Goal: Task Accomplishment & Management: Complete application form

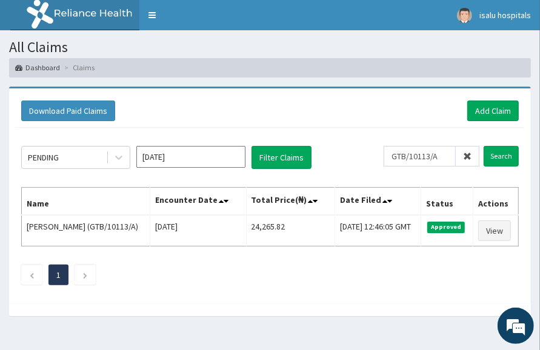
drag, startPoint x: 398, startPoint y: 114, endPoint x: 391, endPoint y: 119, distance: 9.1
click at [398, 117] on div "Download Paid Claims Add Claim" at bounding box center [269, 111] width 497 height 21
drag, startPoint x: 475, startPoint y: 110, endPoint x: 471, endPoint y: 114, distance: 6.4
click at [475, 109] on link "Add Claim" at bounding box center [492, 111] width 51 height 21
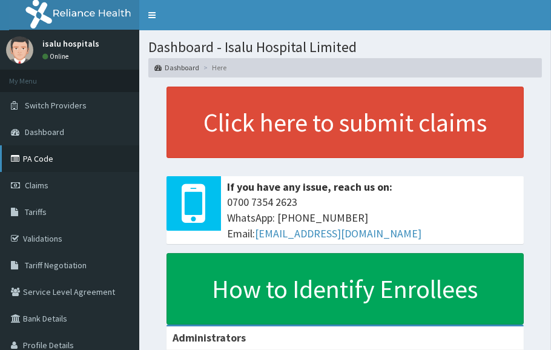
click at [45, 159] on link "PA Code" at bounding box center [69, 158] width 139 height 27
click at [24, 165] on link "PA Code" at bounding box center [69, 158] width 139 height 27
click at [429, 36] on section "Dashboard - Isalu Hospital Limited Dashboard Here" at bounding box center [345, 53] width 412 height 47
click at [40, 159] on link "PA Code" at bounding box center [69, 158] width 139 height 27
click at [54, 161] on link "PA Code" at bounding box center [69, 158] width 139 height 27
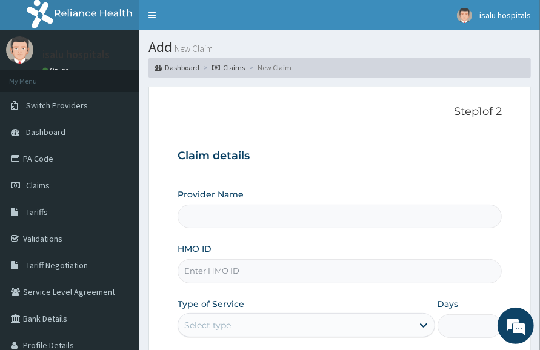
click at [229, 270] on input "HMO ID" at bounding box center [339, 271] width 324 height 24
paste input "IBL/10250/A"
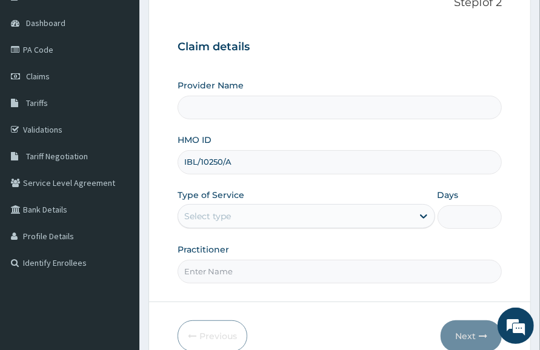
scroll to position [180, 0]
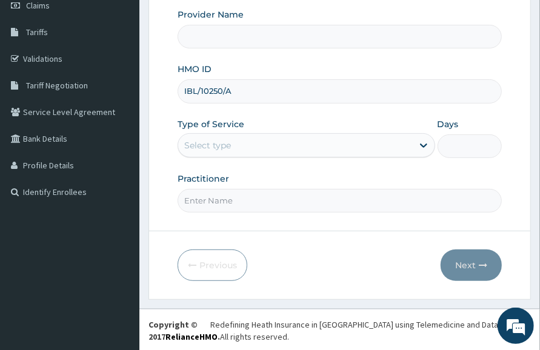
click at [282, 142] on div "Select type" at bounding box center [295, 145] width 234 height 19
click at [242, 88] on input "IBL/10250/A" at bounding box center [339, 91] width 324 height 24
click at [190, 97] on input "IBL/10250/A" at bounding box center [339, 91] width 324 height 24
type input "IBL/10250/A"
click at [296, 142] on div "Select type" at bounding box center [295, 145] width 234 height 19
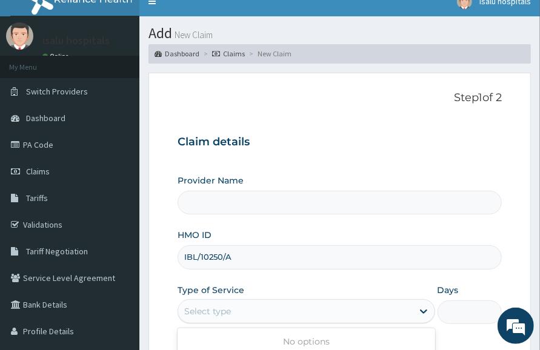
scroll to position [0, 0]
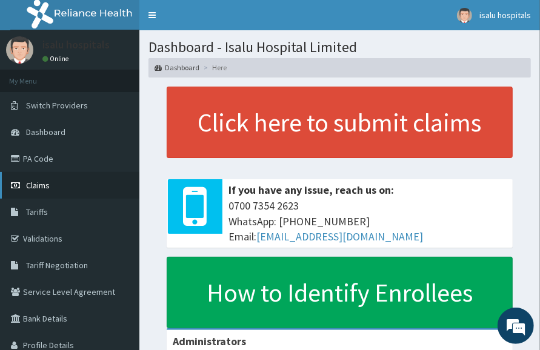
click at [42, 186] on span "Claims" at bounding box center [38, 185] width 24 height 11
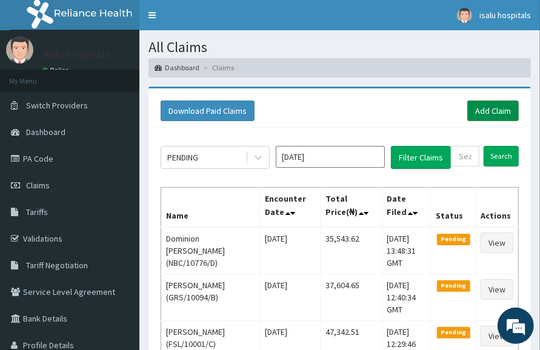
click at [490, 108] on link "Add Claim" at bounding box center [492, 111] width 51 height 21
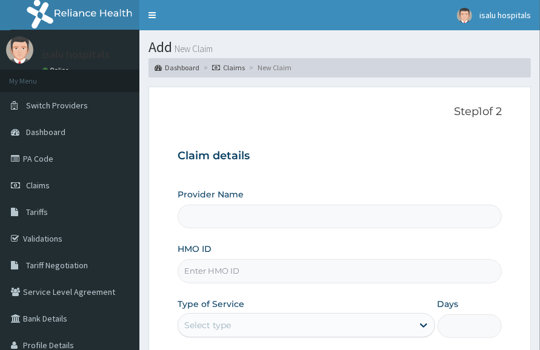
click at [213, 264] on input "HMO ID" at bounding box center [339, 271] width 324 height 24
paste input "IBL/10250/A"
type input "IBL/10250/A"
type input "Isalu Hospital Limited"
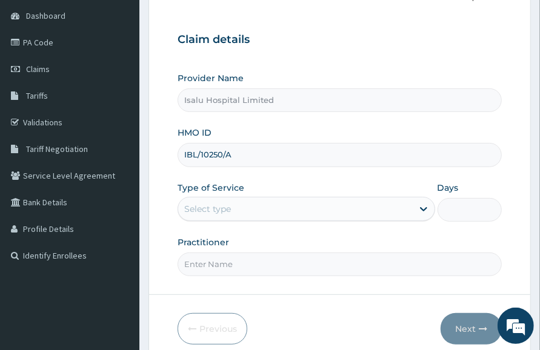
scroll to position [180, 0]
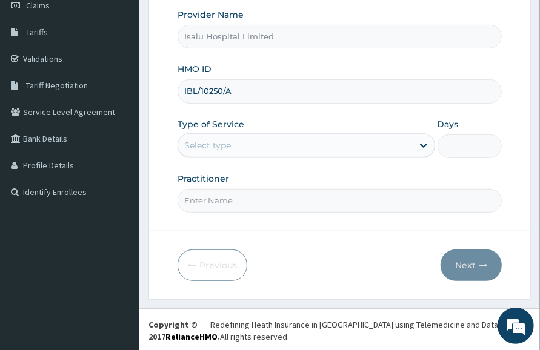
type input "IBL/10250/A"
click at [283, 138] on div "Select type" at bounding box center [295, 145] width 234 height 19
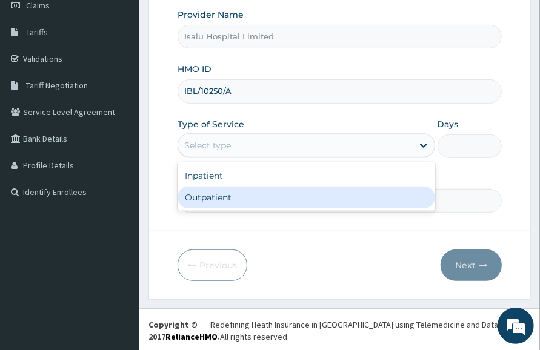
drag, startPoint x: 274, startPoint y: 199, endPoint x: 272, endPoint y: 224, distance: 24.9
click at [273, 200] on div "Outpatient" at bounding box center [305, 197] width 257 height 22
type input "1"
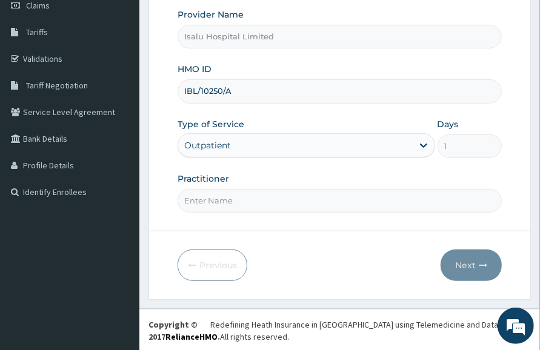
scroll to position [0, 0]
click at [339, 159] on div "Provider Name Isalu Hospital Limited HMO ID IBL/10250/A Type of Service Outpati…" at bounding box center [339, 109] width 324 height 203
click at [288, 196] on input "Practitioner" at bounding box center [339, 201] width 324 height 24
paste input "[PERSON_NAME] OM"
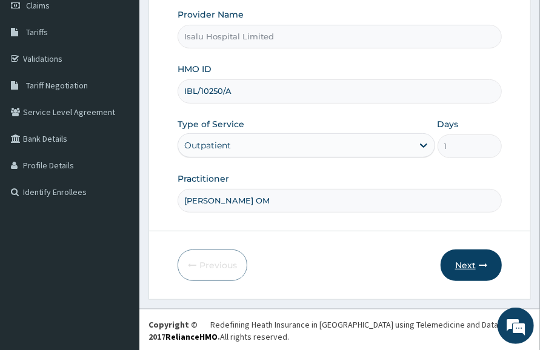
type input "[PERSON_NAME] OM"
click at [472, 261] on button "Next" at bounding box center [470, 264] width 61 height 31
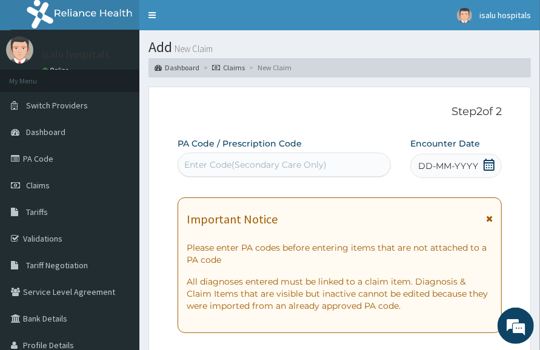
click at [213, 159] on div "Enter Code(Secondary Care Only)" at bounding box center [255, 165] width 142 height 12
paste input "PA/22DC6D"
type input "PA/22DC6D"
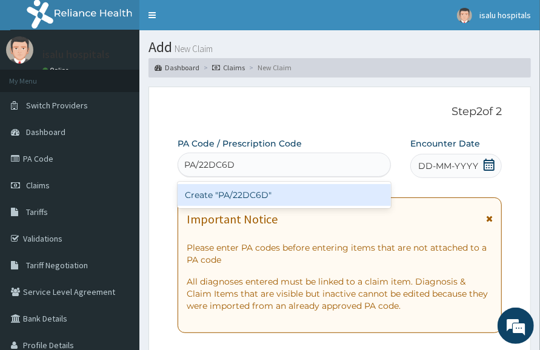
click at [283, 194] on div "Create "PA/22DC6D"" at bounding box center [283, 195] width 213 height 22
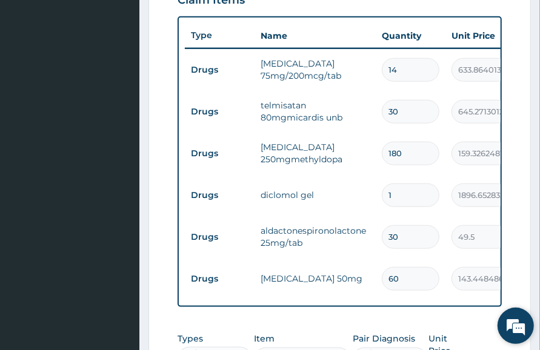
scroll to position [432, 0]
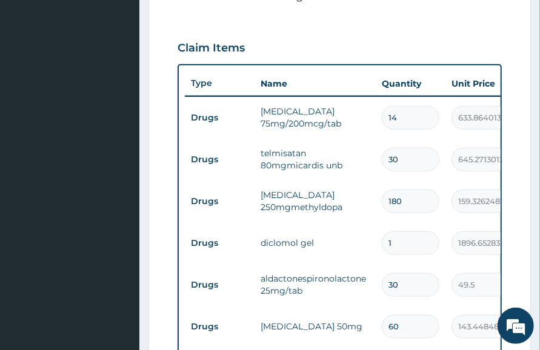
click at [415, 206] on input "180" at bounding box center [410, 202] width 58 height 24
click at [427, 303] on tr "Drugs aldactonespironolactone25mg/tab 30 49.5 1485.00 Essential hypertension, u…" at bounding box center [481, 285] width 593 height 42
click at [343, 297] on td "aldactonespironolactone25mg/tab" at bounding box center [314, 284] width 121 height 36
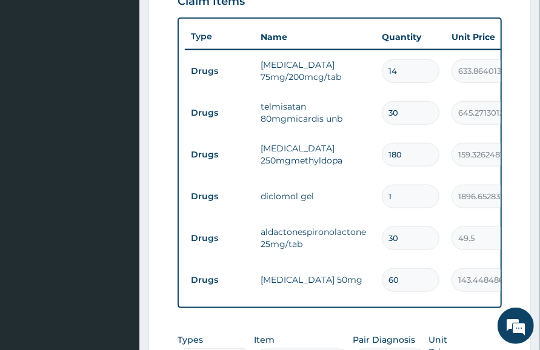
scroll to position [584, 0]
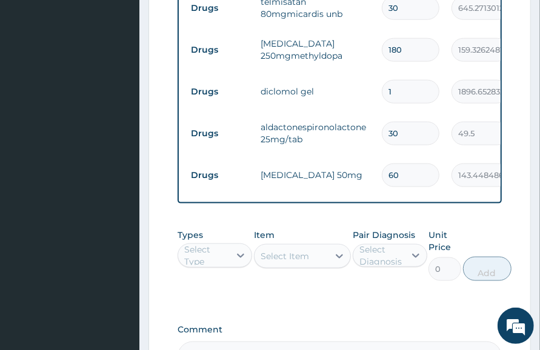
click at [426, 167] on input "60" at bounding box center [410, 175] width 58 height 24
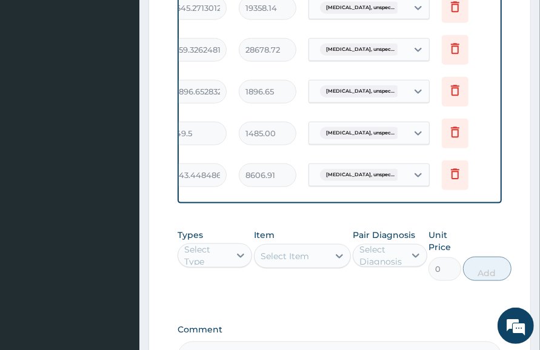
scroll to position [0, 283]
click at [454, 179] on icon at bounding box center [453, 174] width 15 height 15
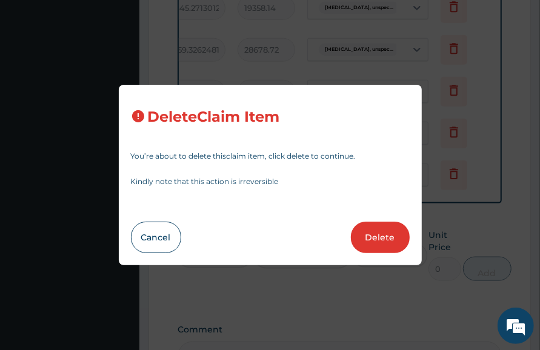
click at [386, 238] on button "Delete" at bounding box center [380, 237] width 59 height 31
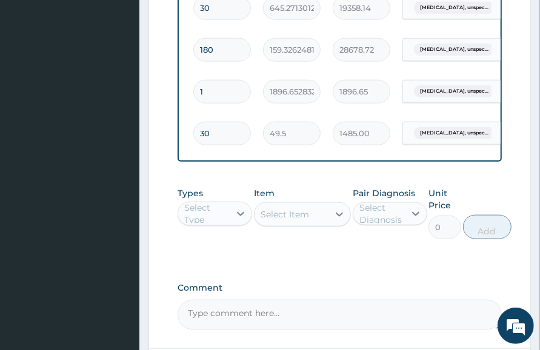
scroll to position [0, 0]
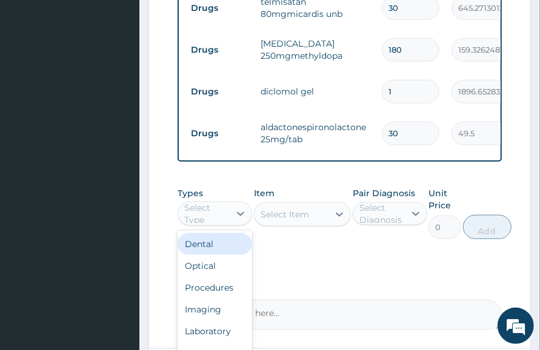
click at [226, 218] on div "Select Type" at bounding box center [206, 214] width 44 height 24
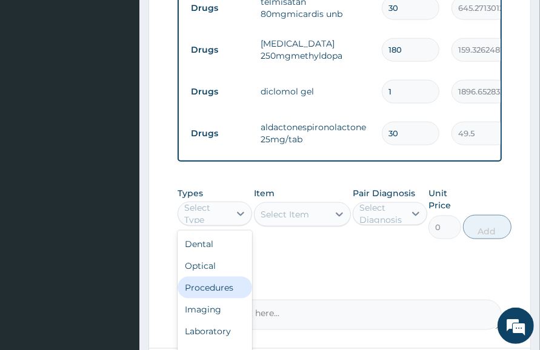
scroll to position [53, 0]
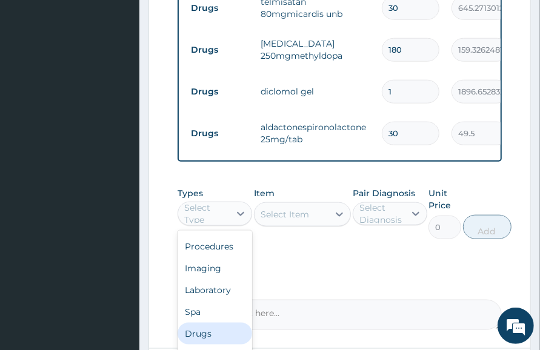
click at [217, 334] on div "Drugs" at bounding box center [214, 334] width 74 height 22
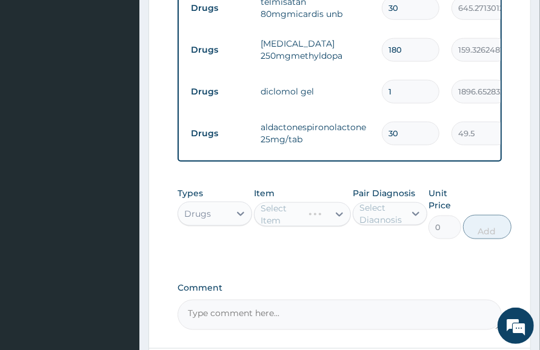
click at [313, 256] on div "Types Drugs Item Select Item Pair Diagnosis Select Diagnosis Unit Price 0 Add" at bounding box center [339, 222] width 324 height 82
click at [443, 263] on div "Types Drugs Item Select Item Pair Diagnosis Select Diagnosis Unit Price 0 Add" at bounding box center [339, 222] width 324 height 82
drag, startPoint x: 392, startPoint y: 272, endPoint x: 342, endPoint y: 263, distance: 51.2
click at [381, 263] on div "Types Drugs Item Select Item Pair Diagnosis Select Diagnosis Unit Price 0 Add" at bounding box center [339, 222] width 324 height 82
click at [283, 220] on div "Select Item" at bounding box center [284, 214] width 48 height 12
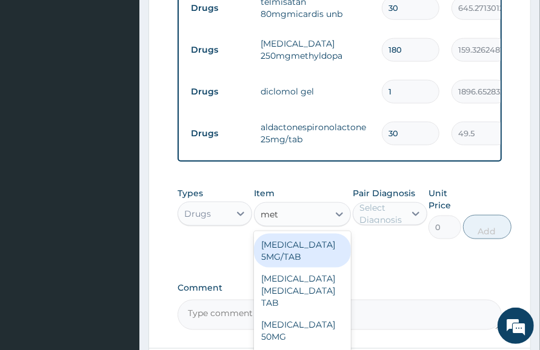
type input "meto"
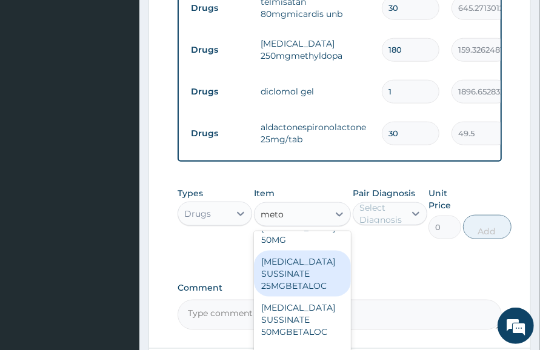
click at [317, 276] on div "METOPROLOL SUSSINATE 25MGBETALOC" at bounding box center [302, 274] width 97 height 46
type input "964.3200073242188"
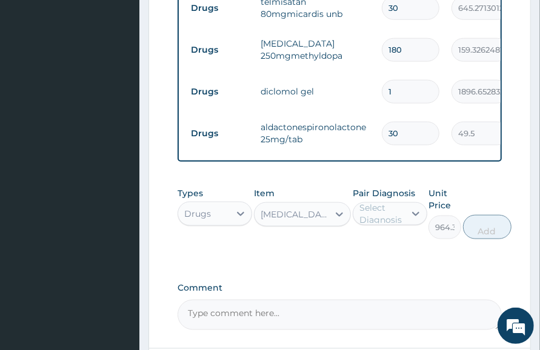
drag, startPoint x: 396, startPoint y: 270, endPoint x: 370, endPoint y: 271, distance: 26.0
click at [394, 263] on div "Types Drugs Item METOPROLOL SUSSINATE 25MGBETALOC Pair Diagnosis Select Diagnos…" at bounding box center [339, 222] width 324 height 82
click at [326, 224] on div "METOPROLOL SUSSINATE 25MGBETALOC" at bounding box center [291, 214] width 74 height 19
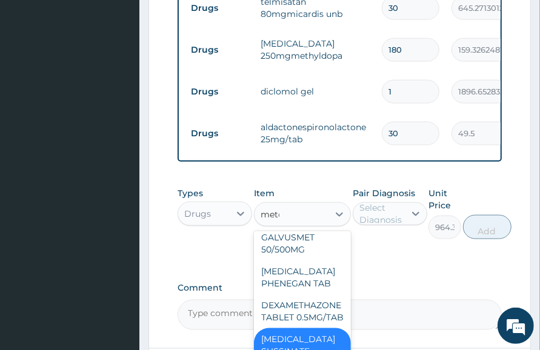
scroll to position [0, 0]
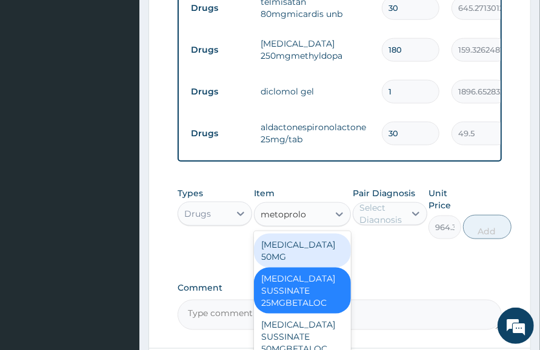
type input "metoprolol"
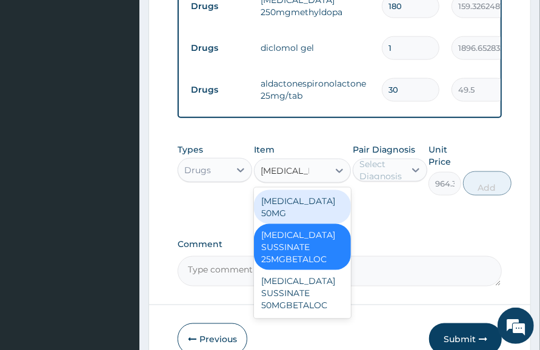
scroll to position [659, 0]
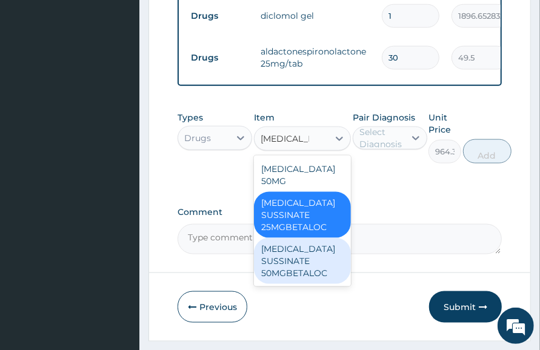
click at [324, 276] on div "METOPROLOL SUSSINATE 50MGBETALOC" at bounding box center [302, 261] width 97 height 46
type input "1380.6240234375"
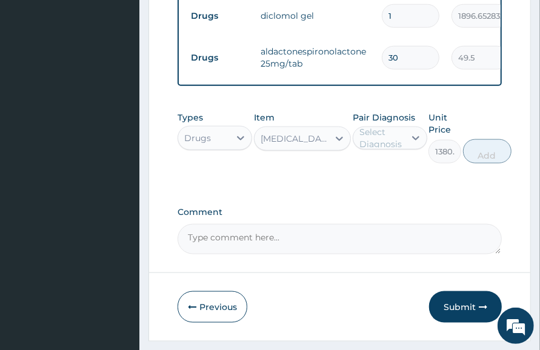
click at [389, 150] on div "Select Diagnosis" at bounding box center [381, 138] width 44 height 24
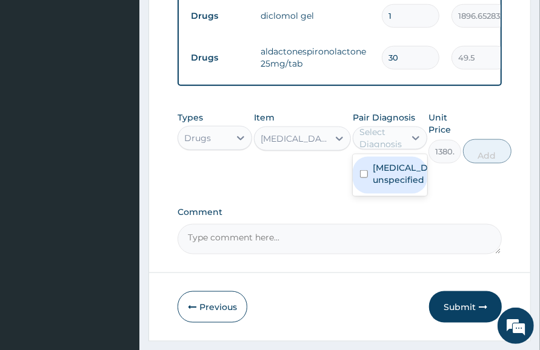
drag, startPoint x: 392, startPoint y: 191, endPoint x: 429, endPoint y: 171, distance: 42.0
click at [392, 186] on label "Essential hypertension, unspecified" at bounding box center [402, 174] width 60 height 24
checkbox input "true"
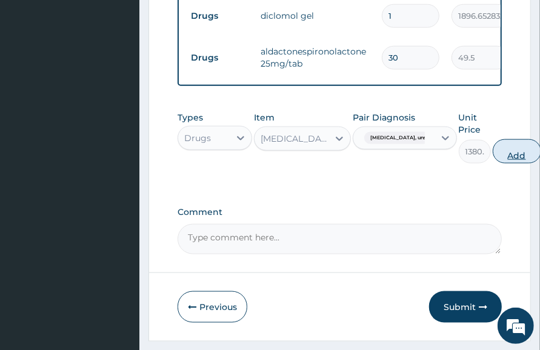
click at [538, 163] on button "Add" at bounding box center [516, 151] width 48 height 24
type input "0"
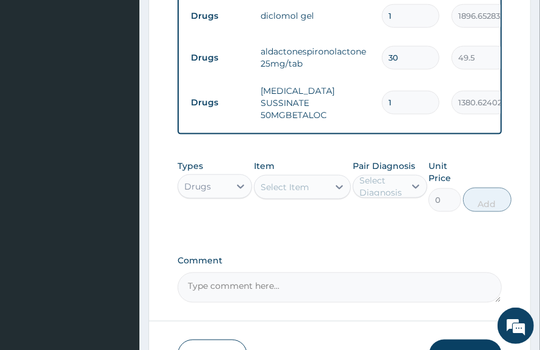
drag, startPoint x: 392, startPoint y: 101, endPoint x: 362, endPoint y: 110, distance: 31.0
click at [364, 109] on tr "Drugs METOPROLOL SUSSINATE 50MGBETALOC 1 1380.6240234375 1380.62 Essential hype…" at bounding box center [481, 103] width 593 height 48
type input "6"
type input "8283.74"
type input "60"
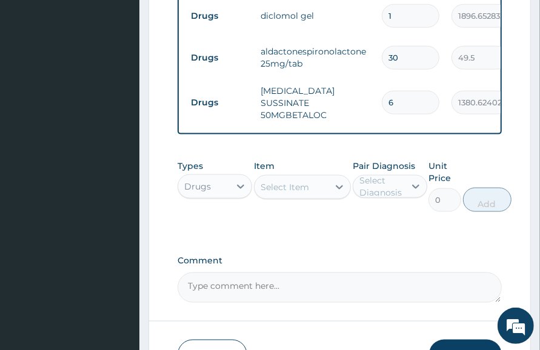
type input "82837.44"
type input "60"
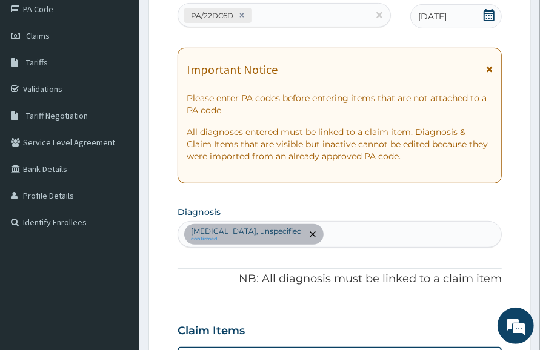
scroll to position [54, 0]
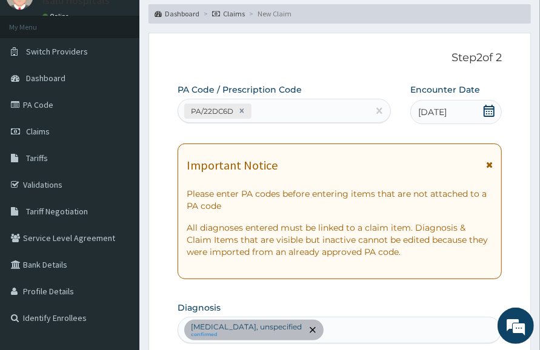
click at [270, 107] on div "PA/22DC6D" at bounding box center [273, 111] width 190 height 20
paste input "PA/E1DC02"
type input "PA/E1DC02"
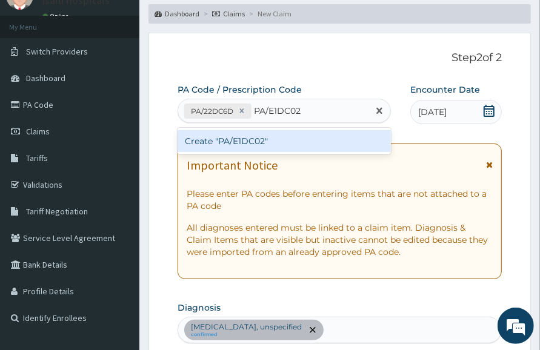
click at [306, 142] on div "Create "PA/E1DC02"" at bounding box center [283, 141] width 213 height 22
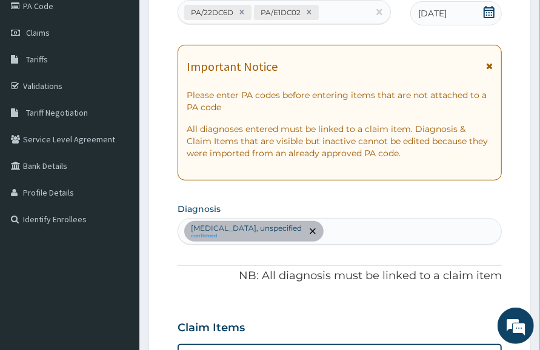
scroll to position [27, 0]
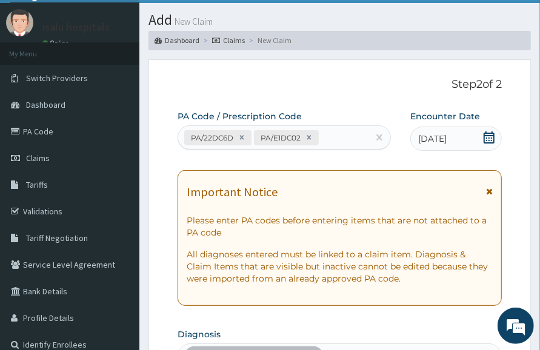
click at [306, 140] on icon at bounding box center [309, 137] width 8 height 8
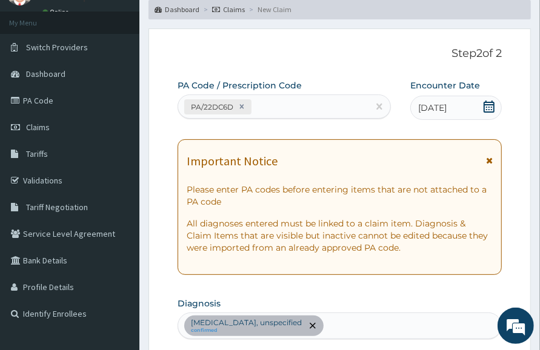
scroll to position [0, 0]
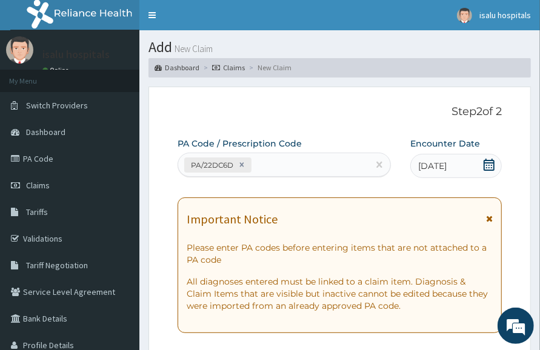
click at [292, 167] on div "PA/22DC6D" at bounding box center [273, 165] width 190 height 20
paste input "PA/068EA2"
type input "PA/068EA2"
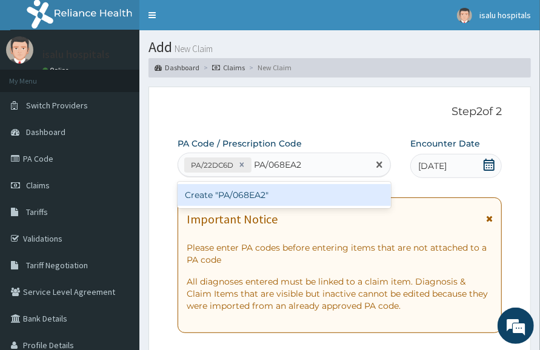
click at [306, 188] on div "Create "PA/068EA2"" at bounding box center [283, 195] width 213 height 22
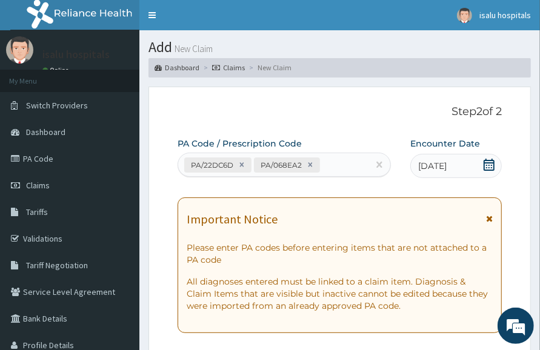
click at [360, 162] on div "PA/22DC6D PA/068EA2" at bounding box center [273, 165] width 190 height 20
paste input "PA/6590C1"
type input "PA/6590C1"
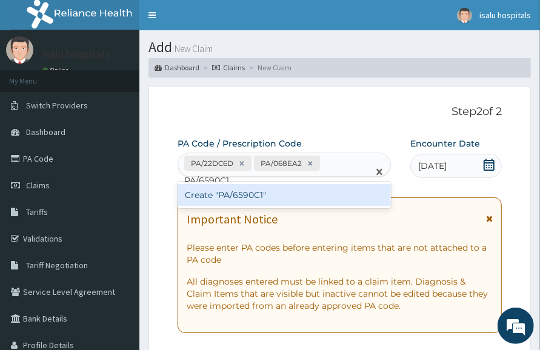
click at [364, 192] on div "Create "PA/6590C1"" at bounding box center [283, 195] width 213 height 22
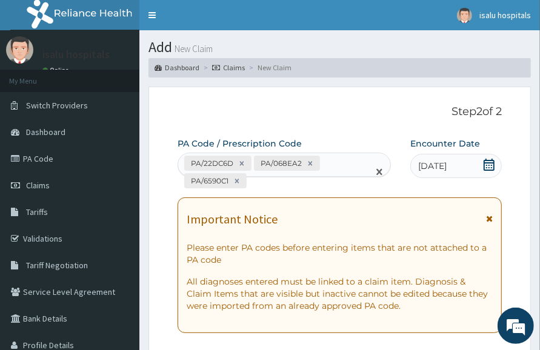
click at [306, 181] on div "PA/22DC6D PA/068EA2 PA/6590C1" at bounding box center [273, 172] width 190 height 38
paste input "PA/31D007"
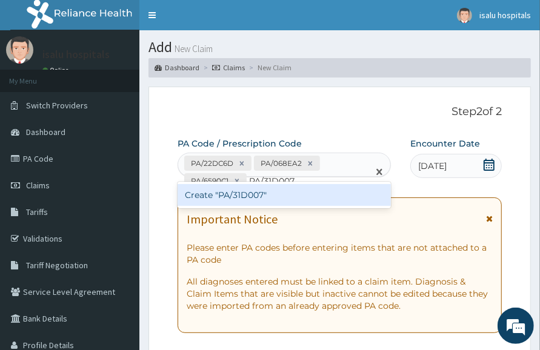
type input "PA/31D007"
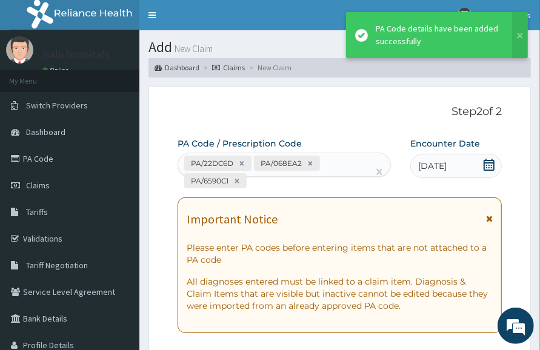
scroll to position [954, 0]
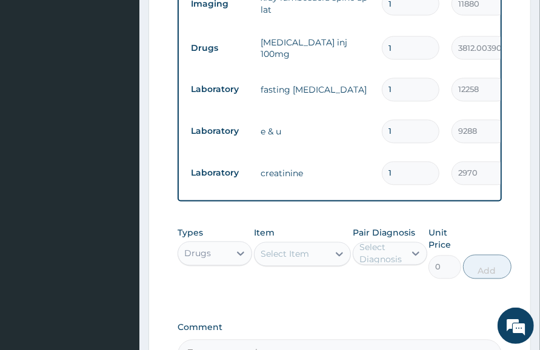
click at [411, 139] on input "1" at bounding box center [410, 132] width 58 height 24
click at [412, 181] on input "1" at bounding box center [410, 174] width 58 height 24
click at [422, 137] on input "1" at bounding box center [410, 132] width 58 height 24
click at [447, 142] on td "9288" at bounding box center [480, 132] width 70 height 36
click at [418, 176] on input "1" at bounding box center [410, 174] width 58 height 24
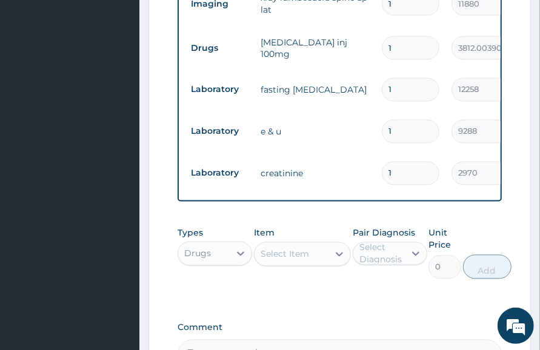
click at [411, 99] on input "1" at bounding box center [410, 90] width 58 height 24
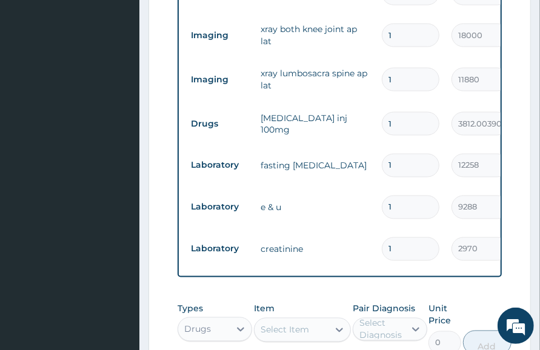
scroll to position [803, 0]
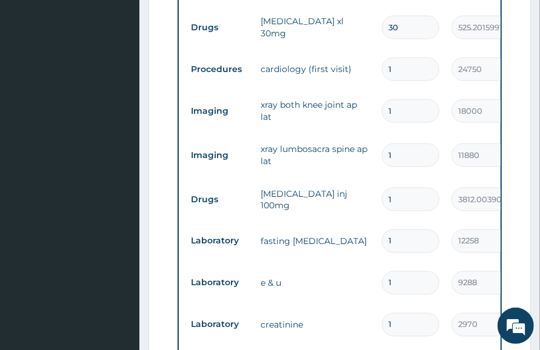
click at [386, 253] on div "1" at bounding box center [410, 241] width 58 height 24
click at [423, 171] on td "1" at bounding box center [410, 155] width 70 height 36
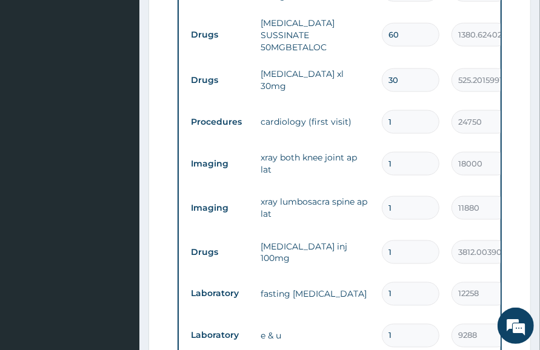
scroll to position [727, 0]
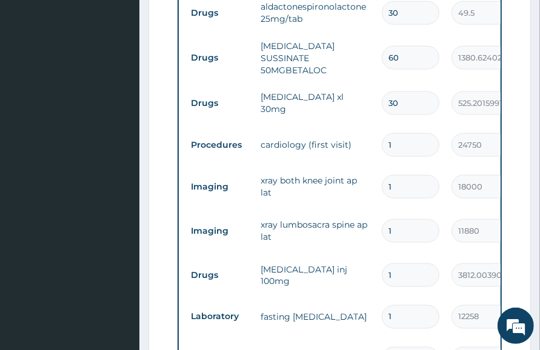
click at [358, 153] on td "cardiology (first visit)" at bounding box center [314, 145] width 121 height 24
click at [424, 134] on input "1" at bounding box center [410, 145] width 58 height 24
click at [375, 104] on td "30" at bounding box center [410, 103] width 70 height 36
click at [370, 98] on td "nifedipine xl 30mg" at bounding box center [314, 103] width 121 height 36
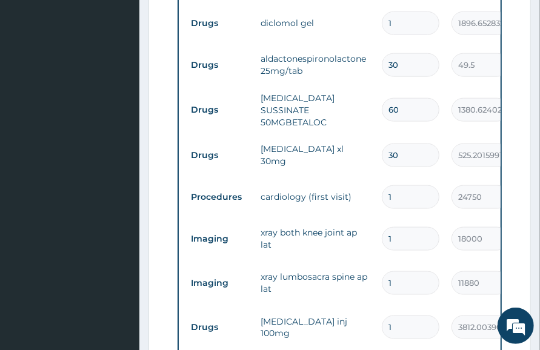
scroll to position [652, 0]
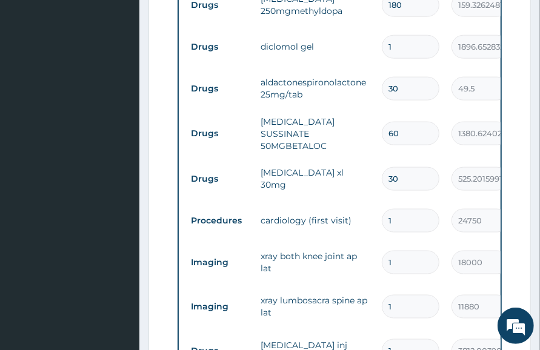
click at [428, 101] on td "30" at bounding box center [410, 89] width 70 height 36
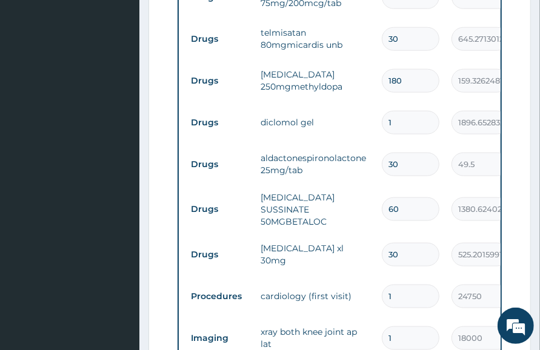
scroll to position [500, 0]
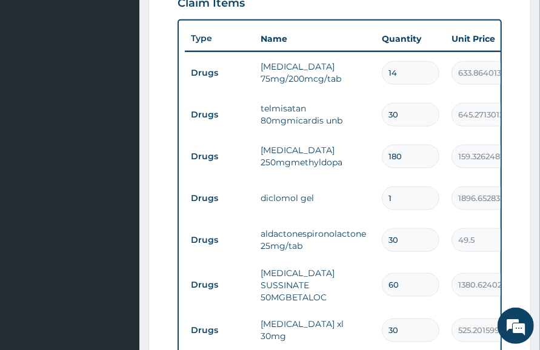
drag, startPoint x: 436, startPoint y: 171, endPoint x: 425, endPoint y: 194, distance: 25.5
click at [435, 171] on td "180" at bounding box center [410, 157] width 70 height 36
click at [406, 122] on input "30" at bounding box center [410, 115] width 58 height 24
click at [409, 87] on td "14" at bounding box center [410, 73] width 70 height 36
drag, startPoint x: 424, startPoint y: 88, endPoint x: 431, endPoint y: 87, distance: 6.2
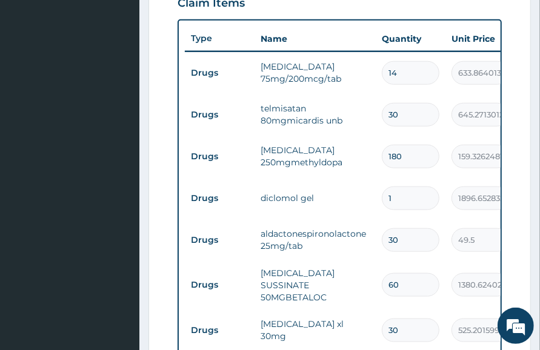
click at [427, 86] on td "14" at bounding box center [410, 73] width 70 height 36
click at [417, 204] on input "1" at bounding box center [410, 198] width 58 height 24
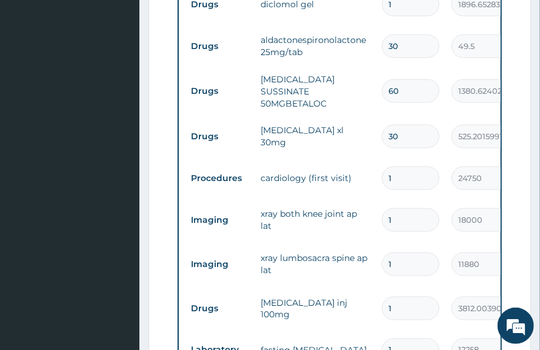
scroll to position [576, 0]
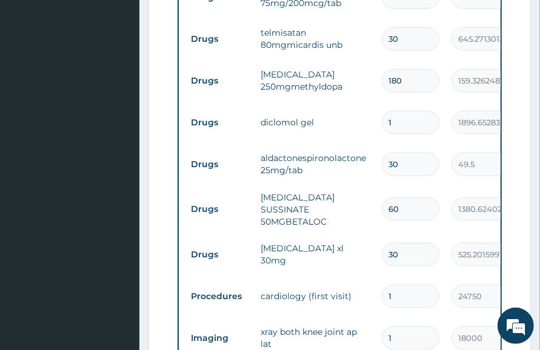
click at [357, 124] on td "diclomol gel" at bounding box center [314, 122] width 121 height 24
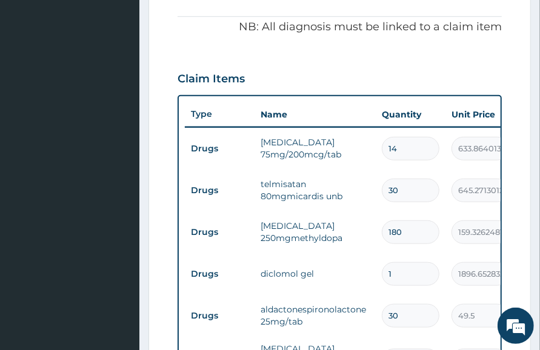
scroll to position [652, 0]
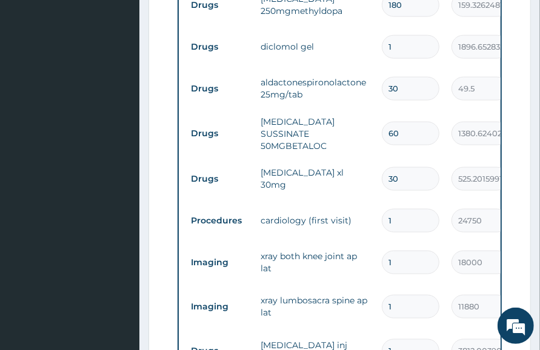
click at [390, 116] on td "60" at bounding box center [410, 134] width 70 height 36
click at [361, 186] on td "nifedipine xl 30mg" at bounding box center [314, 178] width 121 height 36
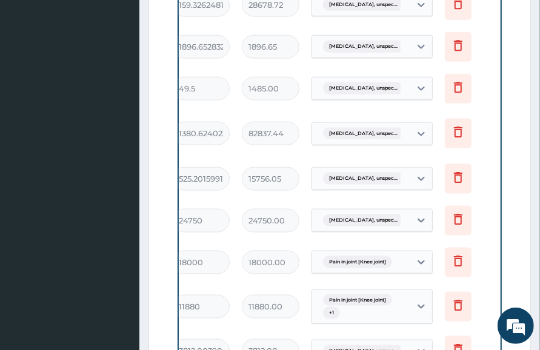
scroll to position [0, 283]
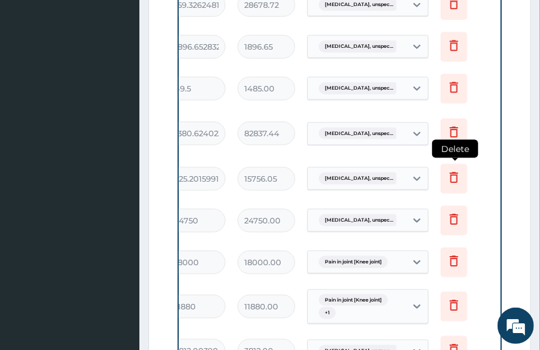
click at [456, 177] on icon at bounding box center [453, 177] width 8 height 11
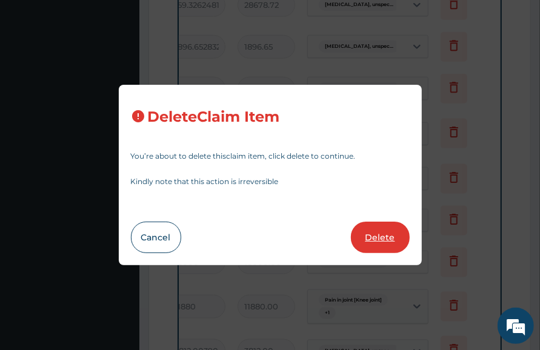
click at [394, 239] on button "Delete" at bounding box center [380, 237] width 59 height 31
type input "1"
type input "24750"
type input "24750.00"
type input "18000"
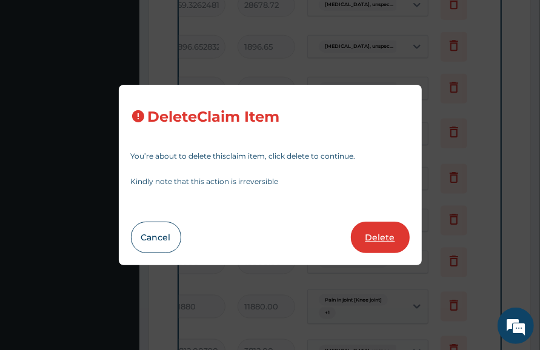
type input "18000.00"
type input "11880"
type input "11880.00"
type input "3812.00390625"
type input "3812.00"
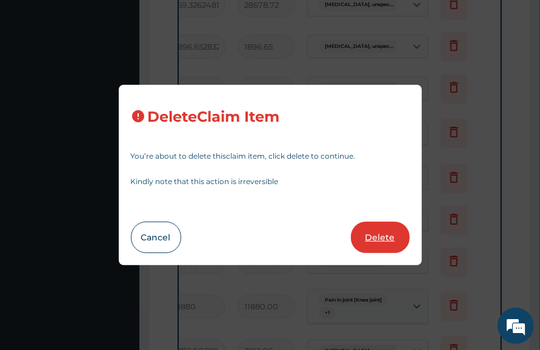
type input "12258"
type input "12258.00"
type input "9288"
type input "9288.00"
type input "2970"
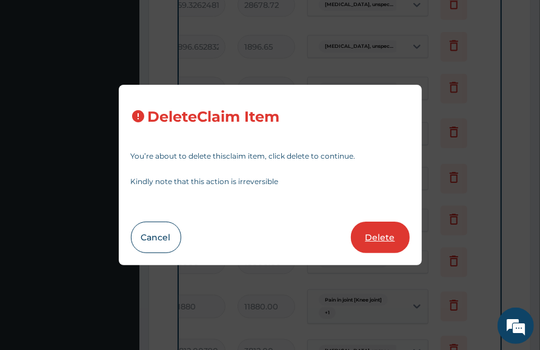
type input "2970.00"
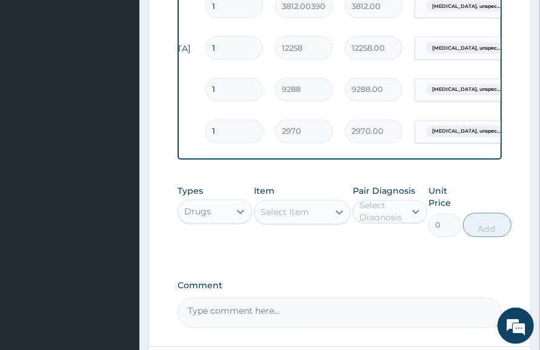
scroll to position [0, 0]
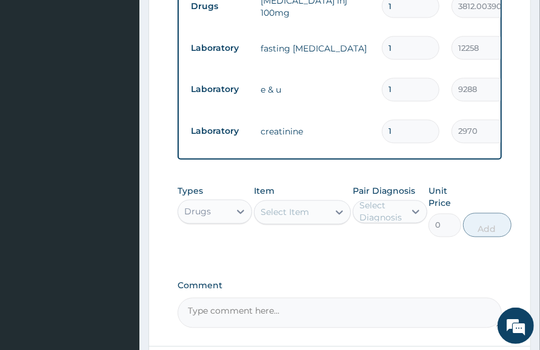
click at [289, 217] on div "Select Item" at bounding box center [291, 212] width 74 height 19
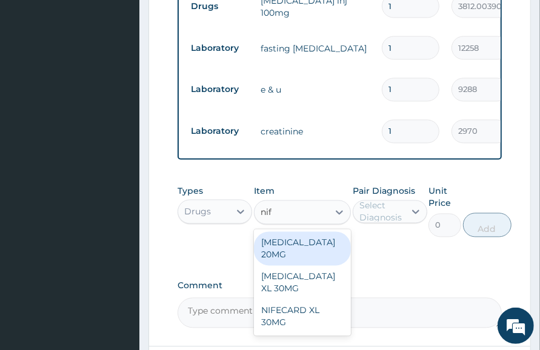
type input "nife"
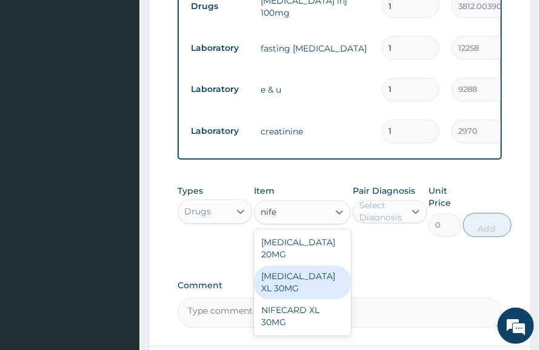
click at [338, 285] on div "NIFEDIPINE XL 30MG" at bounding box center [302, 283] width 97 height 34
type input "525.2015991210938"
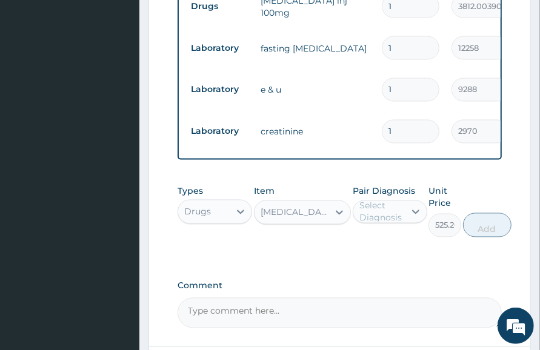
click at [398, 222] on div "Select Diagnosis" at bounding box center [381, 212] width 44 height 24
click at [400, 220] on div "Select Diagnosis" at bounding box center [381, 212] width 44 height 24
drag, startPoint x: 432, startPoint y: 279, endPoint x: 343, endPoint y: 250, distance: 93.4
click at [303, 219] on div "NIFEDIPINE XL 30MG" at bounding box center [294, 212] width 69 height 12
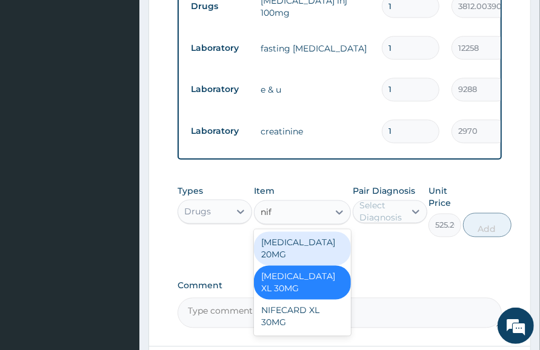
type input "nife"
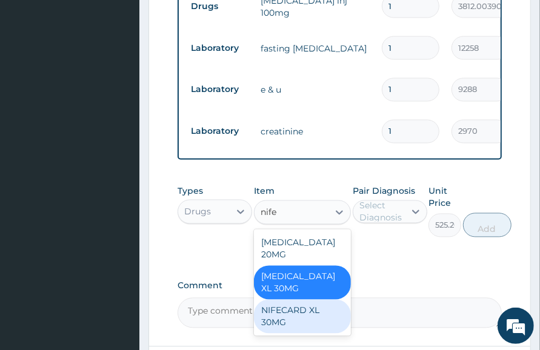
click at [328, 307] on div "NIFECARD XL 30MG" at bounding box center [302, 317] width 97 height 34
type input "515.6289672851562"
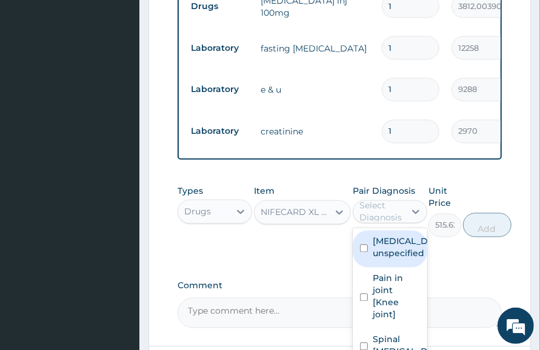
click at [383, 217] on div "Select Diagnosis" at bounding box center [381, 212] width 44 height 24
drag, startPoint x: 400, startPoint y: 266, endPoint x: 408, endPoint y: 257, distance: 11.6
click at [400, 260] on label "Essential hypertension, unspecified" at bounding box center [402, 248] width 60 height 24
checkbox input "true"
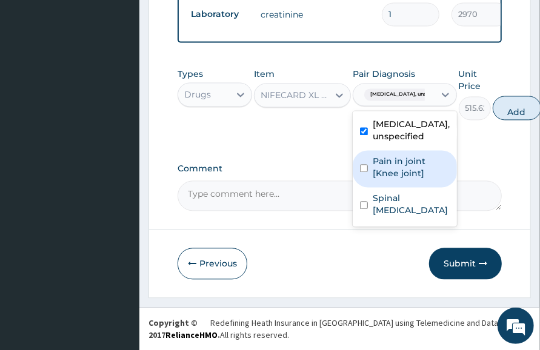
scroll to position [1084, 0]
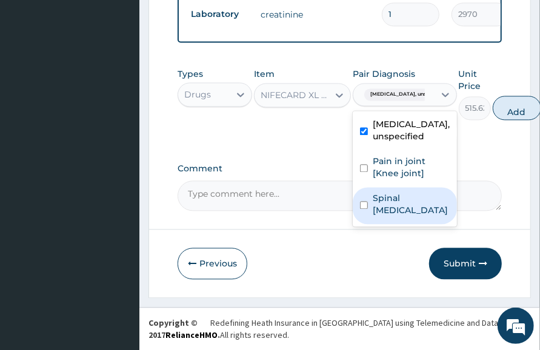
click at [424, 216] on label "Spinal pain, unspecified" at bounding box center [410, 204] width 77 height 24
checkbox input "true"
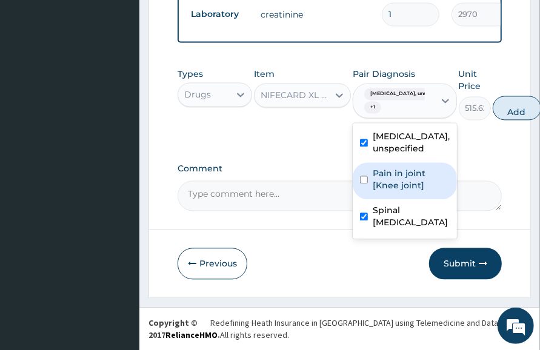
click at [431, 180] on label "Pain in joint [Knee joint]" at bounding box center [410, 179] width 77 height 24
checkbox input "true"
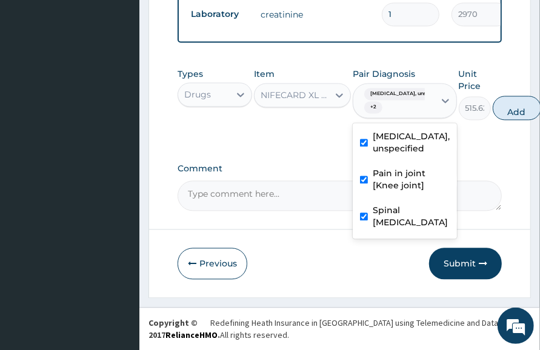
drag, startPoint x: 515, startPoint y: 105, endPoint x: 510, endPoint y: 113, distance: 9.6
click at [515, 105] on button "Add" at bounding box center [516, 108] width 48 height 24
type input "0"
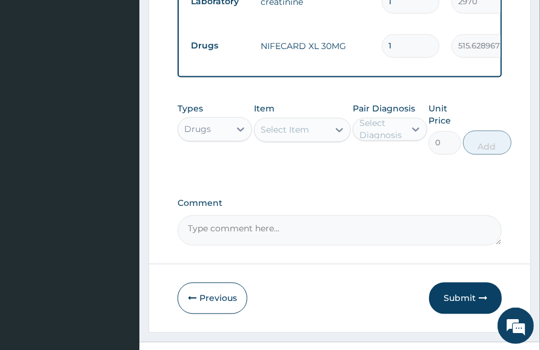
drag, startPoint x: 393, startPoint y: 45, endPoint x: 336, endPoint y: 54, distance: 57.5
click at [339, 54] on tr "Drugs NIFECARD XL 30MG 1 515.6289672851562 515.63 Essential hypertension, unspe…" at bounding box center [481, 45] width 593 height 47
type input "3"
type input "1546.89"
type input "30"
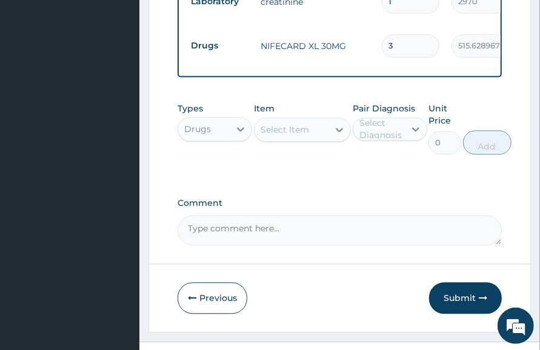
type input "15468.87"
type input "30"
drag, startPoint x: 228, startPoint y: 140, endPoint x: 235, endPoint y: 154, distance: 15.7
click at [228, 139] on div "Drugs" at bounding box center [203, 128] width 51 height 19
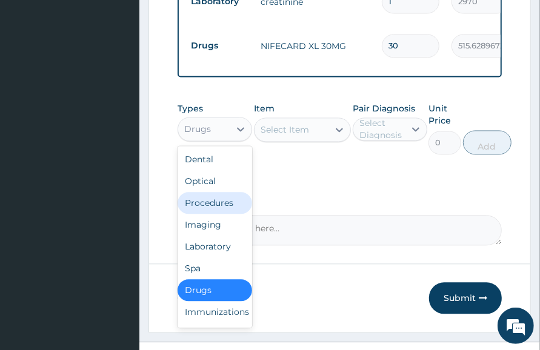
click at [211, 214] on div "Procedures" at bounding box center [214, 203] width 74 height 22
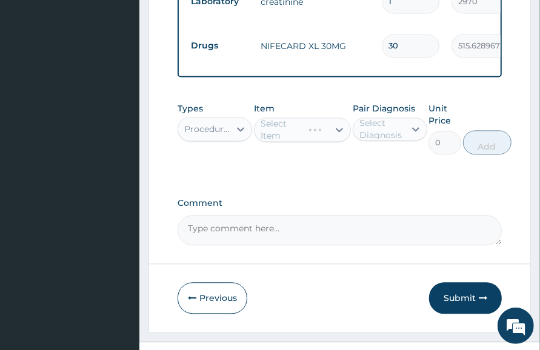
drag, startPoint x: 422, startPoint y: 193, endPoint x: 412, endPoint y: 206, distance: 16.4
click at [386, 179] on div "Types Procedures Item Select Item Pair Diagnosis Select Diagnosis Unit Price 0 …" at bounding box center [339, 137] width 324 height 82
click at [316, 142] on div "Select Item" at bounding box center [302, 129] width 97 height 24
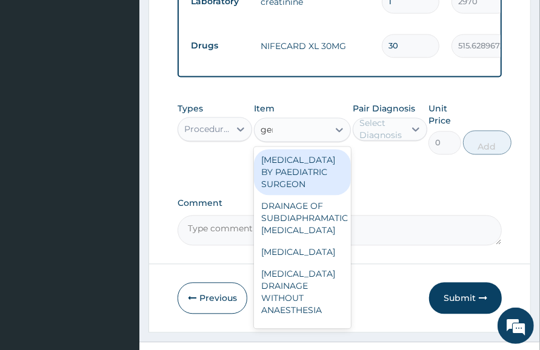
type input "gene"
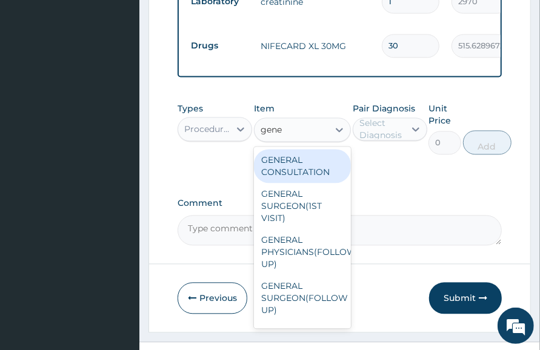
click at [313, 174] on div "GENERAL CONSULTATION" at bounding box center [302, 166] width 97 height 34
type input "3150"
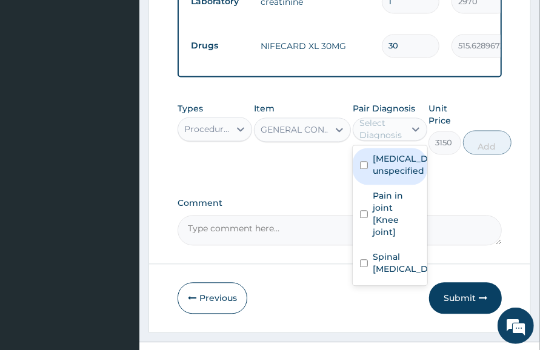
click at [386, 141] on div "Select Diagnosis" at bounding box center [381, 129] width 44 height 24
click at [392, 177] on label "Essential hypertension, unspecified" at bounding box center [402, 165] width 60 height 24
checkbox input "true"
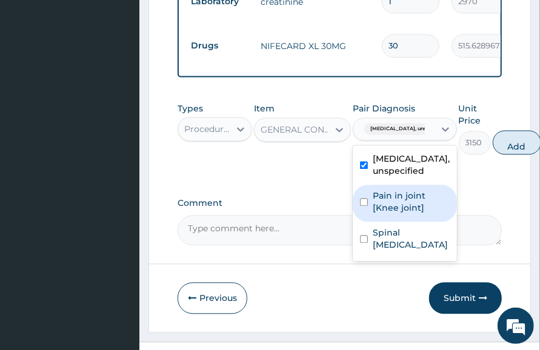
click at [383, 214] on label "Pain in joint [Knee joint]" at bounding box center [410, 202] width 77 height 24
checkbox input "true"
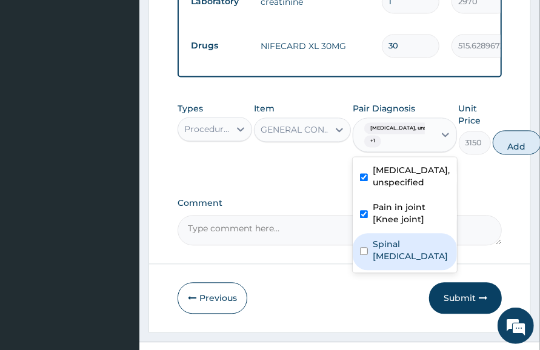
click at [368, 270] on div "Spinal pain, unspecified" at bounding box center [404, 251] width 104 height 37
checkbox input "true"
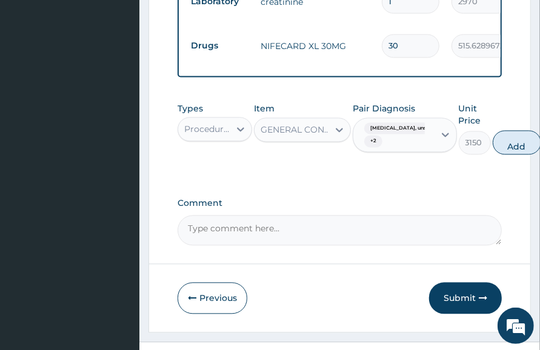
click at [480, 208] on label "Comment" at bounding box center [339, 203] width 324 height 10
click at [480, 215] on textarea "Comment" at bounding box center [339, 230] width 324 height 30
click at [518, 154] on button "Add" at bounding box center [516, 142] width 48 height 24
type input "0"
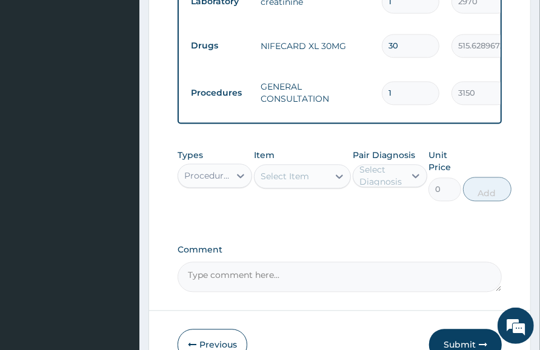
click at [447, 268] on div "Comment" at bounding box center [339, 268] width 324 height 47
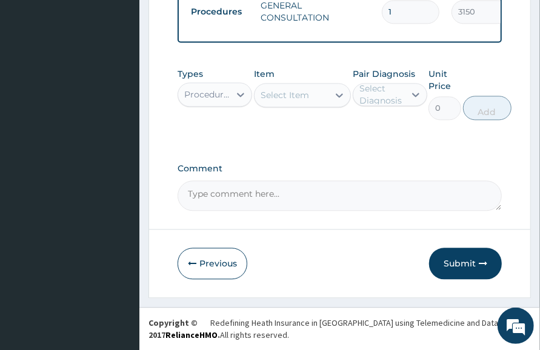
drag, startPoint x: 460, startPoint y: 269, endPoint x: 392, endPoint y: 286, distance: 70.5
click at [460, 268] on button "Submit" at bounding box center [465, 263] width 73 height 31
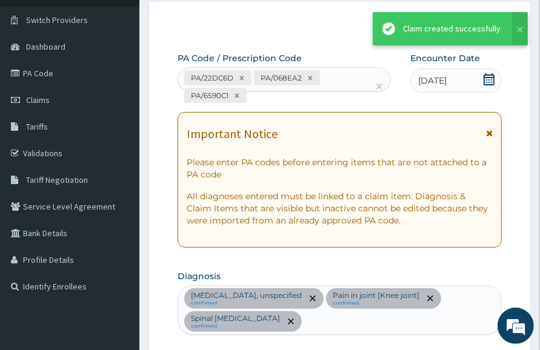
scroll to position [1178, 0]
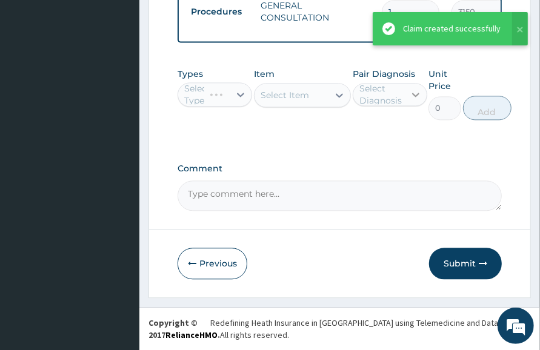
click at [406, 90] on div at bounding box center [415, 95] width 22 height 22
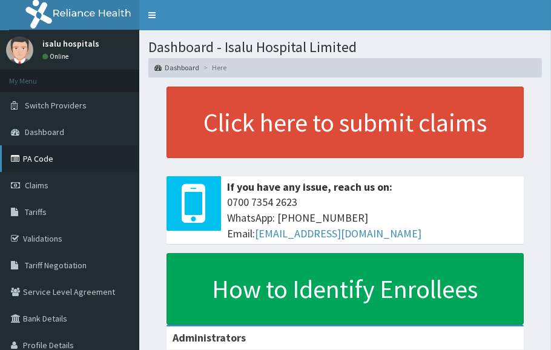
click at [44, 159] on link "PA Code" at bounding box center [69, 158] width 139 height 27
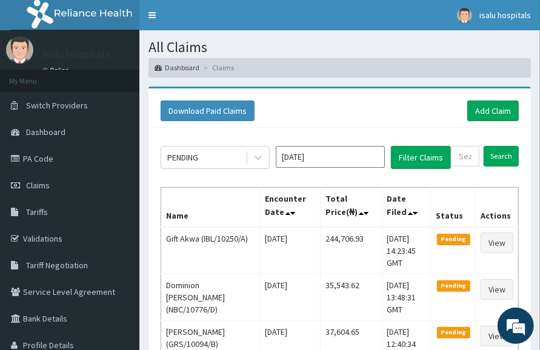
click at [398, 108] on div "Download Paid Claims Add Claim" at bounding box center [339, 111] width 358 height 21
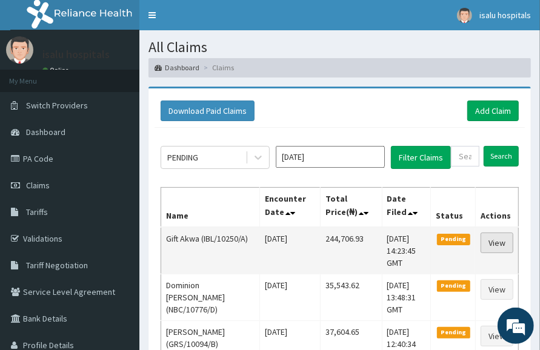
click at [501, 243] on link "View" at bounding box center [496, 243] width 33 height 21
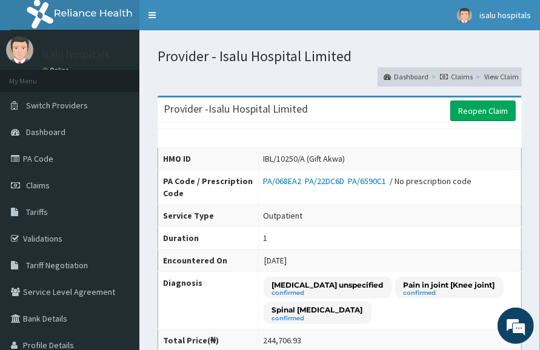
click at [400, 215] on td "Outpatient" at bounding box center [389, 215] width 263 height 22
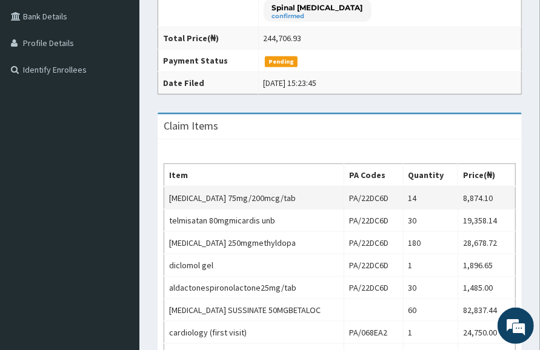
click at [437, 186] on td "14" at bounding box center [430, 197] width 54 height 23
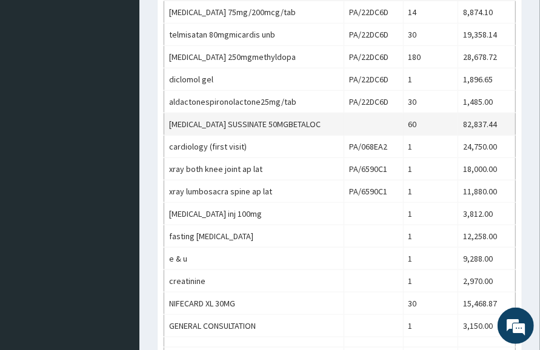
scroll to position [454, 0]
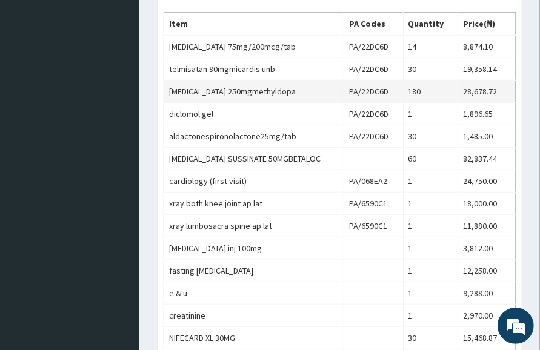
click at [482, 85] on td "28,678.72" at bounding box center [486, 92] width 58 height 22
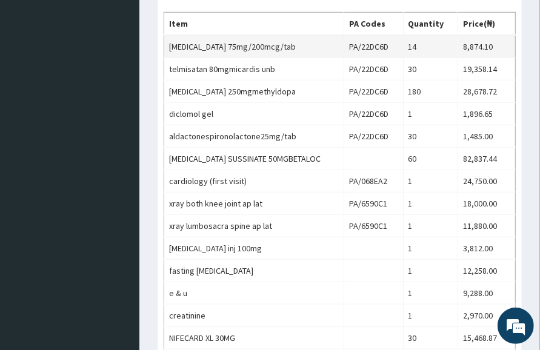
click at [205, 47] on td "[MEDICAL_DATA] 75mg/200mcg/tab" at bounding box center [254, 46] width 180 height 23
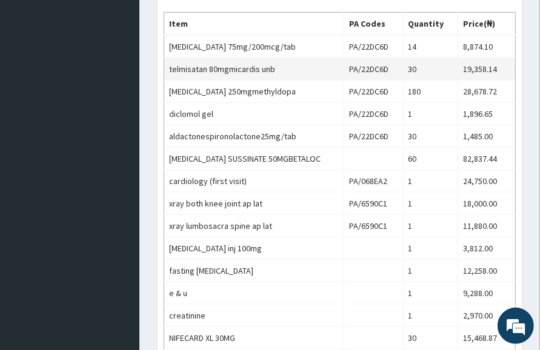
click at [211, 73] on td "telmisatan 80mgmicardis unb" at bounding box center [254, 69] width 180 height 22
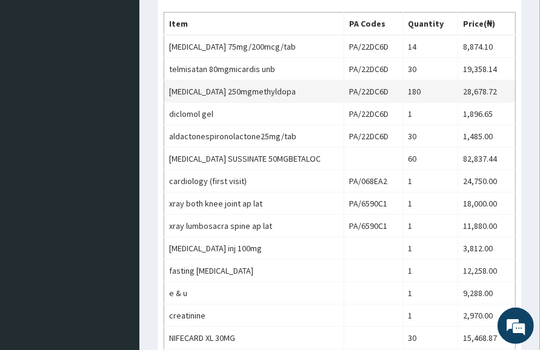
click at [216, 93] on td "[MEDICAL_DATA] 250mgmethyldopa" at bounding box center [254, 92] width 180 height 22
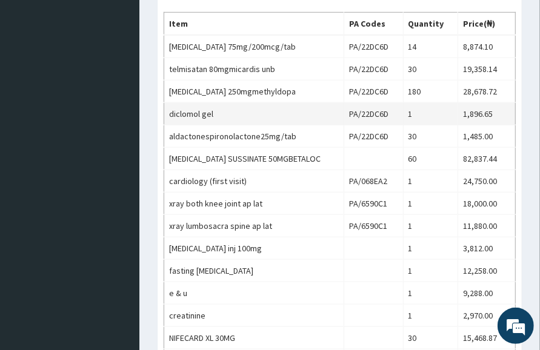
click at [214, 114] on td "diclomol gel" at bounding box center [254, 114] width 180 height 22
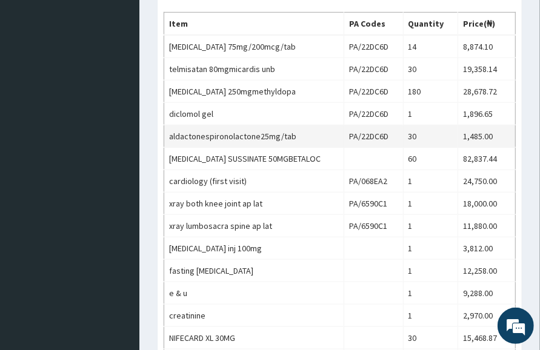
click at [226, 142] on td "aldactonespironolactone25mg/tab" at bounding box center [254, 136] width 180 height 22
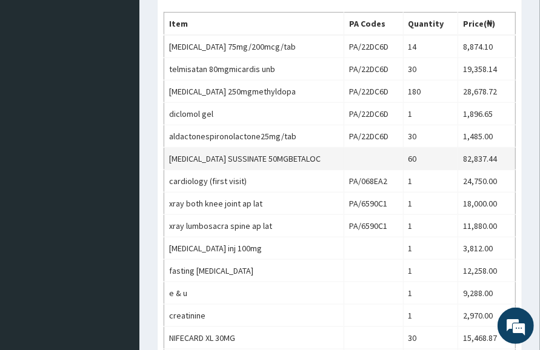
click at [226, 160] on td "[MEDICAL_DATA] SUSSINATE 50MGBETALOC" at bounding box center [254, 159] width 180 height 22
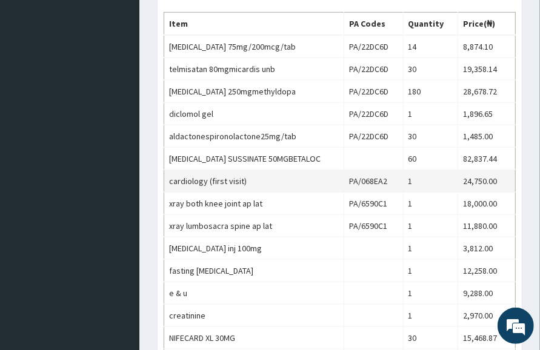
click at [216, 179] on td "cardiology (first visit)" at bounding box center [254, 181] width 180 height 22
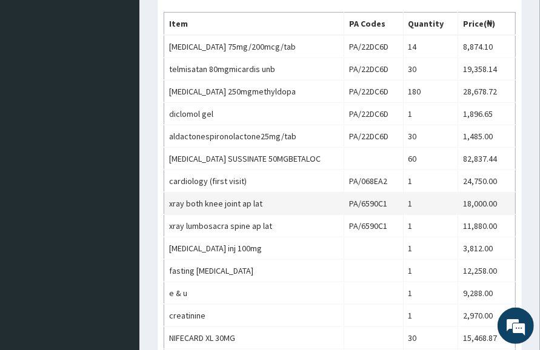
click at [220, 202] on td "xray both knee joint ap lat" at bounding box center [254, 204] width 180 height 22
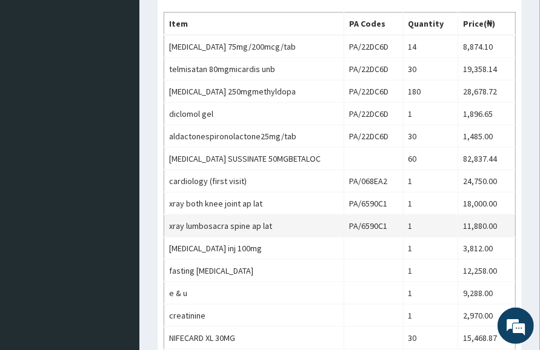
click at [220, 226] on td "xray lumbosacra spine ap lat" at bounding box center [254, 226] width 180 height 22
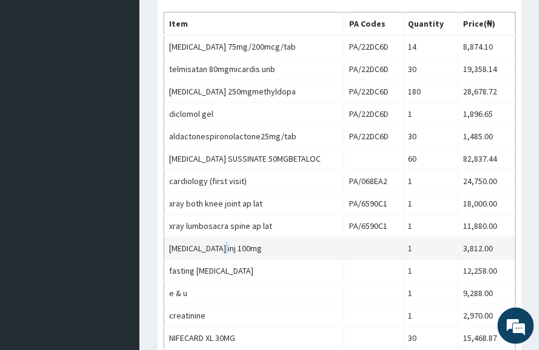
click at [214, 245] on td "[MEDICAL_DATA] inj 100mg" at bounding box center [254, 248] width 180 height 22
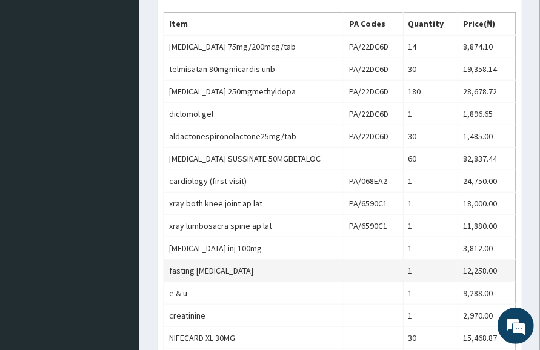
click at [205, 272] on td "fasting [MEDICAL_DATA]" at bounding box center [254, 271] width 180 height 22
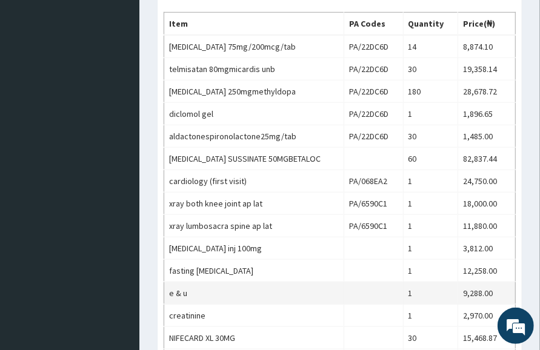
click at [191, 290] on td "e & u" at bounding box center [254, 293] width 180 height 22
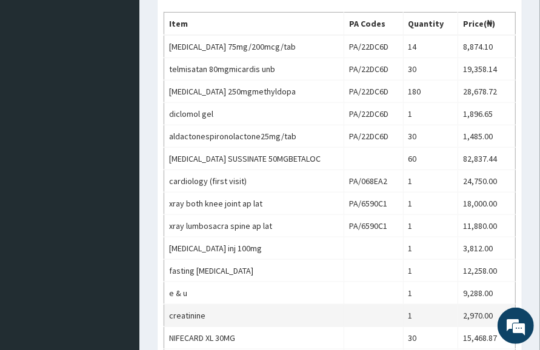
click at [190, 311] on td "creatinine" at bounding box center [254, 316] width 180 height 22
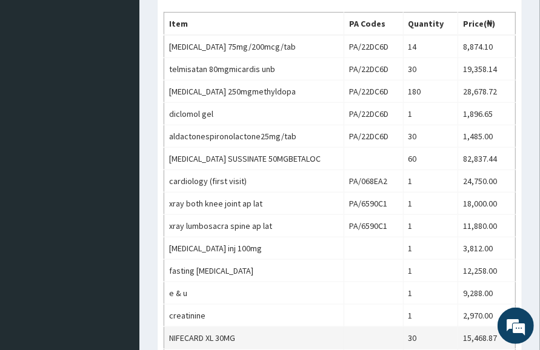
drag, startPoint x: 199, startPoint y: 337, endPoint x: 205, endPoint y: 331, distance: 8.6
click at [205, 334] on td "NIFECARD XL 30MG" at bounding box center [254, 338] width 180 height 22
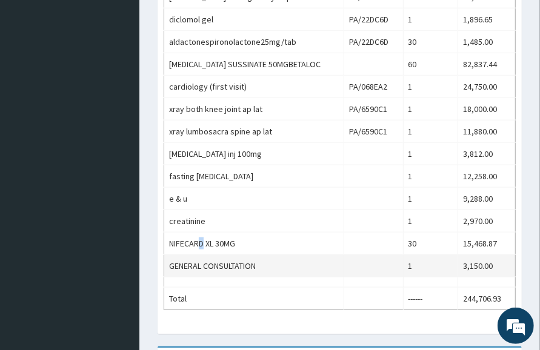
scroll to position [605, 0]
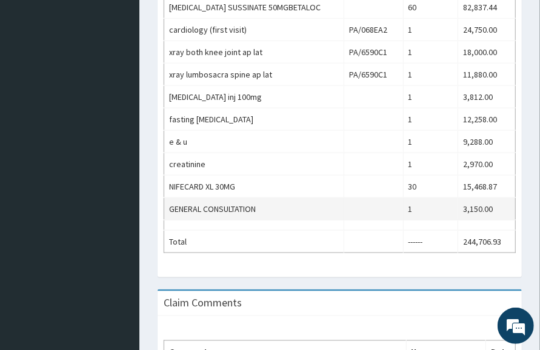
click at [282, 203] on td "GENERAL CONSULTATION" at bounding box center [254, 209] width 180 height 22
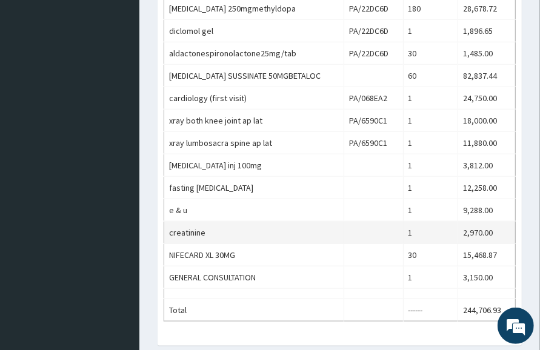
scroll to position [454, 0]
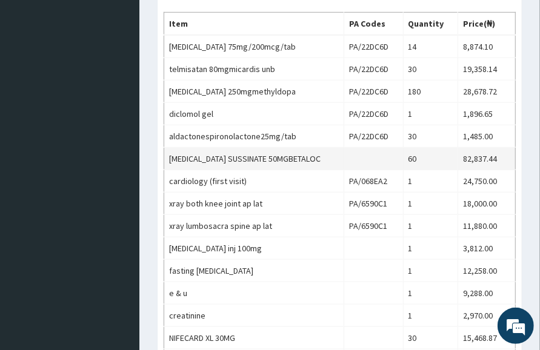
click at [366, 165] on td at bounding box center [373, 159] width 59 height 22
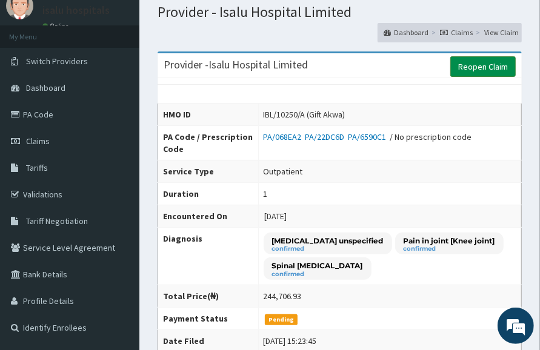
scroll to position [0, 0]
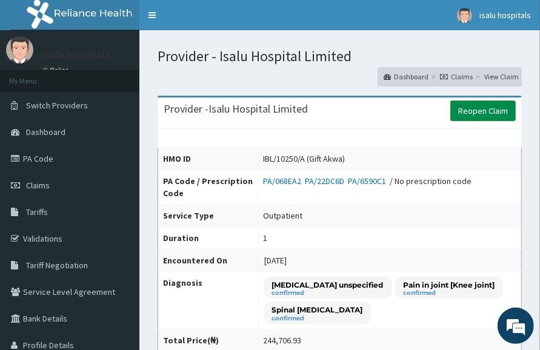
click at [495, 109] on link "Reopen Claim" at bounding box center [482, 111] width 65 height 21
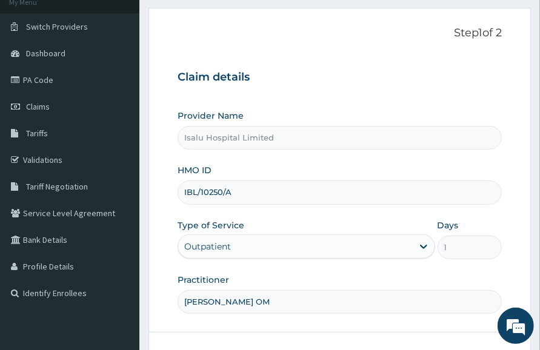
scroll to position [180, 0]
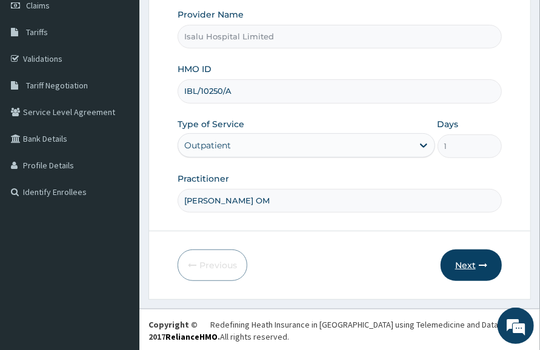
click at [464, 265] on button "Next" at bounding box center [470, 264] width 61 height 31
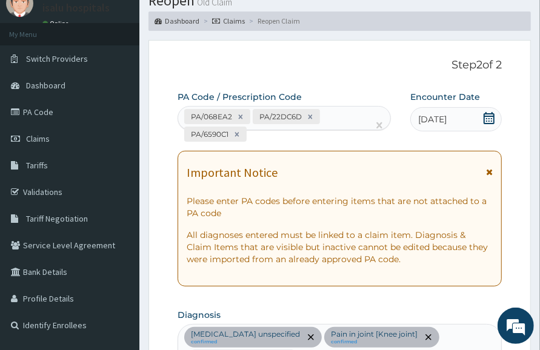
scroll to position [0, 0]
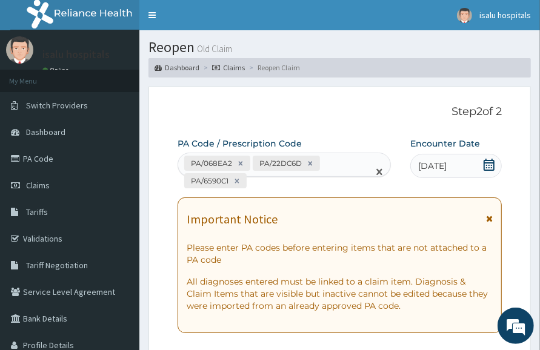
click at [279, 187] on div "PA/068EA2 PA/22DC6D PA/6590C1" at bounding box center [273, 172] width 190 height 38
paste input "PA/1C9B64"
type input "PA/1C9B64"
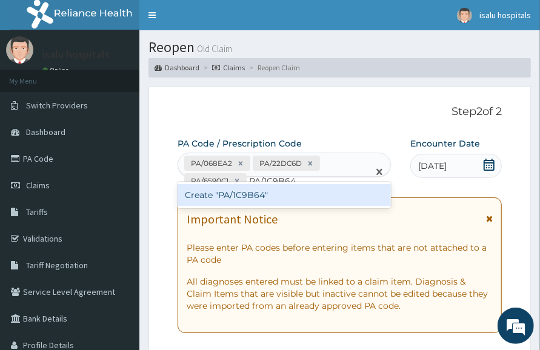
click at [302, 196] on div "Create "PA/1C9B64"" at bounding box center [283, 195] width 213 height 22
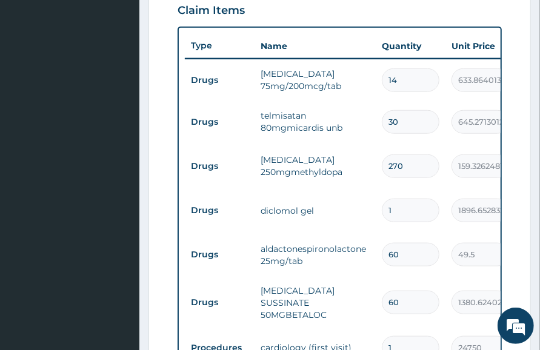
scroll to position [418, 0]
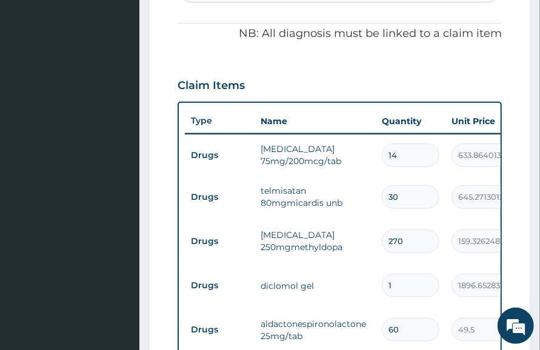
drag, startPoint x: 404, startPoint y: 236, endPoint x: 342, endPoint y: 257, distance: 65.7
click at [346, 247] on tr "Drugs [MEDICAL_DATA] 250mgmethyldopa 270 159.3262481689453 43018.09 [MEDICAL_DA…" at bounding box center [481, 241] width 593 height 47
type input "1"
type input "159.33"
type input "18"
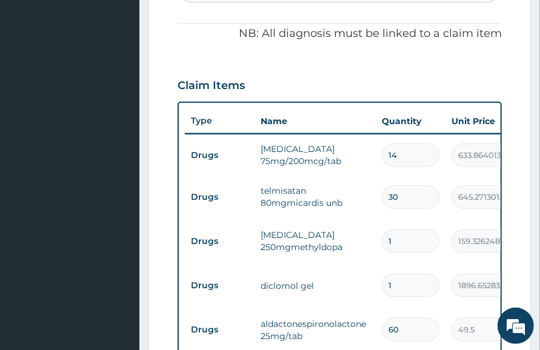
type input "2867.87"
type input "180"
type input "28678.72"
type input "179"
type input "28519.40"
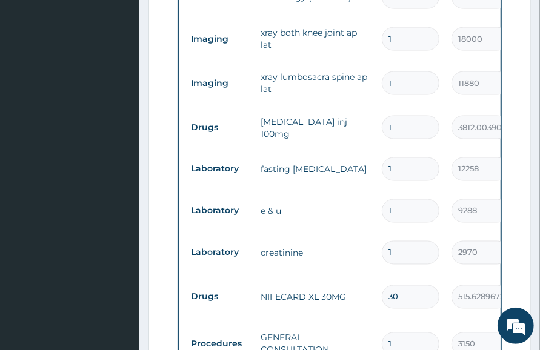
scroll to position [872, 0]
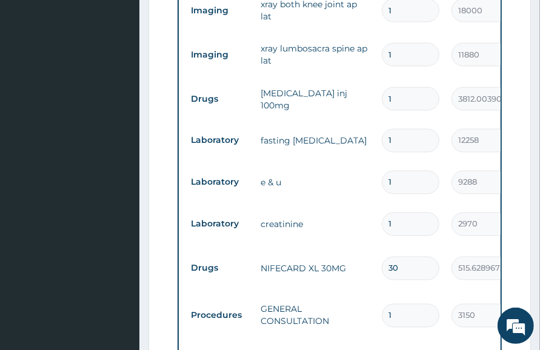
type input "179"
drag, startPoint x: 443, startPoint y: 283, endPoint x: 448, endPoint y: 293, distance: 11.4
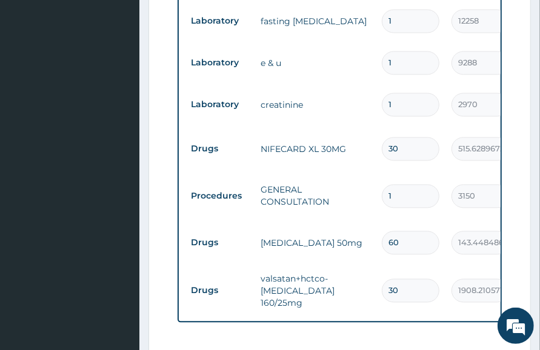
scroll to position [1175, 0]
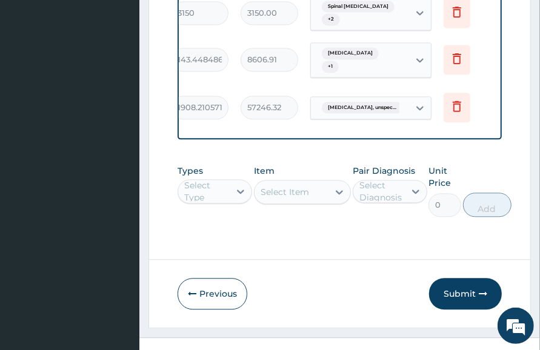
scroll to position [0, 283]
click at [368, 70] on td "Pain, unspecified + 1" at bounding box center [367, 59] width 133 height 47
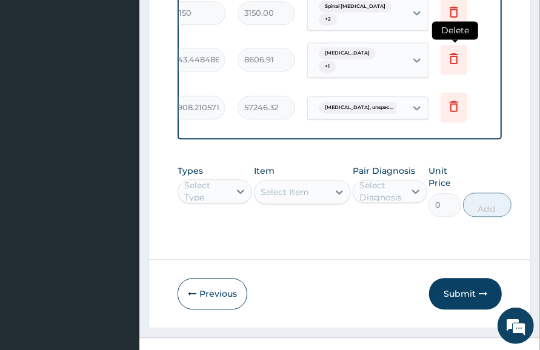
click at [453, 55] on icon at bounding box center [453, 58] width 15 height 15
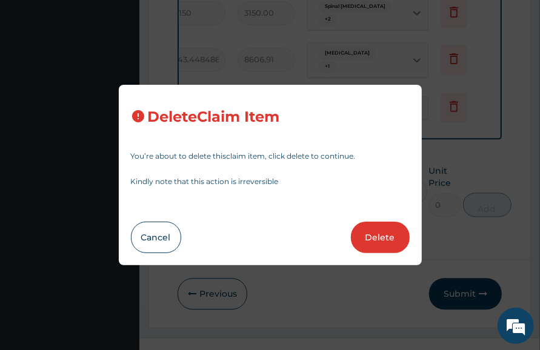
drag, startPoint x: 378, startPoint y: 238, endPoint x: 385, endPoint y: 221, distance: 18.2
click at [378, 237] on button "Delete" at bounding box center [380, 237] width 59 height 31
type input "30"
type input "1908.210571289062"
type input "57246.32"
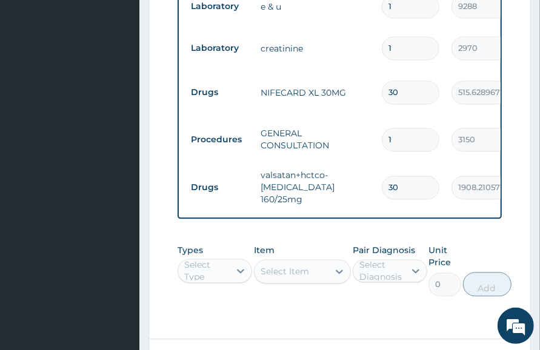
scroll to position [935, 0]
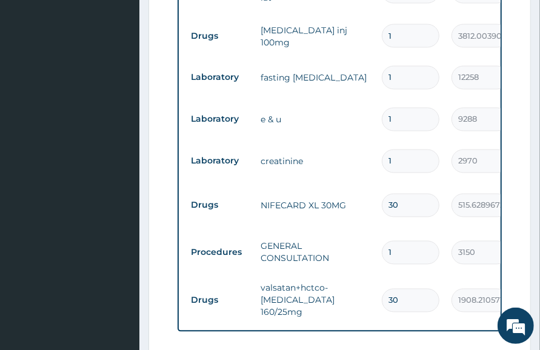
click at [302, 295] on td "valsatan+hctco-diovan 160/25mg" at bounding box center [314, 300] width 121 height 48
drag, startPoint x: 276, startPoint y: 260, endPoint x: 276, endPoint y: 252, distance: 8.5
click at [276, 260] on td "GENERAL CONSULTATION" at bounding box center [314, 252] width 121 height 36
drag, startPoint x: 276, startPoint y: 195, endPoint x: 264, endPoint y: 166, distance: 31.3
click at [276, 195] on td "NIFECARD XL 30MG" at bounding box center [314, 206] width 121 height 24
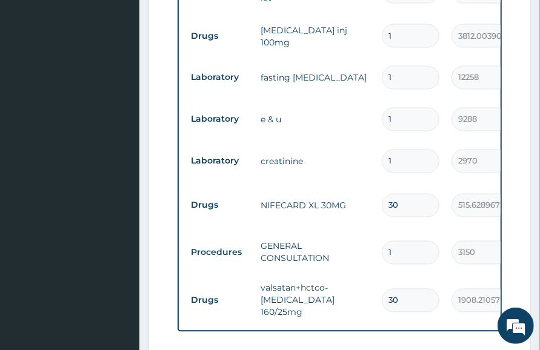
drag, startPoint x: 265, startPoint y: 157, endPoint x: 266, endPoint y: 149, distance: 8.1
click at [266, 152] on td "creatinine" at bounding box center [314, 162] width 121 height 24
drag, startPoint x: 263, startPoint y: 113, endPoint x: 268, endPoint y: 90, distance: 22.8
click at [265, 109] on td "e & u" at bounding box center [314, 120] width 121 height 24
click at [286, 64] on tr "Laboratory fasting lipid profile 1 12258 12258.00 Essential hypertension unspec…" at bounding box center [481, 78] width 593 height 42
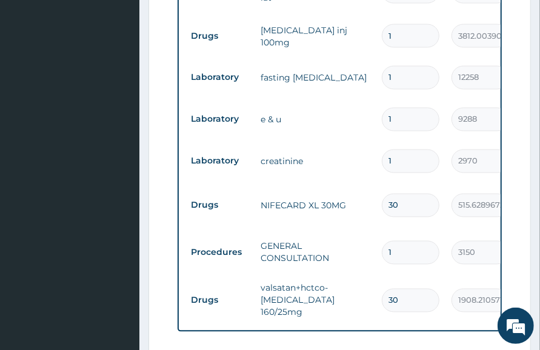
click at [303, 39] on td "[MEDICAL_DATA] inj 100mg" at bounding box center [314, 36] width 121 height 36
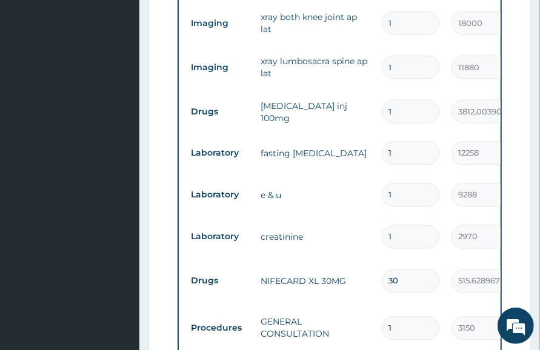
click at [300, 64] on td "xray lumbosacra spine ap lat" at bounding box center [314, 67] width 121 height 36
click at [323, 31] on td "xray both knee joint ap lat" at bounding box center [314, 23] width 121 height 36
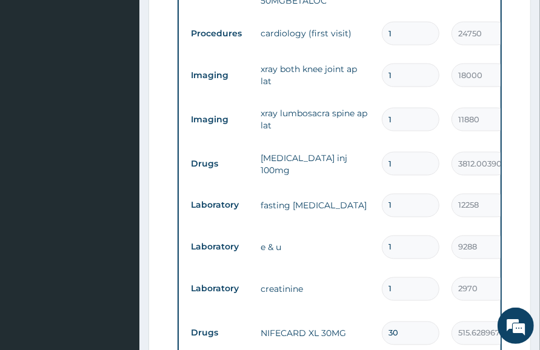
scroll to position [784, 0]
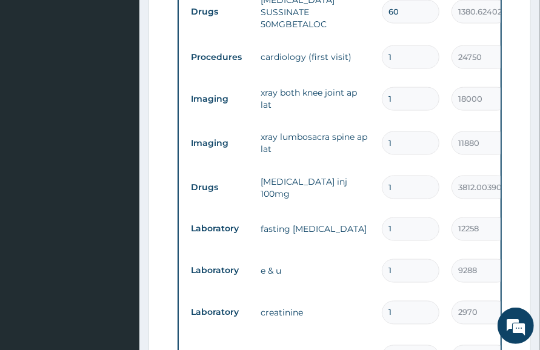
click at [314, 48] on td "cardiology (first visit)" at bounding box center [314, 57] width 121 height 24
click at [313, 24] on td "[MEDICAL_DATA] SUSSINATE 50MGBETALOC" at bounding box center [314, 12] width 121 height 48
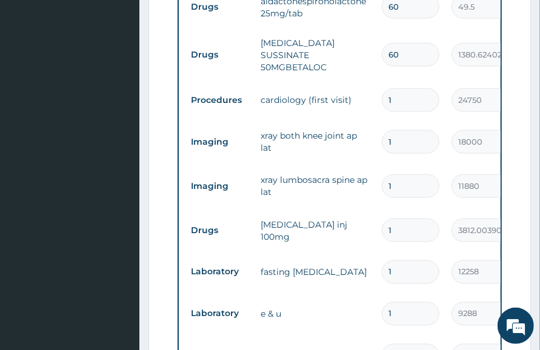
scroll to position [708, 0]
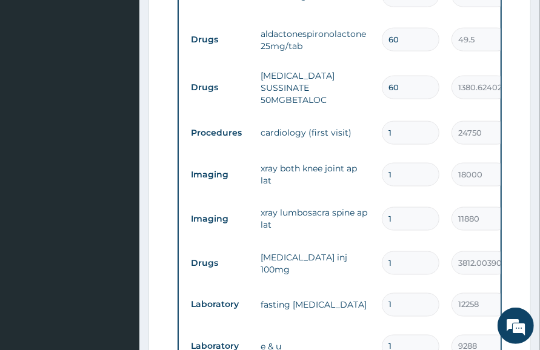
click at [306, 36] on td "aldactonespironolactone25mg/tab" at bounding box center [314, 40] width 121 height 36
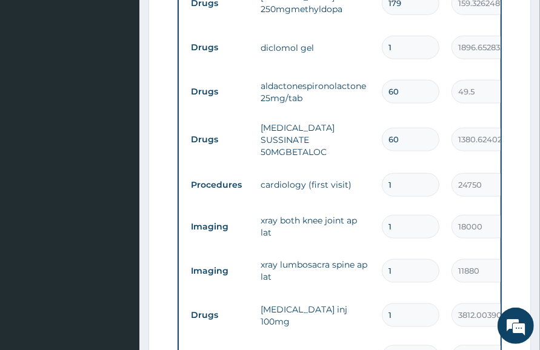
scroll to position [632, 0]
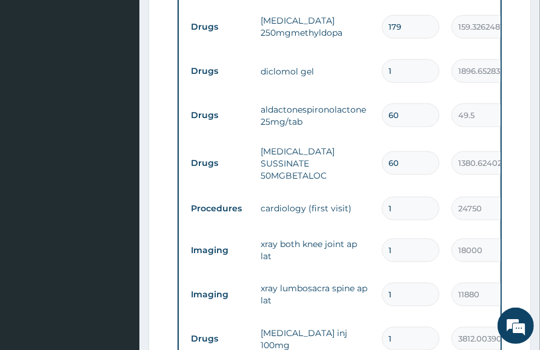
click at [302, 56] on tr "Drugs diclomol gel 1 1896.65283203125 1896.65 Essential hypertension unspeci...…" at bounding box center [481, 71] width 593 height 42
click at [328, 27] on td "[MEDICAL_DATA] 250mgmethyldopa" at bounding box center [314, 26] width 121 height 36
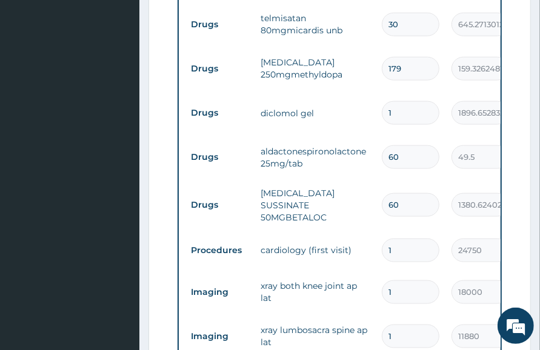
scroll to position [556, 0]
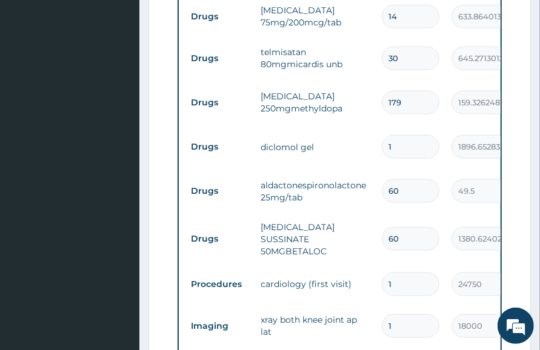
click at [313, 47] on td "telmisatan 80mgmicardis unb" at bounding box center [314, 58] width 121 height 36
click at [342, 26] on td "[MEDICAL_DATA] 75mg/200mcg/tab" at bounding box center [314, 16] width 121 height 36
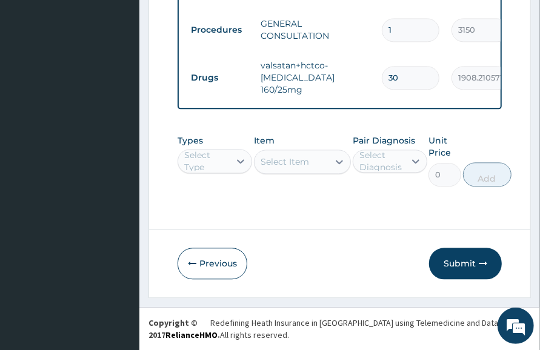
drag, startPoint x: 461, startPoint y: 262, endPoint x: 452, endPoint y: 271, distance: 13.7
click at [461, 263] on button "Submit" at bounding box center [465, 263] width 73 height 31
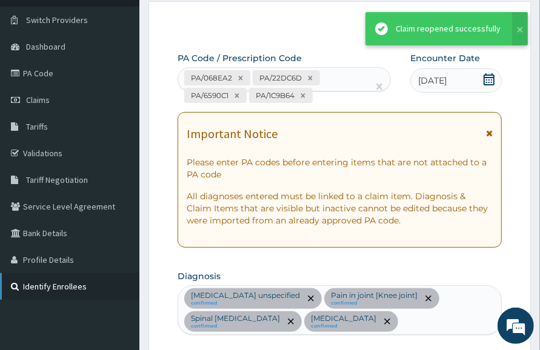
scroll to position [1162, 0]
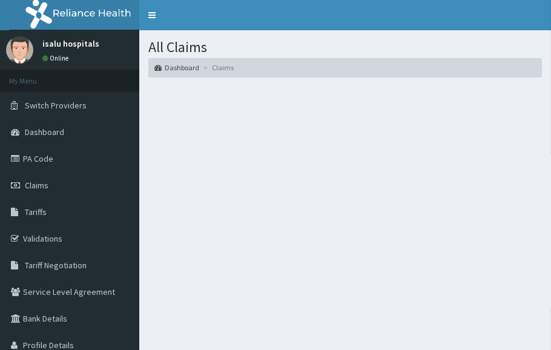
click at [481, 47] on h1 "All Claims" at bounding box center [345, 47] width 394 height 16
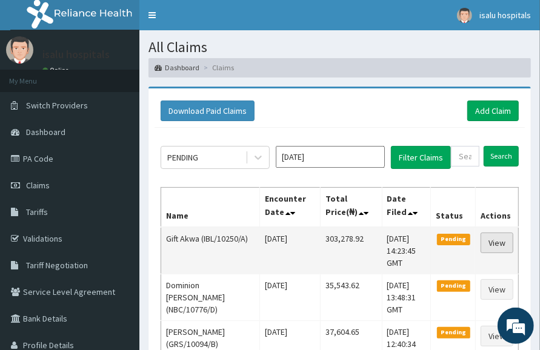
click at [497, 242] on link "View" at bounding box center [496, 243] width 33 height 21
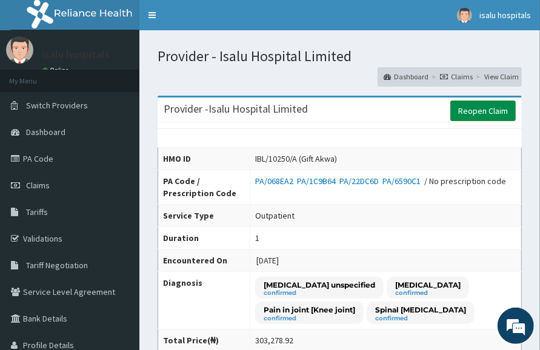
click at [494, 110] on link "Reopen Claim" at bounding box center [482, 111] width 65 height 21
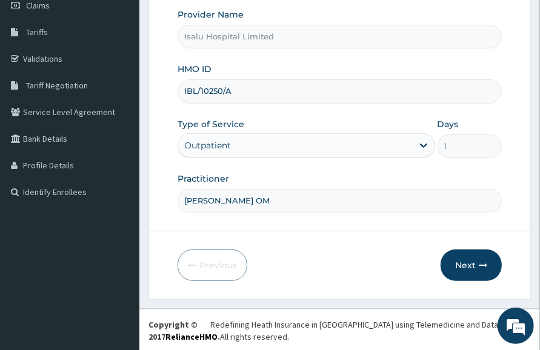
scroll to position [180, 0]
click at [474, 265] on button "Next" at bounding box center [470, 264] width 61 height 31
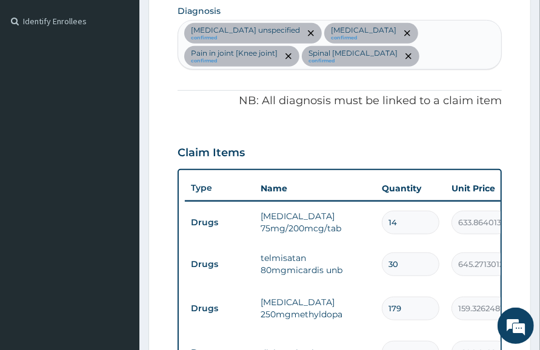
scroll to position [407, 0]
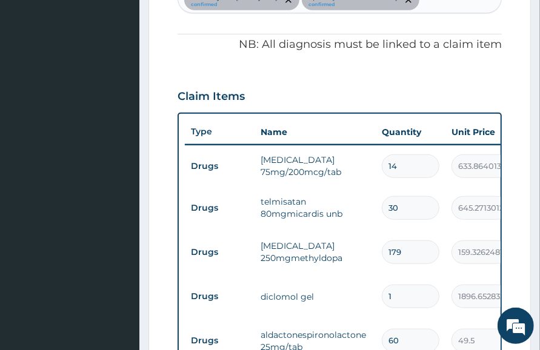
drag, startPoint x: 411, startPoint y: 251, endPoint x: 373, endPoint y: 253, distance: 38.2
click at [373, 253] on tr "Drugs aldomet 250mgmethyldopa 179 159.3262481689453 28519.40 Essential hyperten…" at bounding box center [481, 252] width 593 height 47
type input "1"
type input "159.33"
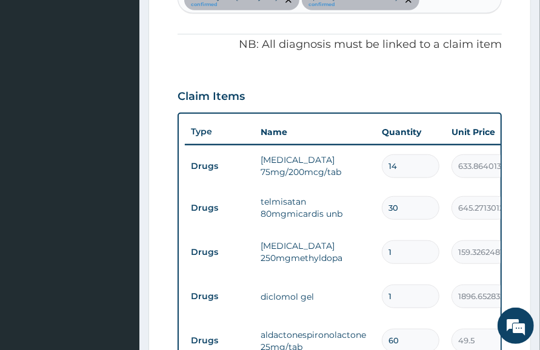
type input "18"
type input "2867.87"
type input "180"
type input "28678.72"
type input "180"
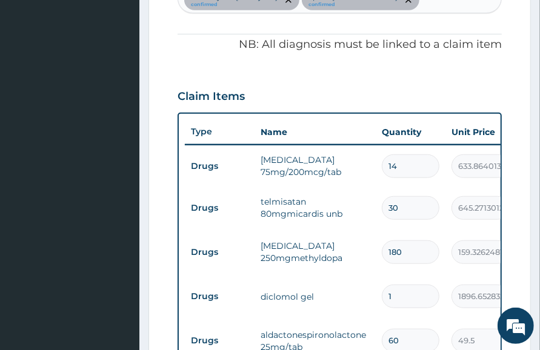
click at [331, 290] on td "diclomol gel" at bounding box center [314, 297] width 121 height 24
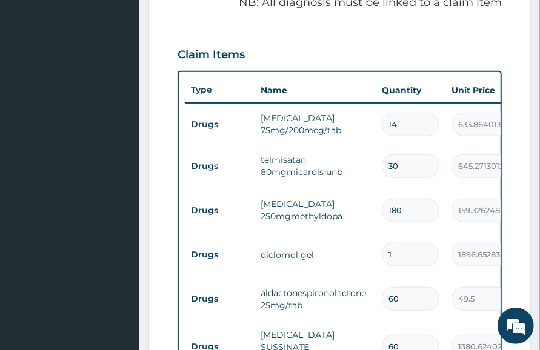
scroll to position [483, 0]
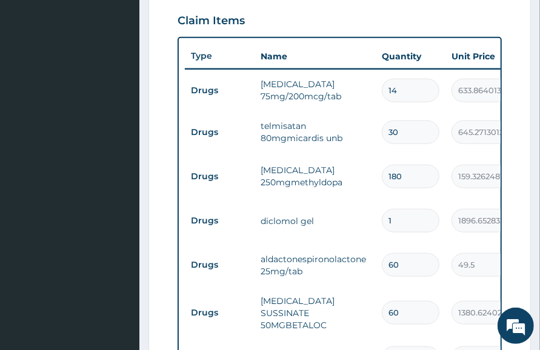
click at [424, 269] on input "60" at bounding box center [410, 265] width 58 height 24
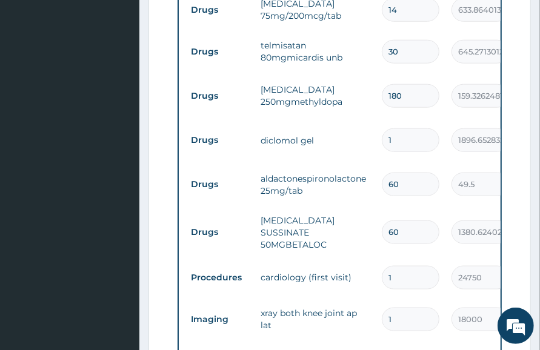
scroll to position [634, 0]
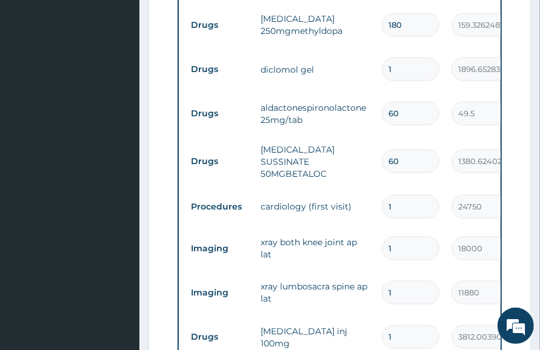
click at [429, 166] on input "60" at bounding box center [410, 162] width 58 height 24
click at [372, 113] on td "aldactonespironolactone25mg/tab" at bounding box center [314, 114] width 121 height 36
click at [360, 133] on tr "Drugs aldactonespironolactone25mg/tab 60 49.5 2970.00 Essential hypertension un…" at bounding box center [481, 113] width 593 height 47
drag, startPoint x: 391, startPoint y: 114, endPoint x: 365, endPoint y: 119, distance: 26.5
click at [365, 118] on tr "Drugs aldactonespironolactone25mg/tab 60 49.5 2970.00 Essential hypertension un…" at bounding box center [481, 113] width 593 height 47
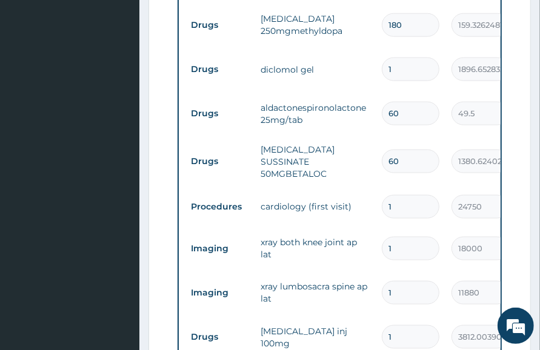
type input "3"
type input "148.50"
type input "30"
type input "1485.00"
type input "30"
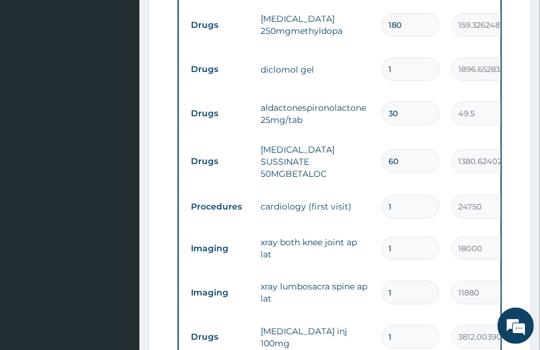
click at [354, 143] on td "METOPROLOL SUSSINATE 50MGBETALOC" at bounding box center [314, 161] width 121 height 48
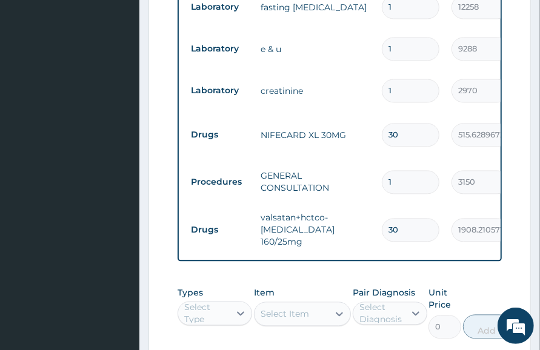
scroll to position [1088, 0]
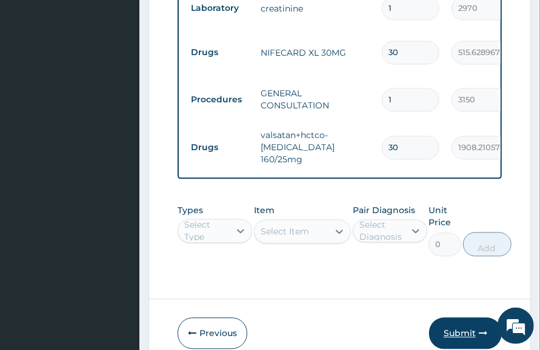
click at [468, 332] on button "Submit" at bounding box center [465, 332] width 73 height 31
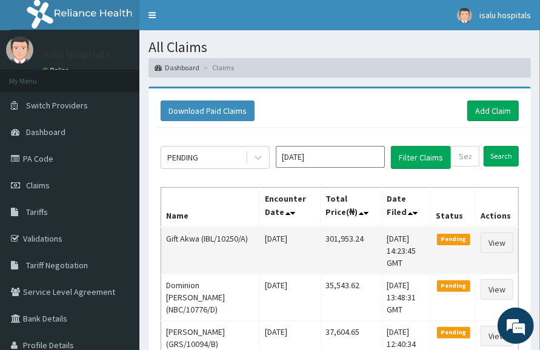
drag, startPoint x: 364, startPoint y: 116, endPoint x: 327, endPoint y: 252, distance: 140.6
click at [365, 117] on div "Download Paid Claims Add Claim" at bounding box center [339, 111] width 358 height 21
drag, startPoint x: 318, startPoint y: 237, endPoint x: 371, endPoint y: 237, distance: 52.7
click at [371, 237] on td "301,953.24" at bounding box center [351, 250] width 62 height 47
copy td "301,953.24"
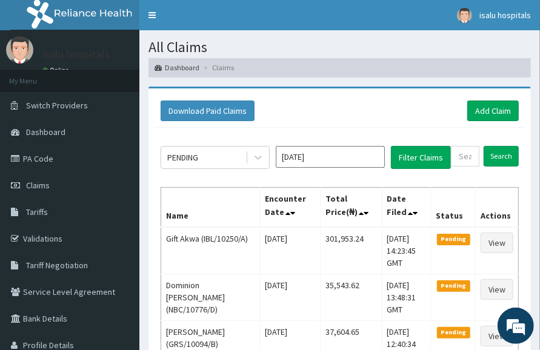
click at [393, 94] on div "Download Paid Claims Add Claim" at bounding box center [339, 110] width 370 height 33
click at [509, 98] on div "Download Paid Claims Add Claim" at bounding box center [339, 110] width 370 height 33
click at [499, 109] on link "Add Claim" at bounding box center [492, 111] width 51 height 21
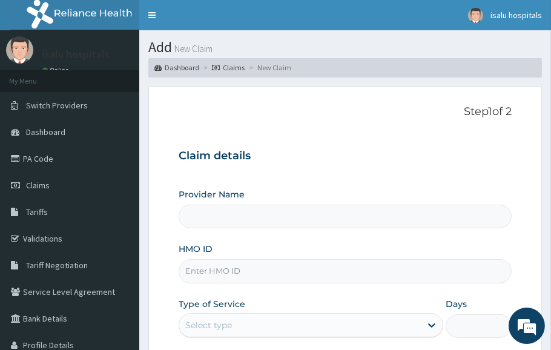
type input "Isalu Hospital Limited"
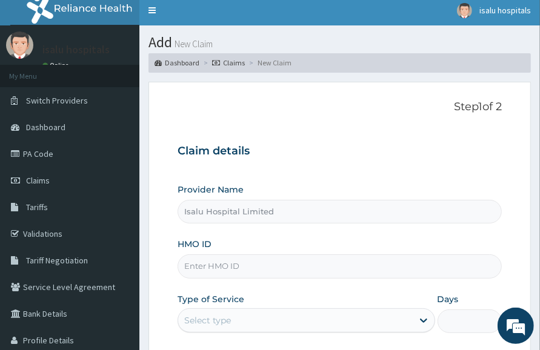
scroll to position [151, 0]
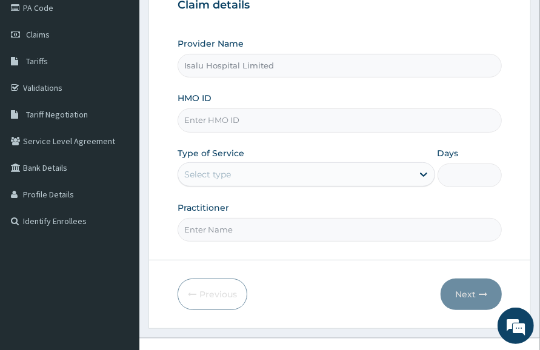
click at [381, 124] on input "HMO ID" at bounding box center [339, 120] width 324 height 24
paste input "KFO/10017/C"
type input "KFO/10017/C"
click at [356, 169] on div "Select type" at bounding box center [295, 174] width 234 height 19
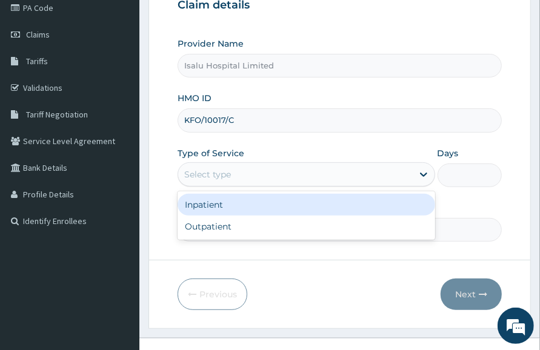
scroll to position [0, 0]
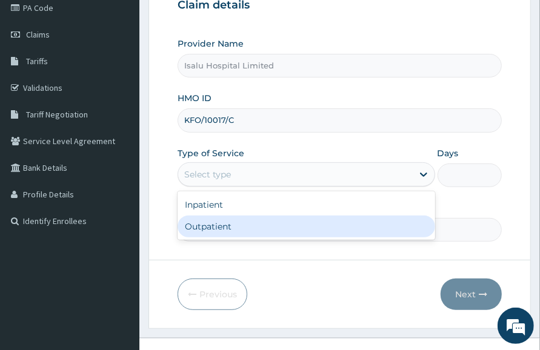
click at [293, 226] on div "Outpatient" at bounding box center [305, 227] width 257 height 22
type input "1"
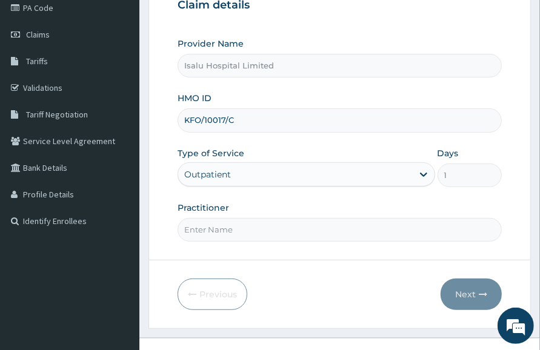
drag, startPoint x: 401, startPoint y: 200, endPoint x: 329, endPoint y: 209, distance: 72.0
click at [398, 203] on div "Practitioner" at bounding box center [339, 222] width 324 height 40
click at [237, 243] on form "Step 1 of 2 Claim details Provider Name Isalu Hospital Limited HMO ID KFO/10017…" at bounding box center [339, 132] width 382 height 393
click at [240, 233] on input "Practitioner" at bounding box center [339, 230] width 324 height 24
paste input "DR DAVOU TISLO"
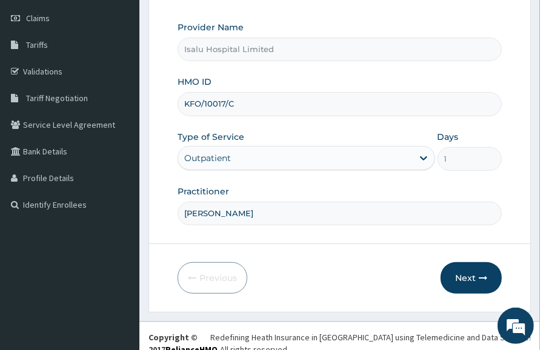
scroll to position [180, 0]
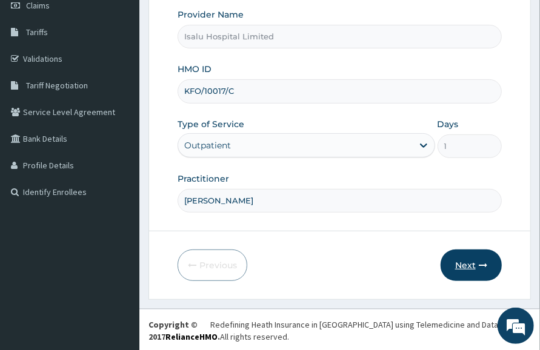
type input "DR DAVOU TISLO"
click at [477, 268] on button "Next" at bounding box center [470, 264] width 61 height 31
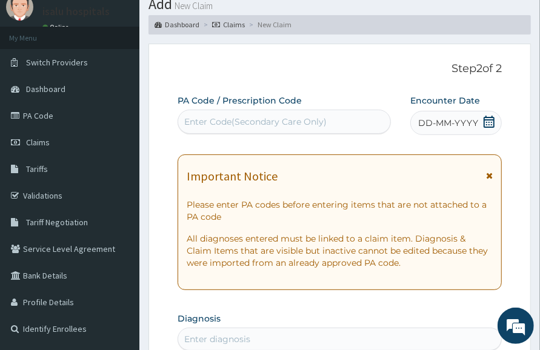
scroll to position [0, 0]
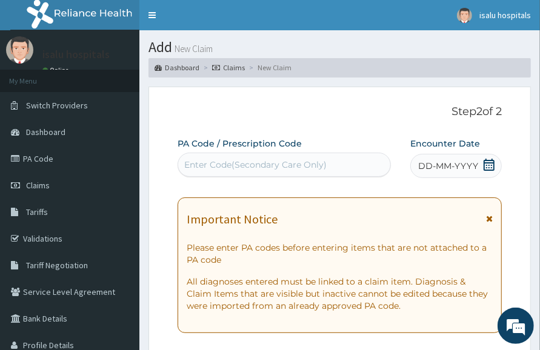
click at [493, 166] on icon at bounding box center [489, 165] width 12 height 12
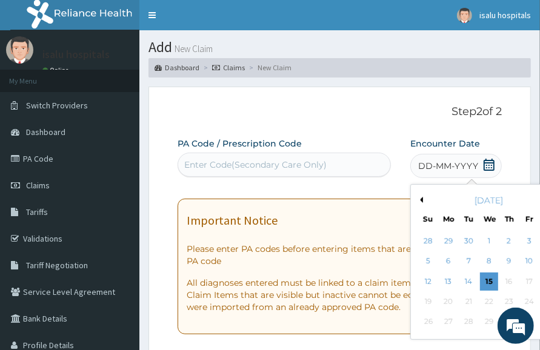
click at [295, 163] on div "Enter Code(Secondary Care Only)" at bounding box center [255, 165] width 142 height 12
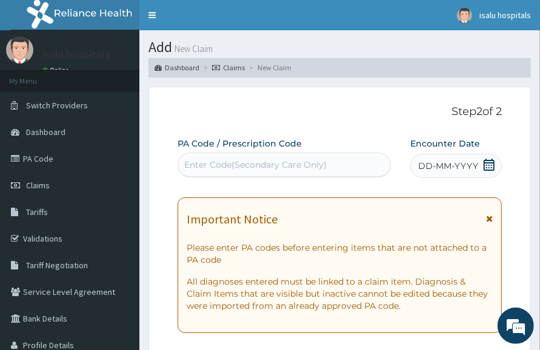
paste input "PA/D57FD2"
type input "PA/D57FD2"
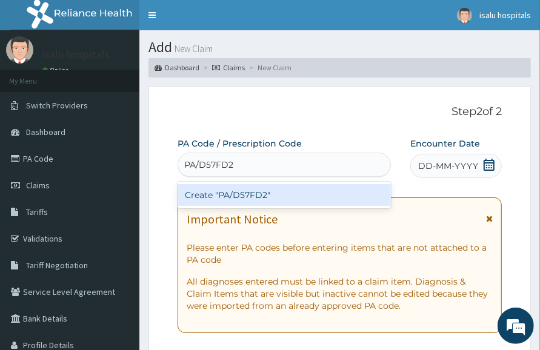
click at [314, 200] on div "Create "PA/D57FD2"" at bounding box center [283, 195] width 213 height 22
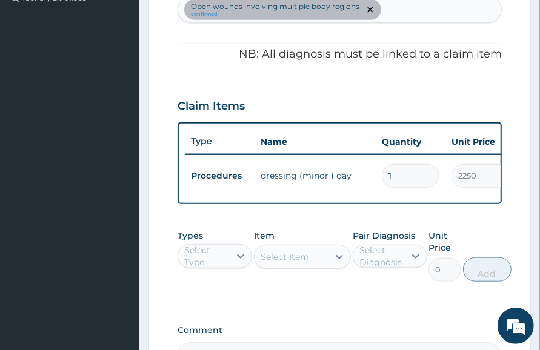
scroll to position [450, 0]
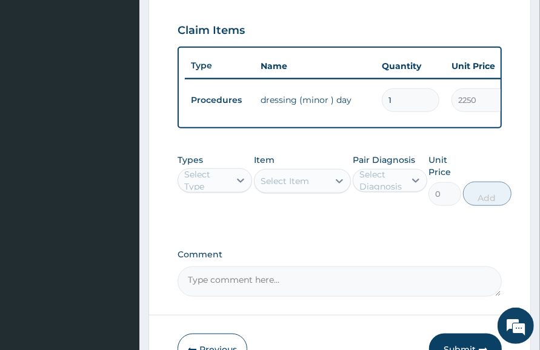
click at [472, 259] on label "Comment" at bounding box center [339, 254] width 324 height 10
click at [472, 266] on textarea "Comment" at bounding box center [339, 281] width 324 height 30
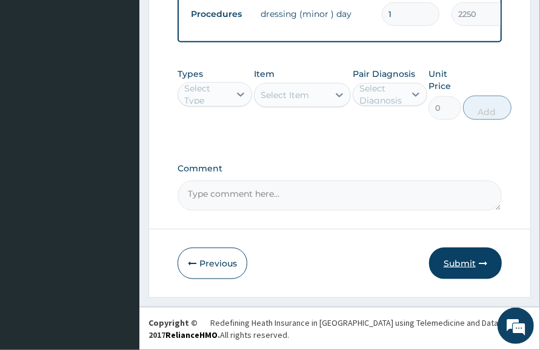
click at [472, 271] on button "Submit" at bounding box center [465, 263] width 73 height 31
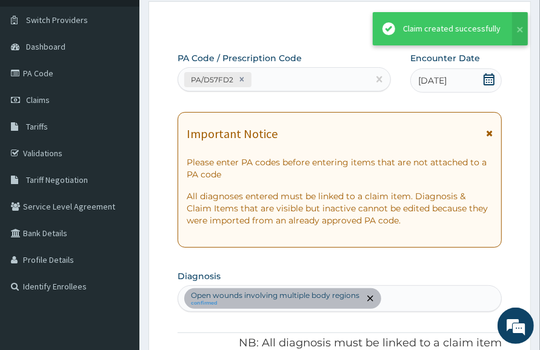
scroll to position [546, 0]
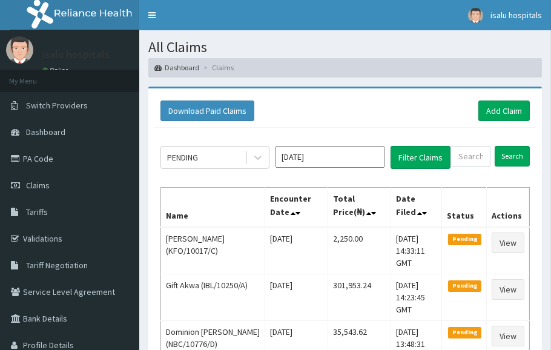
drag, startPoint x: 432, startPoint y: 89, endPoint x: 406, endPoint y: 93, distance: 26.3
click at [152, 24] on link "Toggle navigation" at bounding box center [151, 15] width 25 height 30
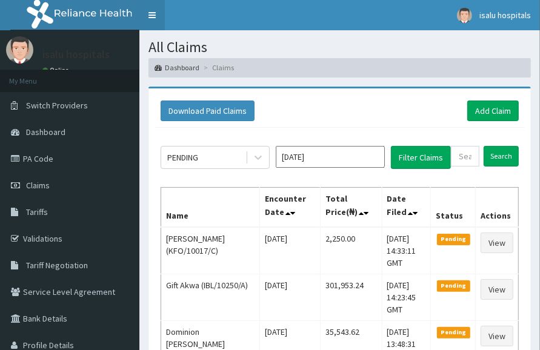
click at [147, 16] on link "Toggle navigation" at bounding box center [151, 15] width 25 height 30
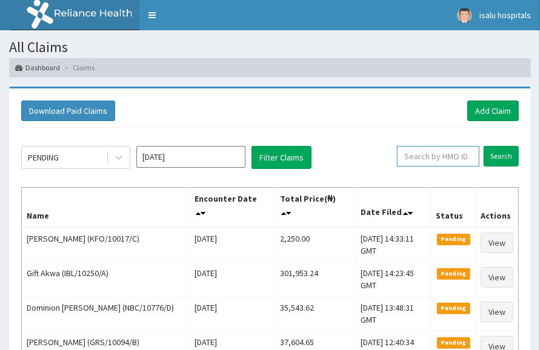
click at [425, 151] on input "text" at bounding box center [438, 156] width 82 height 21
paste input "KFO/10017/C"
click at [409, 164] on input "KFO/10017/C" at bounding box center [419, 156] width 72 height 21
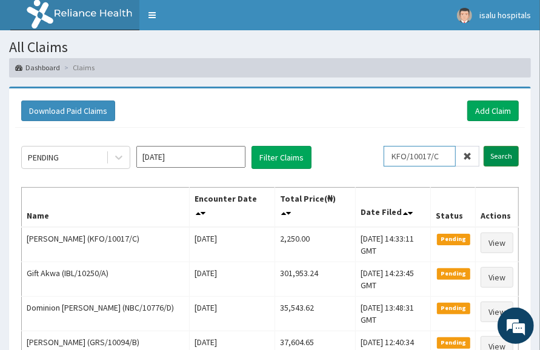
type input "KFO/10017/C"
click at [498, 157] on input "Search" at bounding box center [500, 156] width 35 height 21
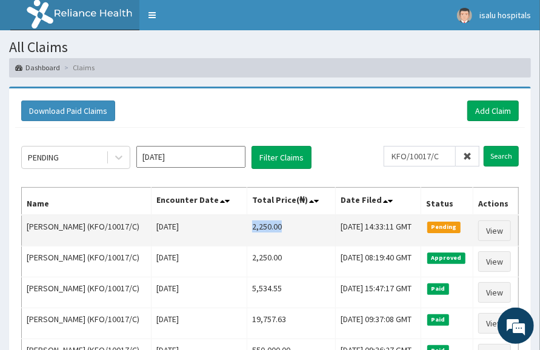
drag, startPoint x: 223, startPoint y: 228, endPoint x: 265, endPoint y: 228, distance: 41.2
click at [265, 228] on td "2,250.00" at bounding box center [290, 230] width 88 height 31
copy td "2,250.00"
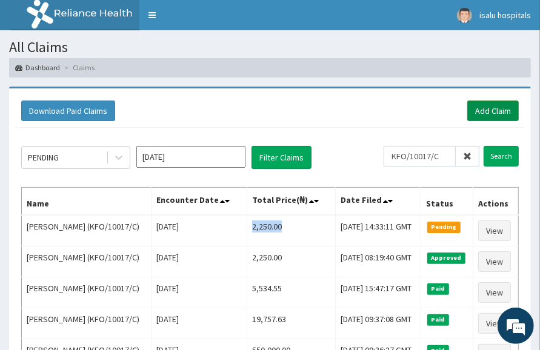
click at [495, 116] on link "Add Claim" at bounding box center [492, 111] width 51 height 21
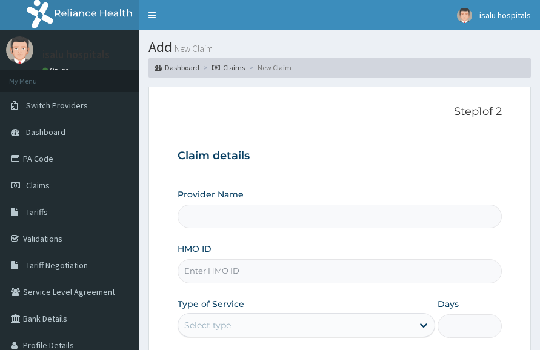
type input "Isalu Hospital Limited"
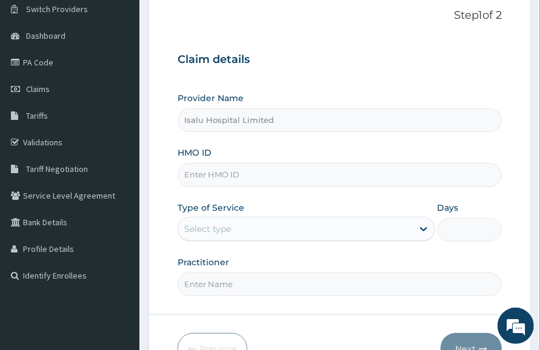
scroll to position [151, 0]
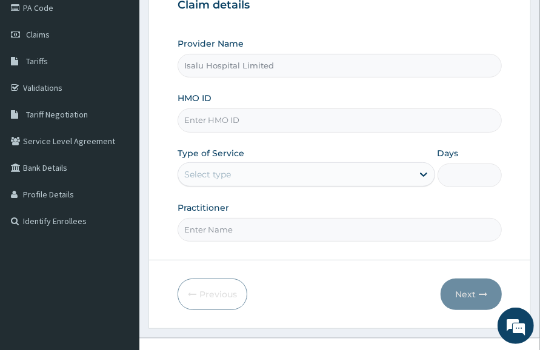
click at [423, 236] on input "Practitioner" at bounding box center [339, 230] width 324 height 24
click at [216, 120] on input "HMO ID" at bounding box center [339, 120] width 324 height 24
paste input "KWA/10094/B"
type input "KWA/10094/B"
drag, startPoint x: 256, startPoint y: 169, endPoint x: 254, endPoint y: 180, distance: 11.6
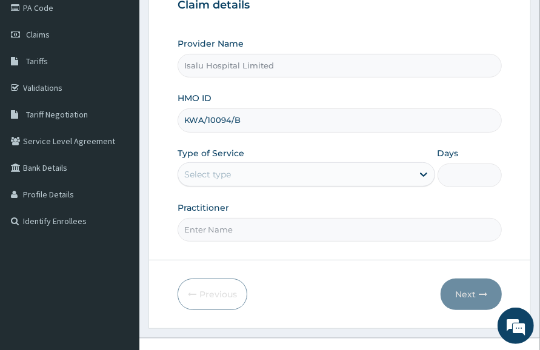
click at [256, 170] on div "Select type" at bounding box center [295, 174] width 234 height 19
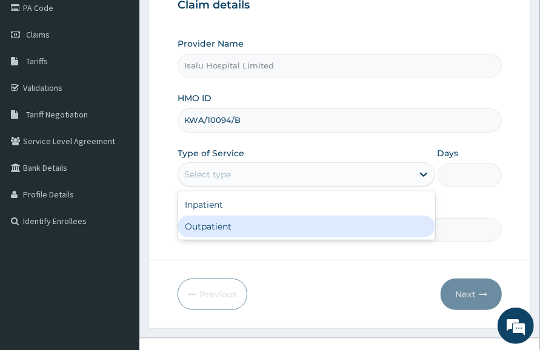
click at [234, 221] on div "Outpatient" at bounding box center [305, 227] width 257 height 22
type input "1"
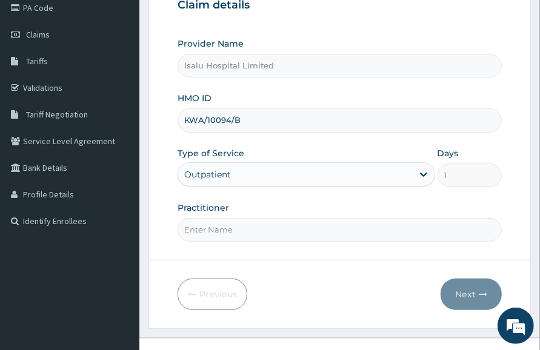
click at [420, 231] on input "Practitioner" at bounding box center [339, 230] width 324 height 24
paste input "Dr [PERSON_NAME]"
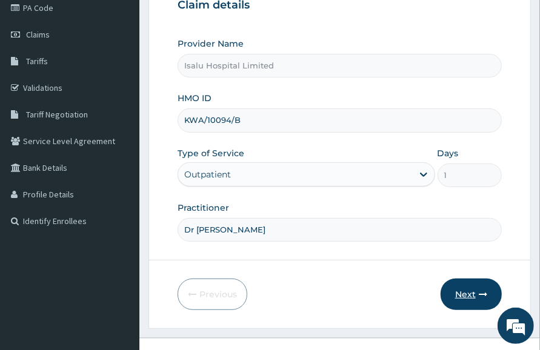
type input "Dr [PERSON_NAME]"
click at [460, 292] on button "Next" at bounding box center [470, 294] width 61 height 31
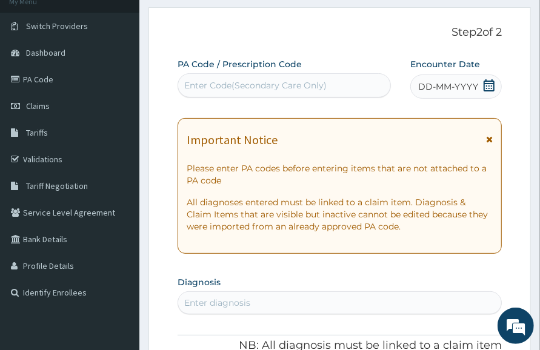
scroll to position [0, 0]
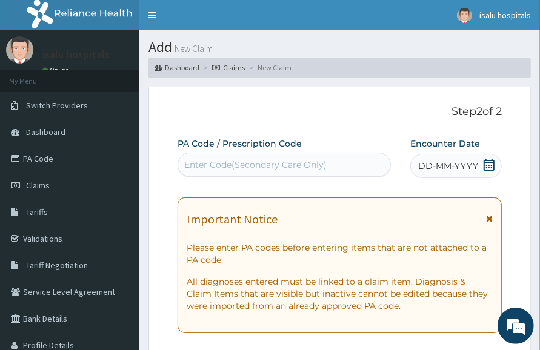
drag, startPoint x: 280, startPoint y: 176, endPoint x: 277, endPoint y: 167, distance: 8.8
click at [277, 167] on div "Enter Code(Secondary Care Only)" at bounding box center [283, 165] width 213 height 24
paste input "PA/06350F"
type input "PA/06350F"
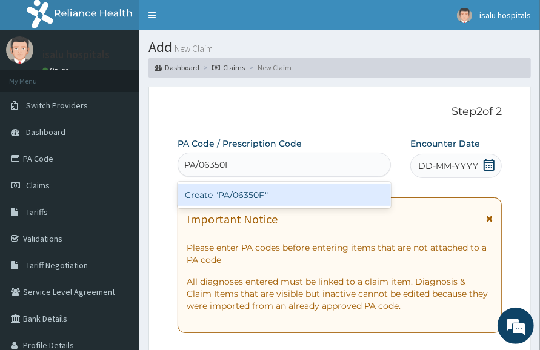
click at [293, 190] on div "Create "PA/06350F"" at bounding box center [283, 195] width 213 height 22
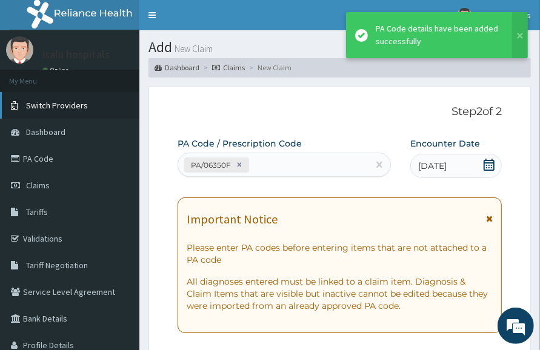
scroll to position [717, 0]
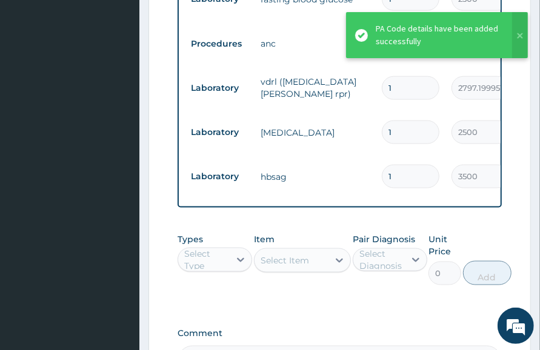
click at [361, 174] on td "hbsag" at bounding box center [314, 177] width 121 height 24
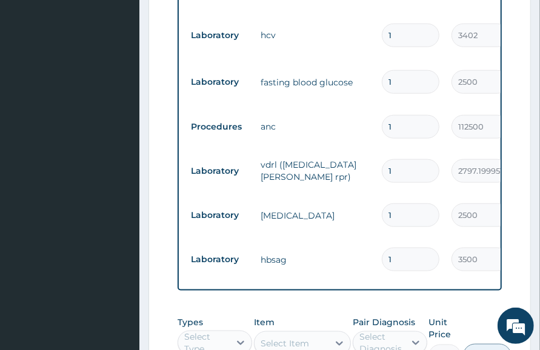
scroll to position [566, 0]
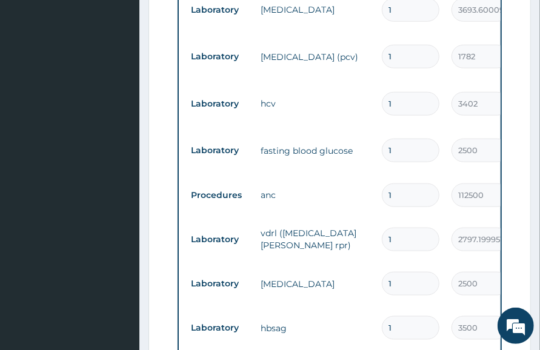
click at [411, 183] on input "1" at bounding box center [410, 195] width 58 height 24
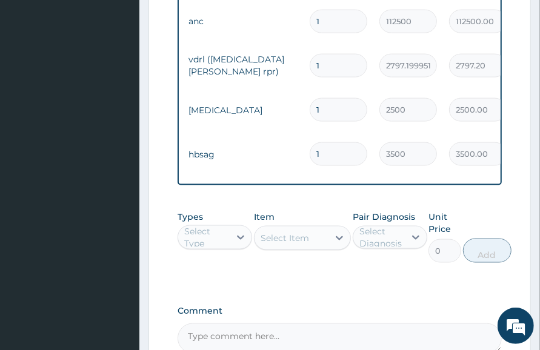
scroll to position [0, 0]
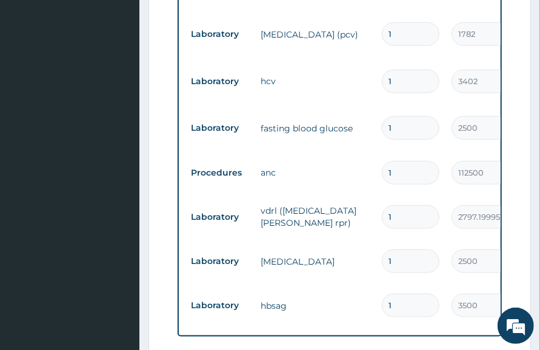
scroll to position [437, 0]
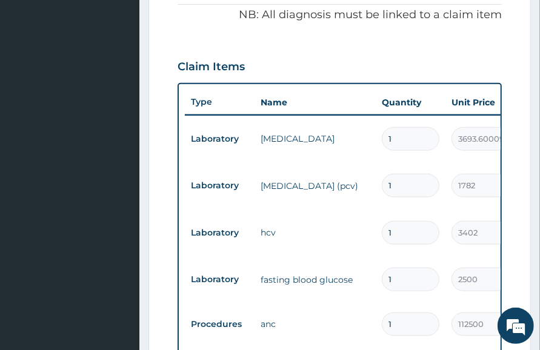
click at [401, 5] on div "PA Code / Prescription Code PA/06350F Encounter Date 09-10-2025 Important Notic…" at bounding box center [339, 178] width 324 height 955
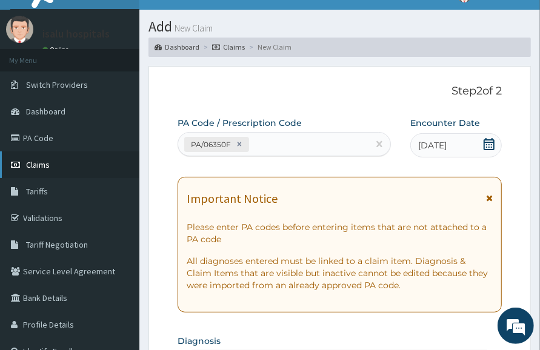
scroll to position [0, 0]
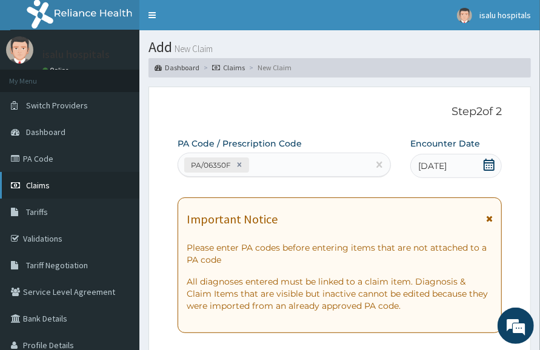
click at [39, 190] on span "Claims" at bounding box center [38, 185] width 24 height 11
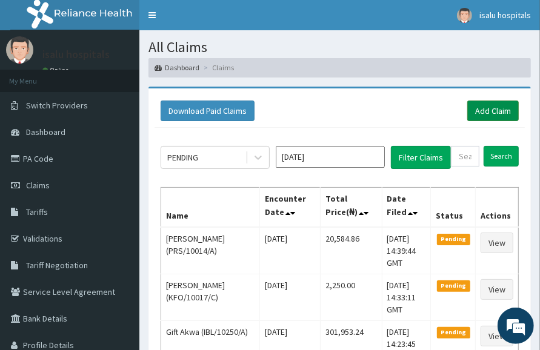
click at [495, 105] on link "Add Claim" at bounding box center [492, 111] width 51 height 21
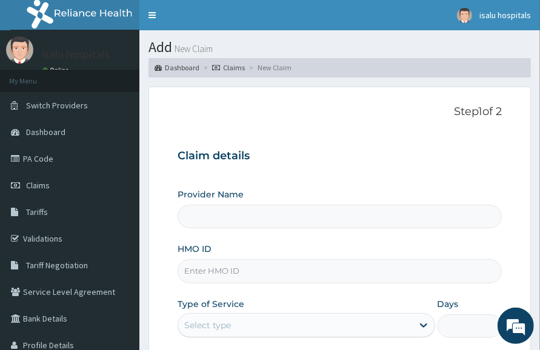
click at [263, 271] on input "HMO ID" at bounding box center [339, 271] width 324 height 24
paste input "LGL/10091/A"
type input "LGL/10091/A"
type input "Isalu Hospital Limited"
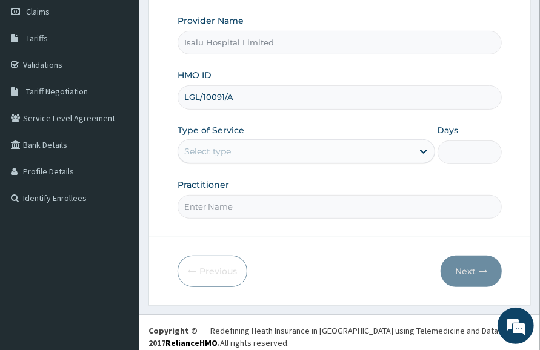
scroll to position [180, 0]
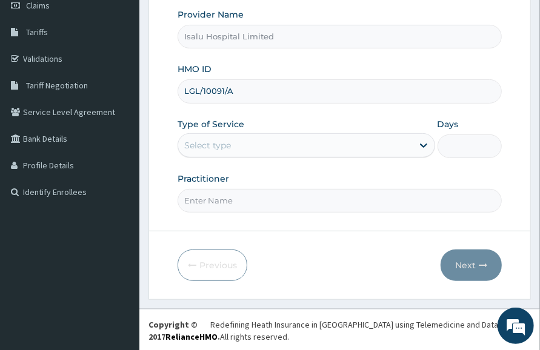
type input "LGL/10091/A"
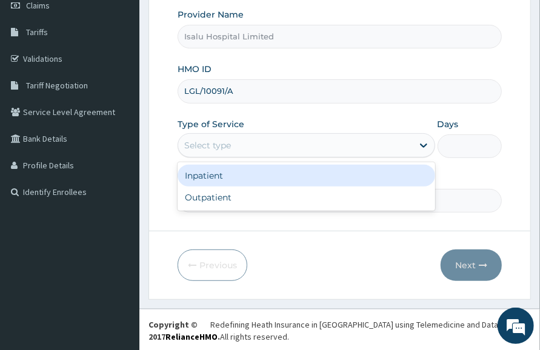
click at [257, 151] on div "Select type" at bounding box center [295, 145] width 234 height 19
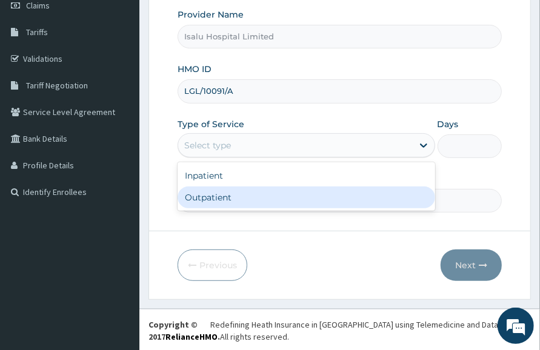
click at [253, 194] on div "Outpatient" at bounding box center [305, 197] width 257 height 22
type input "1"
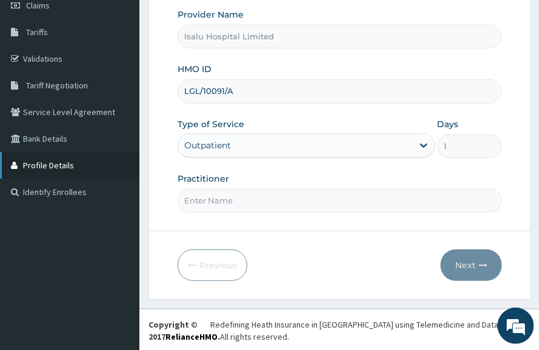
scroll to position [0, 0]
drag, startPoint x: 384, startPoint y: 214, endPoint x: 369, endPoint y: 231, distance: 21.9
click at [380, 221] on form "Step 1 of 2 Claim details Provider Name Isalu Hospital Limited HMO ID LGL/10091…" at bounding box center [339, 103] width 382 height 393
click at [284, 208] on input "Practitioner" at bounding box center [339, 201] width 324 height 24
paste input "DR DAVOU TISLO"
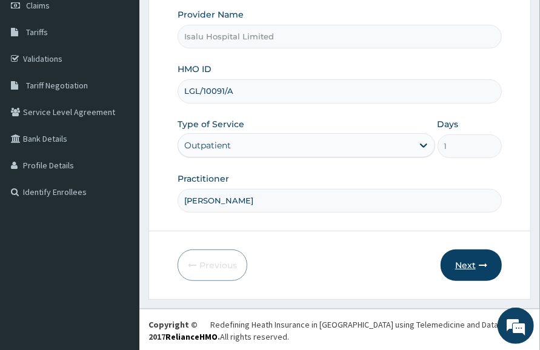
type input "DR DAVOU TISLO"
click at [467, 269] on button "Next" at bounding box center [470, 264] width 61 height 31
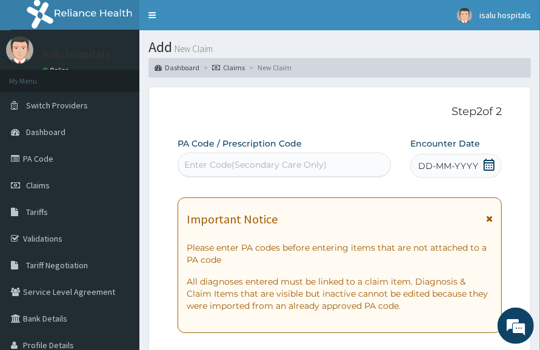
click at [262, 159] on div "Enter Code(Secondary Care Only)" at bounding box center [255, 165] width 142 height 12
paste input "PA/F7B551"
type input "PA/F7B551"
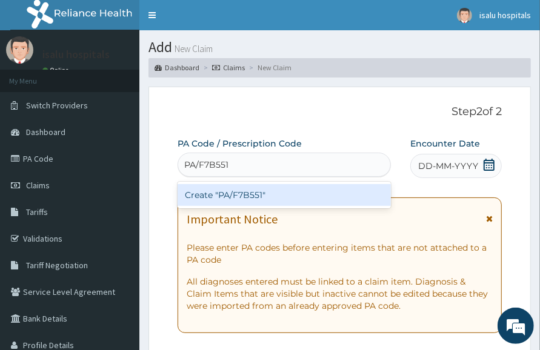
click at [284, 199] on div "Create "PA/F7B551"" at bounding box center [283, 195] width 213 height 22
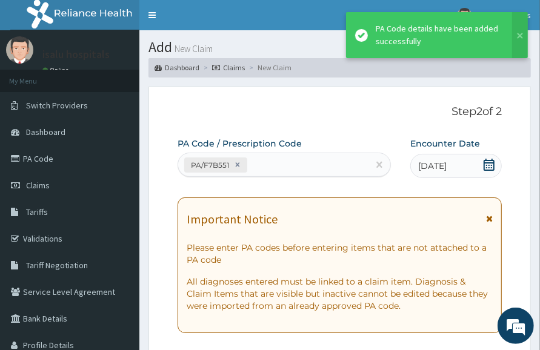
scroll to position [458, 0]
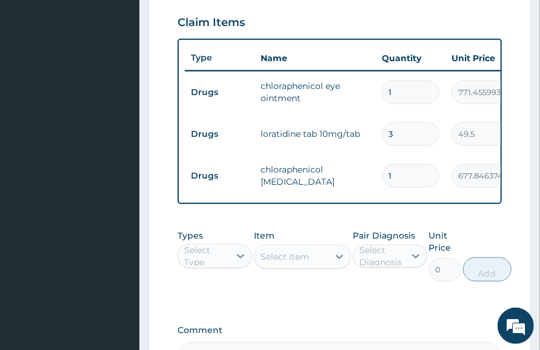
click at [373, 140] on td "loratidine tab 10mg/tab" at bounding box center [314, 134] width 121 height 24
click at [450, 229] on div "PA Code / Prescription Code PA/F7B551 Encounter Date 09-10-2025 Important Notic…" at bounding box center [339, 26] width 324 height 693
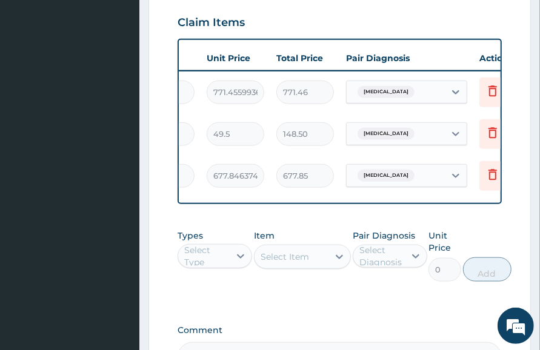
scroll to position [0, 283]
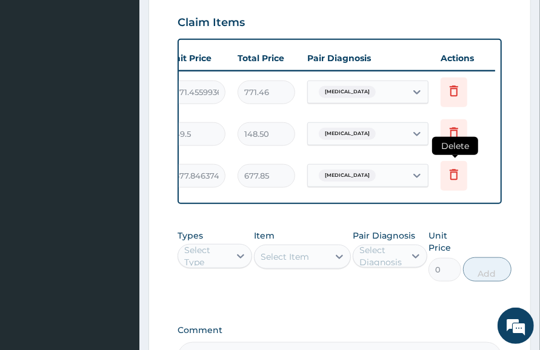
click at [450, 177] on icon at bounding box center [453, 174] width 8 height 11
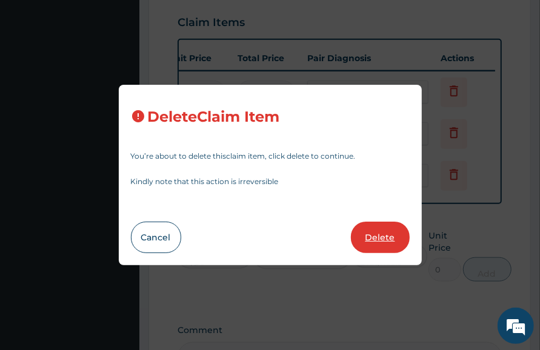
click at [378, 239] on button "Delete" at bounding box center [380, 237] width 59 height 31
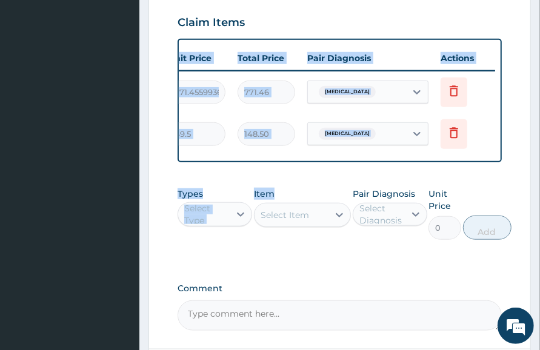
drag, startPoint x: 383, startPoint y: 171, endPoint x: 309, endPoint y: 183, distance: 74.8
click at [312, 183] on div "PA Code / Prescription Code PA/F7B551 Encounter Date 09-10-2025 Important Notic…" at bounding box center [339, 5] width 324 height 651
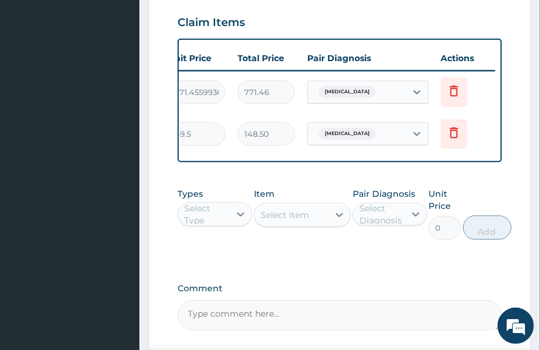
drag, startPoint x: 348, startPoint y: 159, endPoint x: 278, endPoint y: 167, distance: 70.6
click at [278, 162] on div "Type Name Quantity Unit Price Total Price Pair Diagnosis Actions Drugs chloraph…" at bounding box center [339, 101] width 324 height 124
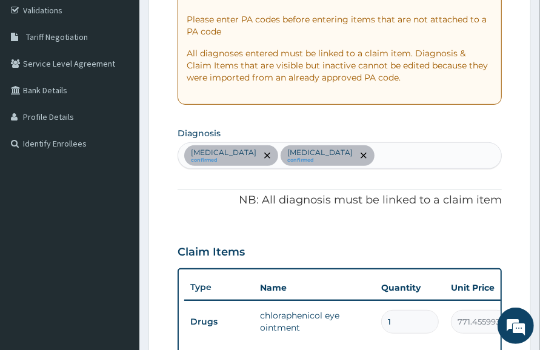
scroll to position [79, 0]
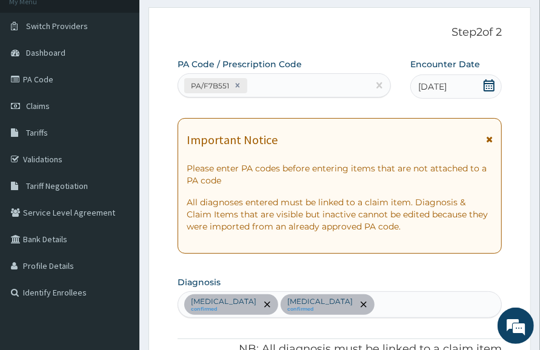
click at [443, 303] on div "Acute atopic conjunctivitis confirmed Malaria, unspecified confirmed" at bounding box center [339, 304] width 323 height 25
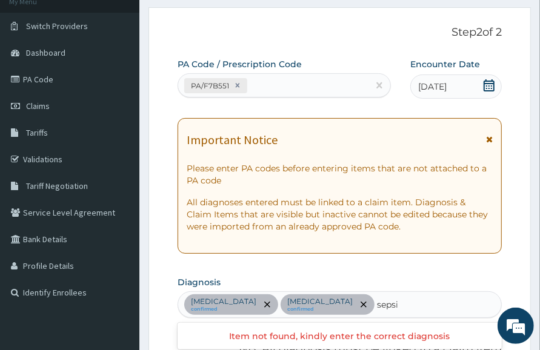
type input "sepsis"
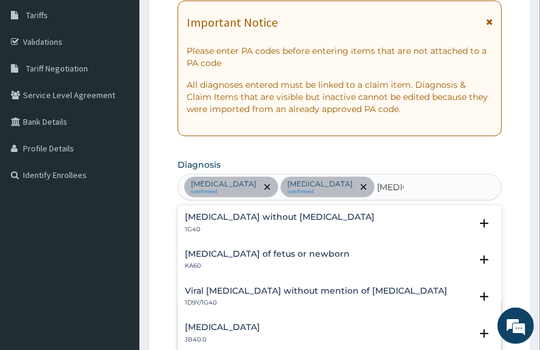
scroll to position [231, 0]
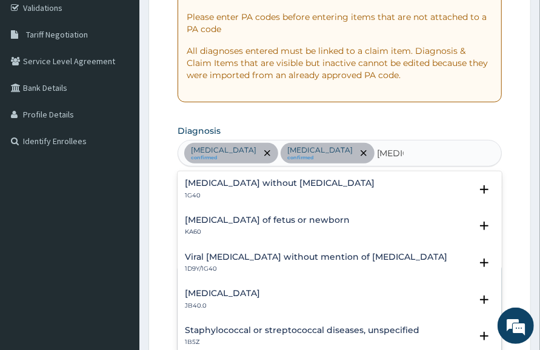
click at [277, 184] on h4 "Sepsis without septic shock" at bounding box center [280, 183] width 190 height 9
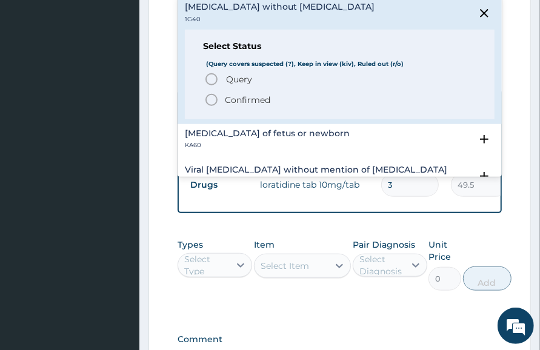
scroll to position [458, 0]
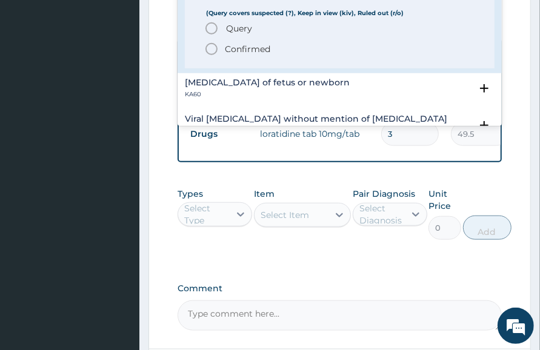
click at [228, 48] on p "Confirmed" at bounding box center [247, 49] width 45 height 12
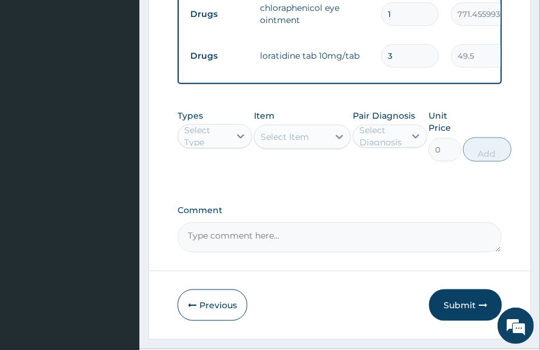
scroll to position [610, 0]
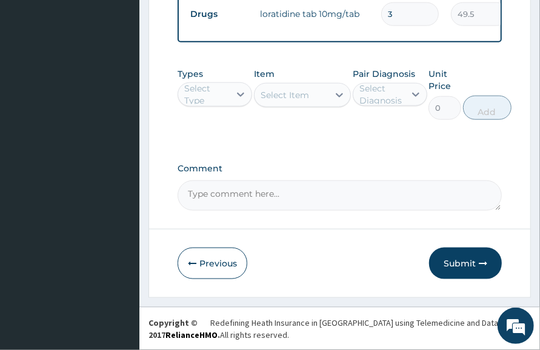
click at [217, 94] on div "Select Type" at bounding box center [206, 94] width 44 height 24
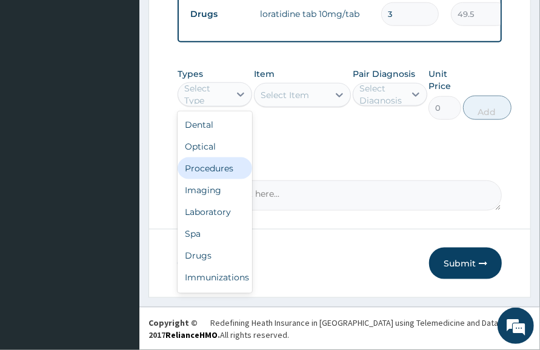
click at [219, 170] on div "Procedures" at bounding box center [214, 168] width 74 height 22
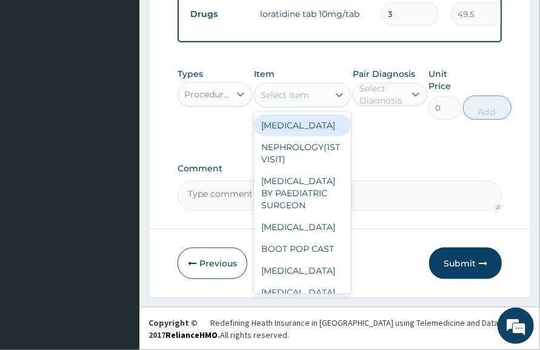
drag, startPoint x: 311, startPoint y: 102, endPoint x: 314, endPoint y: 93, distance: 8.8
click at [312, 100] on div "Select Item" at bounding box center [291, 94] width 74 height 19
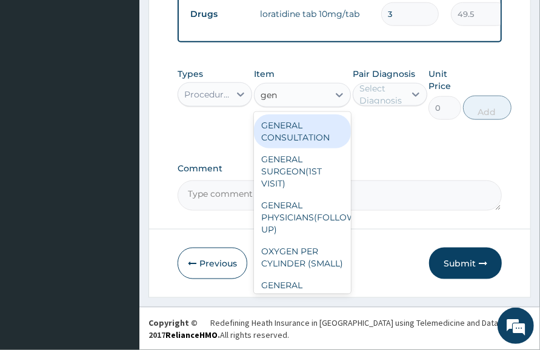
type input "gene"
drag, startPoint x: 292, startPoint y: 134, endPoint x: 372, endPoint y: 136, distance: 79.3
click at [293, 135] on div "GENERAL CONSULTATION" at bounding box center [302, 131] width 97 height 34
type input "3150"
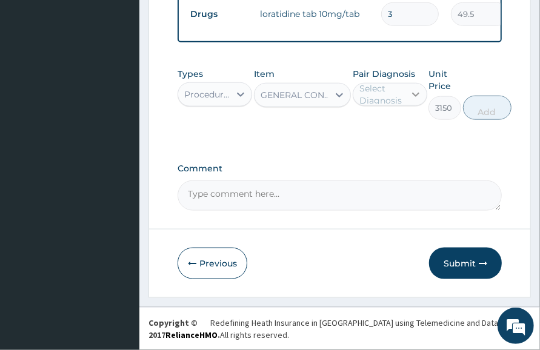
click at [418, 93] on icon at bounding box center [415, 95] width 7 height 4
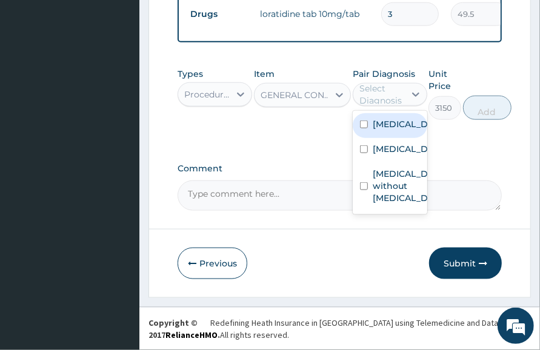
drag, startPoint x: 404, startPoint y: 127, endPoint x: 402, endPoint y: 135, distance: 8.1
click at [405, 127] on label "Acute atopic conjunctivitis" at bounding box center [402, 124] width 60 height 12
checkbox input "true"
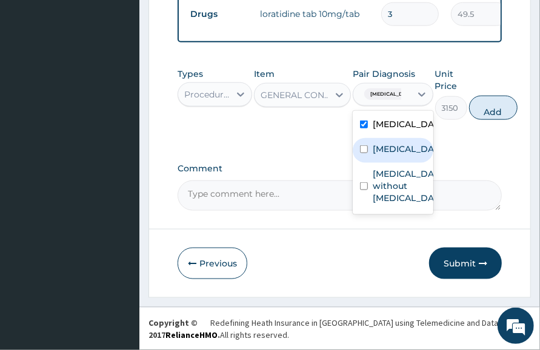
click at [396, 155] on label "Malaria, unspecified" at bounding box center [405, 149] width 66 height 12
checkbox input "true"
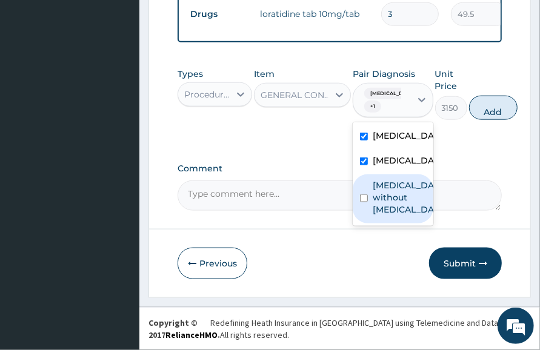
click at [395, 216] on label "Sepsis without septic shock" at bounding box center [405, 197] width 66 height 36
checkbox input "true"
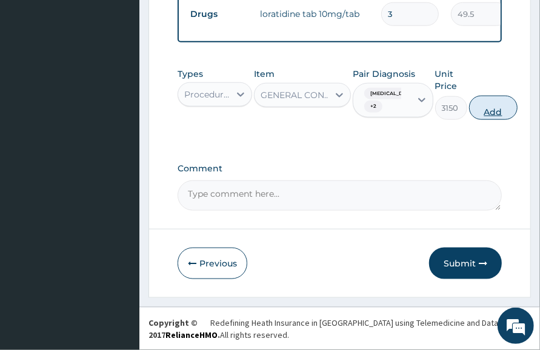
click at [514, 99] on button "Add" at bounding box center [493, 108] width 48 height 24
type input "0"
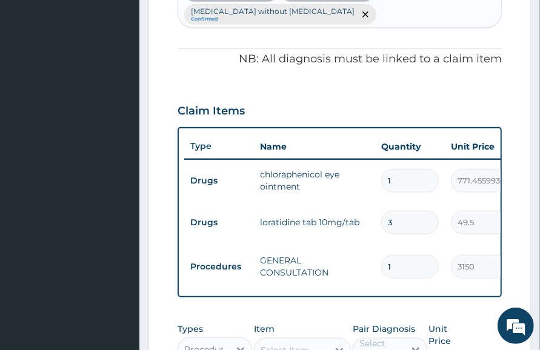
scroll to position [535, 0]
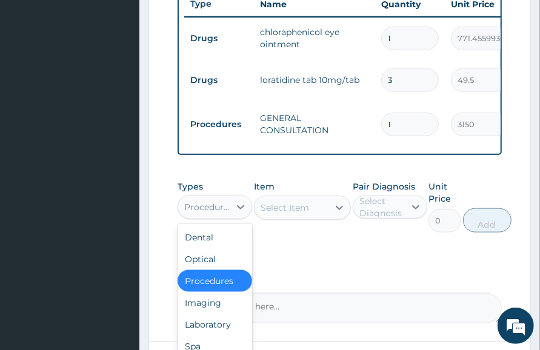
drag, startPoint x: 207, startPoint y: 216, endPoint x: 234, endPoint y: 171, distance: 52.7
click at [209, 213] on div "Procedures" at bounding box center [207, 207] width 47 height 12
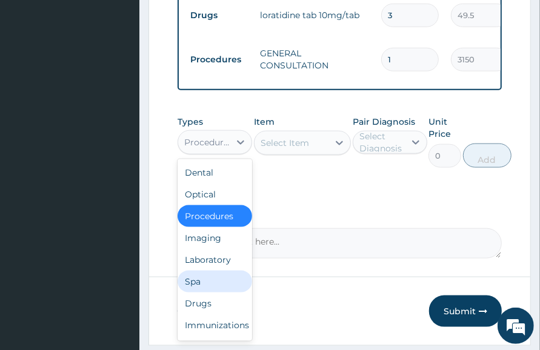
scroll to position [658, 0]
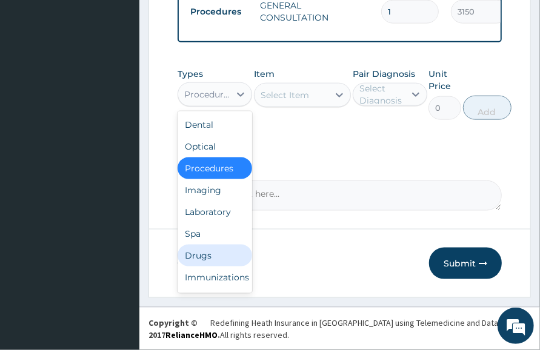
click at [207, 253] on div "Drugs" at bounding box center [214, 256] width 74 height 22
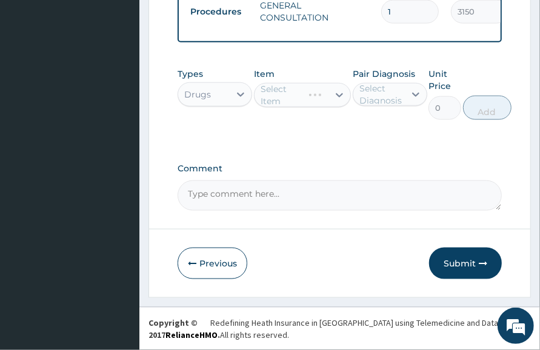
scroll to position [582, 0]
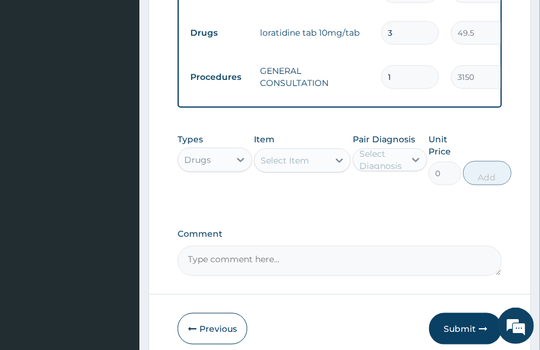
click at [306, 167] on div "Select Item" at bounding box center [284, 160] width 48 height 12
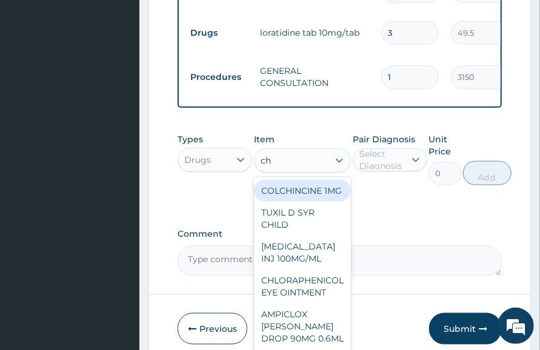
type input "chl"
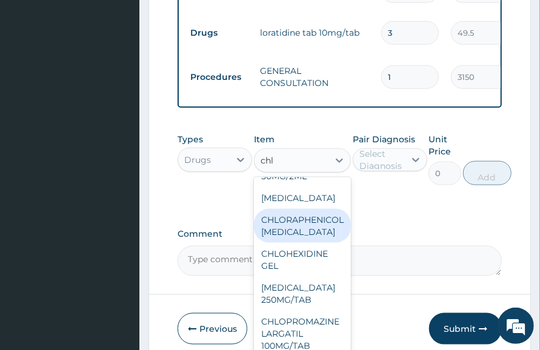
scroll to position [302, 0]
click at [312, 231] on div "CHLORAPHENICOL EYE DROP" at bounding box center [302, 226] width 97 height 34
type input "766.7520141601562"
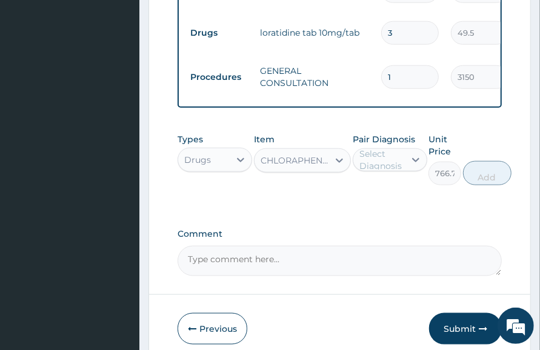
click at [391, 170] on div "Select Diagnosis" at bounding box center [381, 160] width 44 height 24
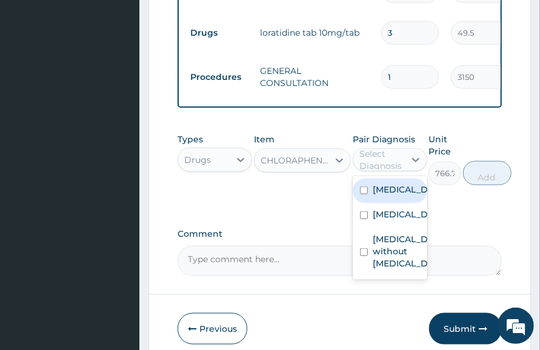
click at [391, 196] on label "Acute atopic conjunctivitis" at bounding box center [402, 189] width 60 height 12
checkbox input "true"
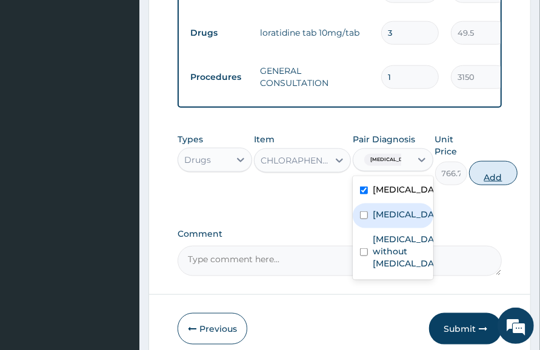
click at [515, 185] on button "Add" at bounding box center [493, 173] width 48 height 24
type input "0"
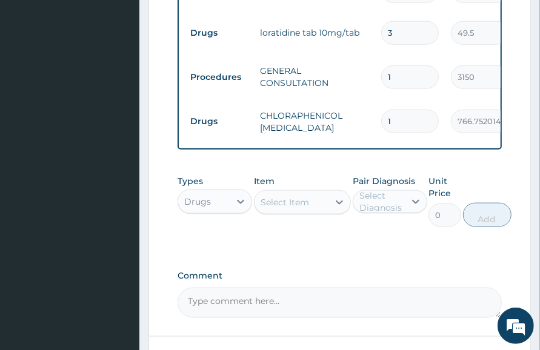
drag, startPoint x: 280, startPoint y: 214, endPoint x: 287, endPoint y: 214, distance: 6.7
click at [282, 208] on div "Select Item" at bounding box center [284, 202] width 48 height 12
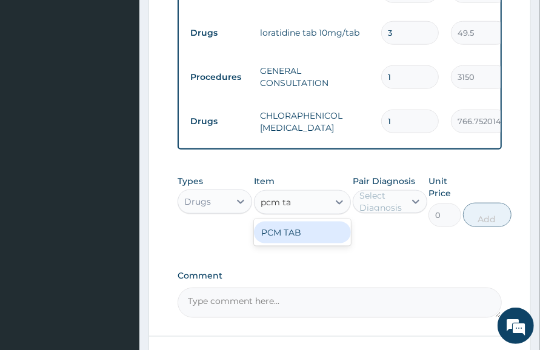
type input "pcm tab"
click at [302, 243] on div "PCM TAB" at bounding box center [302, 233] width 97 height 22
type input "201.0959930419922"
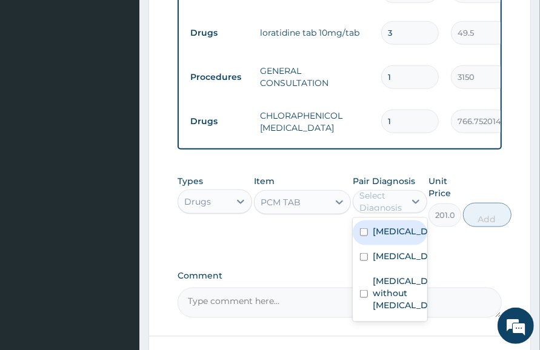
drag, startPoint x: 397, startPoint y: 206, endPoint x: 394, endPoint y: 213, distance: 7.3
click at [397, 206] on div "Select Diagnosis" at bounding box center [381, 202] width 44 height 24
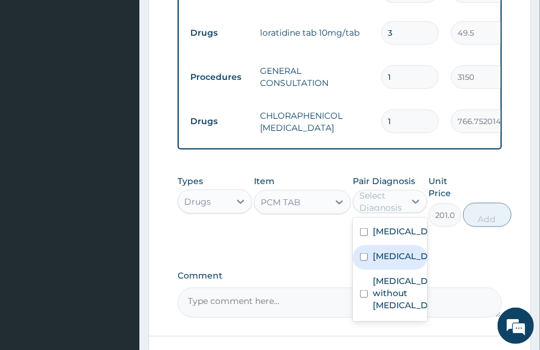
drag, startPoint x: 400, startPoint y: 294, endPoint x: 470, endPoint y: 253, distance: 81.9
click at [400, 262] on label "Malaria, unspecified" at bounding box center [402, 256] width 60 height 12
checkbox input "true"
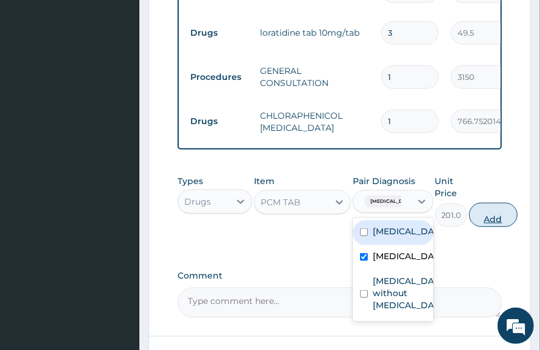
click at [493, 225] on button "Add" at bounding box center [493, 215] width 48 height 24
type input "0"
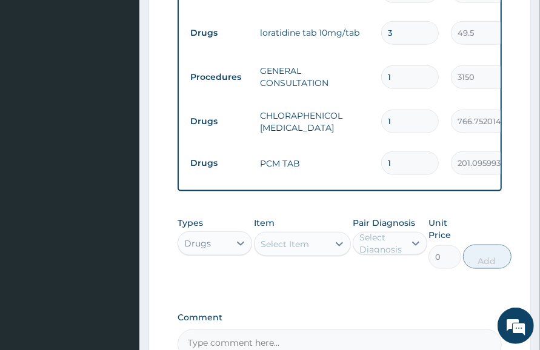
type input "18"
type input "3619.73"
type input "18"
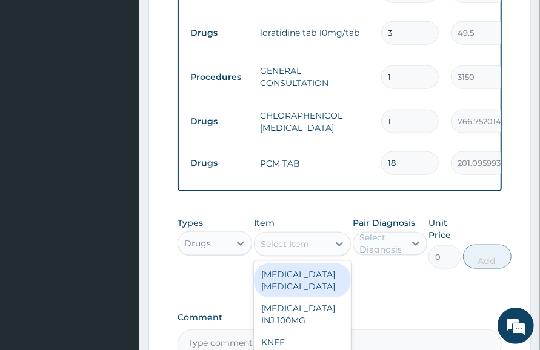
click at [321, 254] on div "Select Item" at bounding box center [291, 243] width 74 height 19
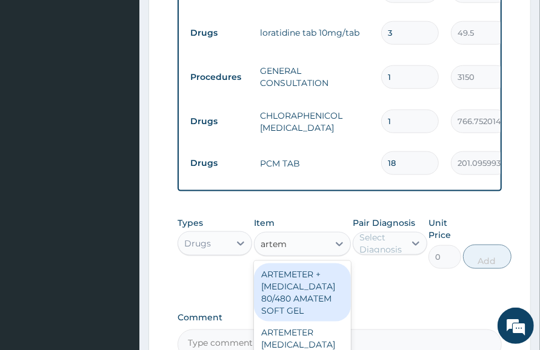
type input "arteme"
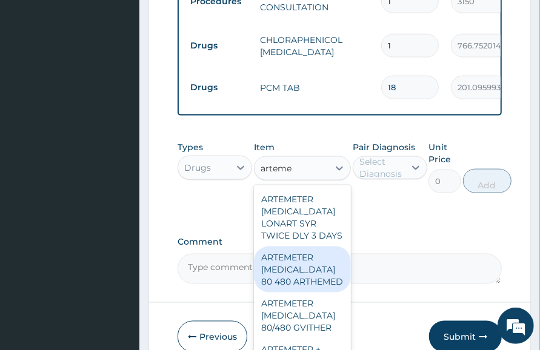
scroll to position [151, 0]
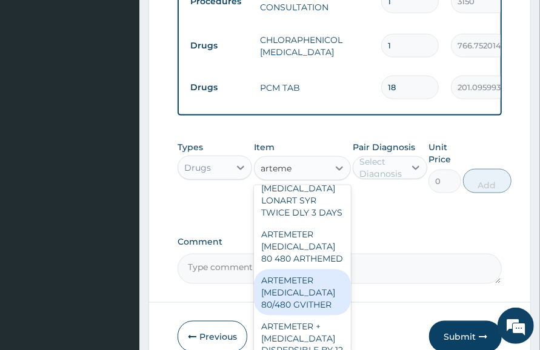
click at [315, 315] on div "ARTEMETER LUMEFANTRINE 80/480 GVITHER" at bounding box center [302, 292] width 97 height 46
type input "1472.177368164062"
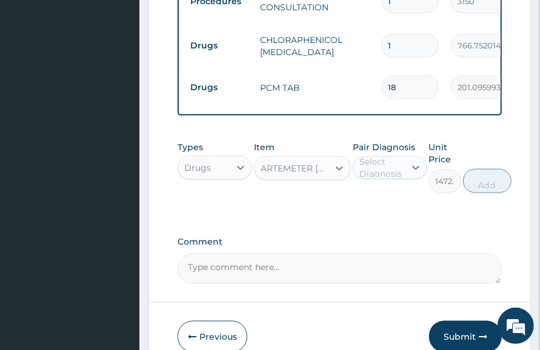
click at [392, 179] on div "Select Diagnosis" at bounding box center [381, 168] width 44 height 24
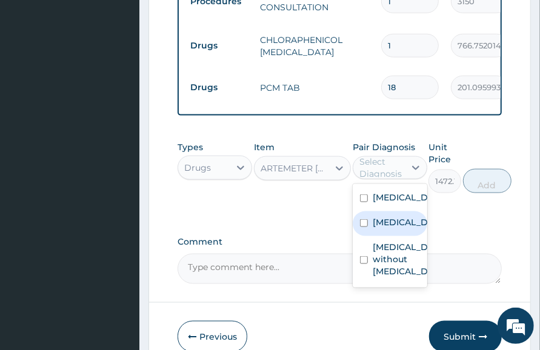
click at [401, 228] on label "Malaria, unspecified" at bounding box center [402, 222] width 60 height 12
checkbox input "true"
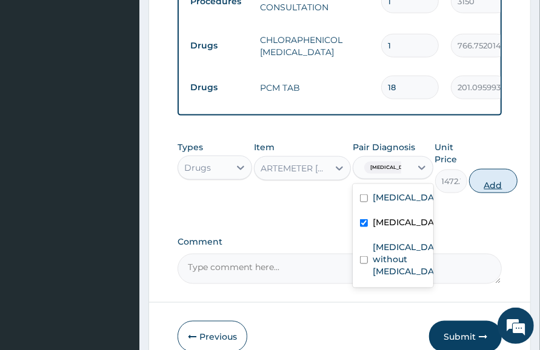
click at [495, 193] on button "Add" at bounding box center [493, 181] width 48 height 24
type input "0"
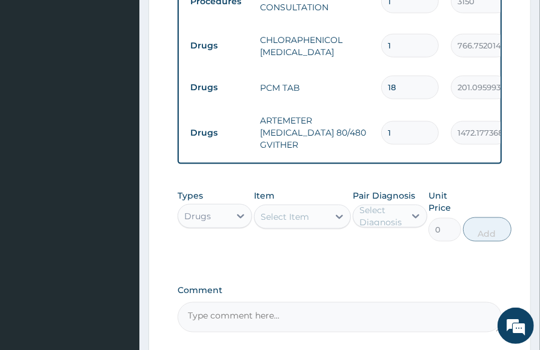
click at [309, 150] on tr "Drugs ARTEMETER LUMEFANTRINE 80/480 GVITHER 1 1472.177368164062 1472.18 Malaria…" at bounding box center [480, 132] width 593 height 48
type input "6"
type input "8833.06"
type input "6"
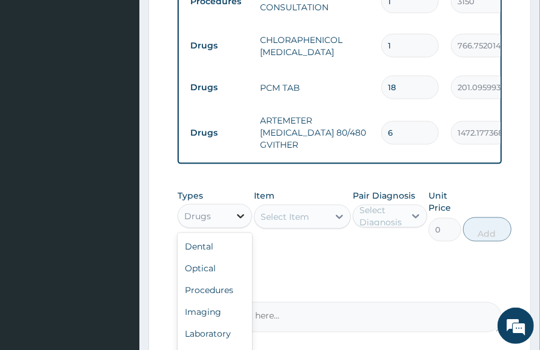
click at [232, 227] on div at bounding box center [240, 216] width 22 height 22
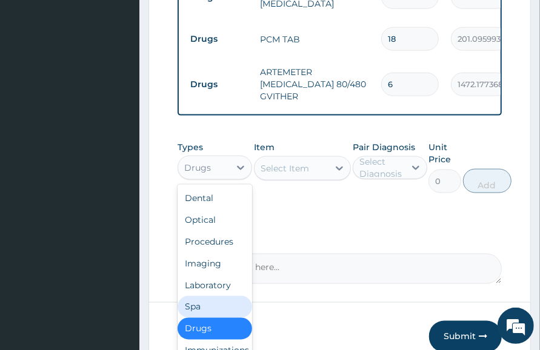
scroll to position [790, 0]
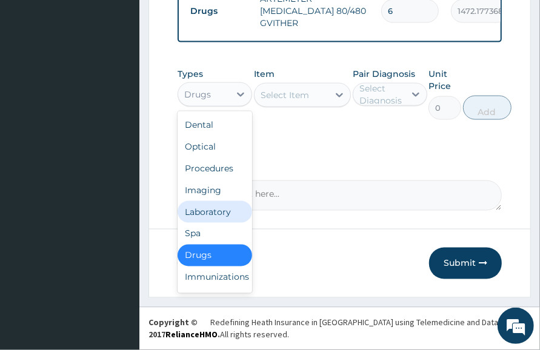
click at [223, 221] on div "Laboratory" at bounding box center [214, 212] width 74 height 22
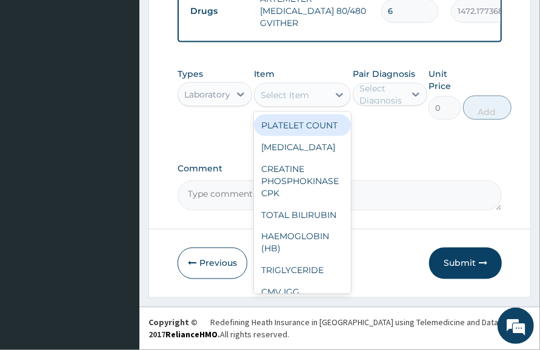
click at [317, 88] on div "Select Item" at bounding box center [291, 94] width 74 height 19
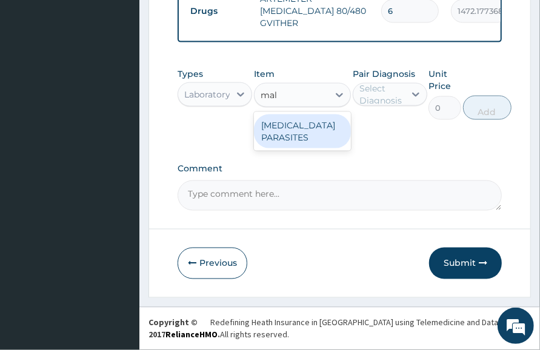
type input "mala"
drag, startPoint x: 301, startPoint y: 138, endPoint x: 371, endPoint y: 124, distance: 71.6
click at [302, 137] on div "MALARIA PARASITES" at bounding box center [302, 131] width 97 height 34
type input "2500"
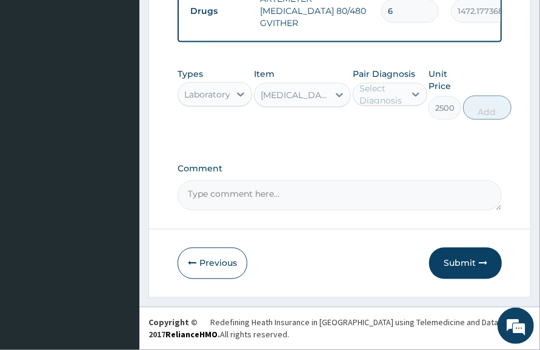
click at [370, 93] on div "Select Diagnosis" at bounding box center [381, 94] width 44 height 24
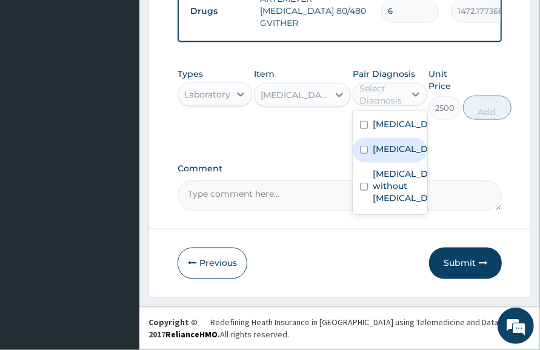
click at [397, 155] on label "[MEDICAL_DATA]" at bounding box center [402, 149] width 60 height 12
checkbox input "true"
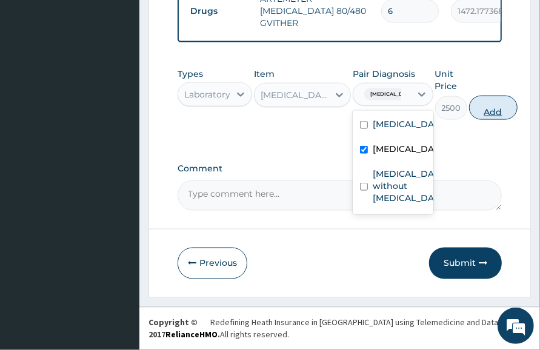
click at [508, 105] on button "Add" at bounding box center [493, 108] width 48 height 24
type input "0"
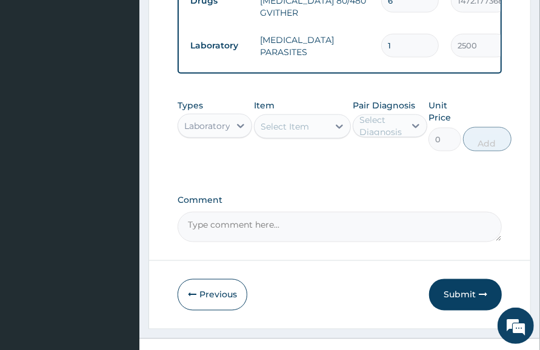
click at [303, 133] on div "Select Item" at bounding box center [284, 126] width 48 height 12
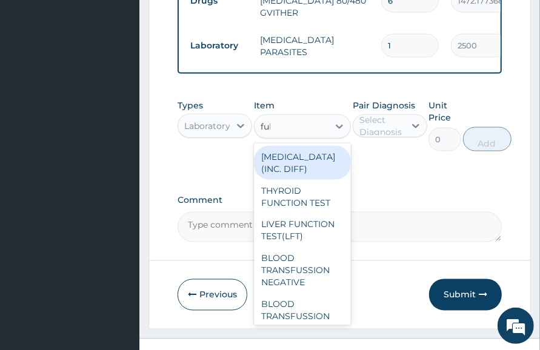
type input "full"
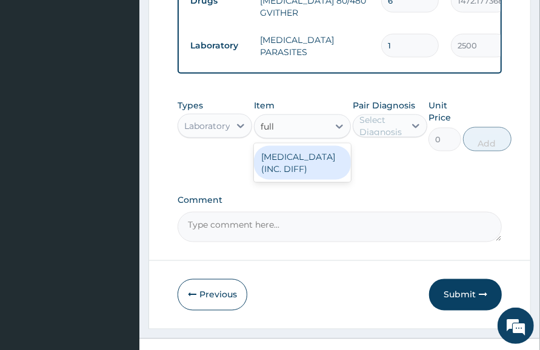
drag, startPoint x: 308, startPoint y: 175, endPoint x: 319, endPoint y: 179, distance: 11.1
click at [309, 176] on div "FULL BLOOD COUNT (INC. DIFF)" at bounding box center [302, 163] width 97 height 34
type input "4341.60009765625"
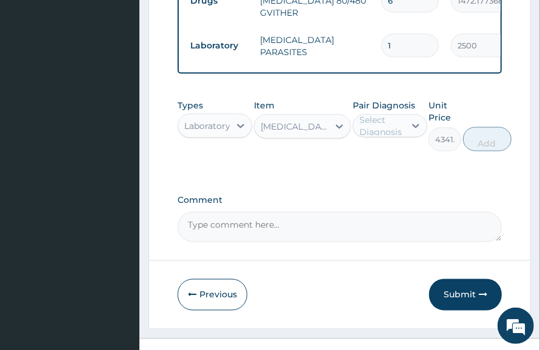
click at [374, 138] on div "Select Diagnosis" at bounding box center [381, 126] width 44 height 24
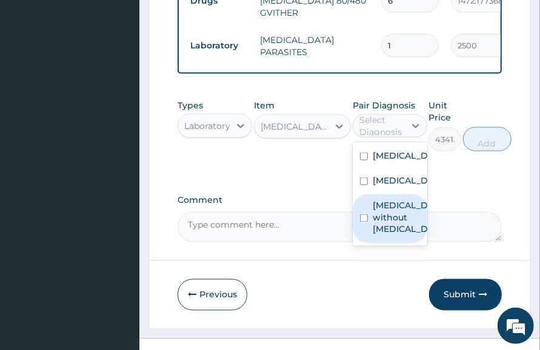
click at [412, 236] on label "Sepsis without septic shock" at bounding box center [402, 217] width 60 height 36
checkbox input "true"
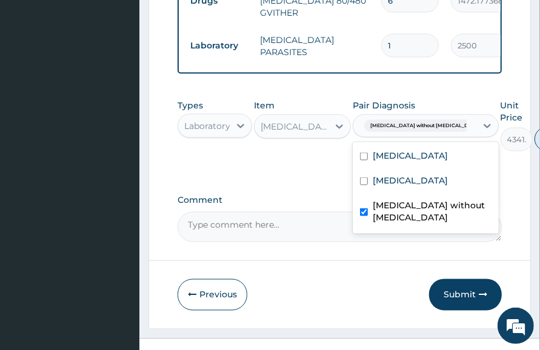
type input "0"
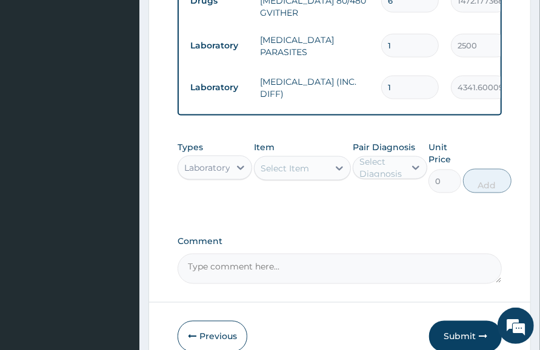
click at [451, 257] on div "Comment" at bounding box center [339, 260] width 324 height 47
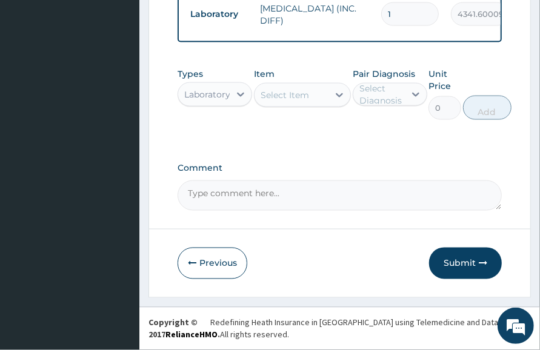
drag, startPoint x: 462, startPoint y: 261, endPoint x: 446, endPoint y: 268, distance: 17.3
click at [463, 261] on button "Submit" at bounding box center [465, 263] width 73 height 31
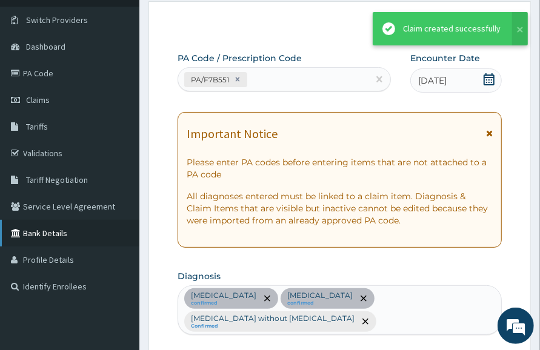
scroll to position [874, 0]
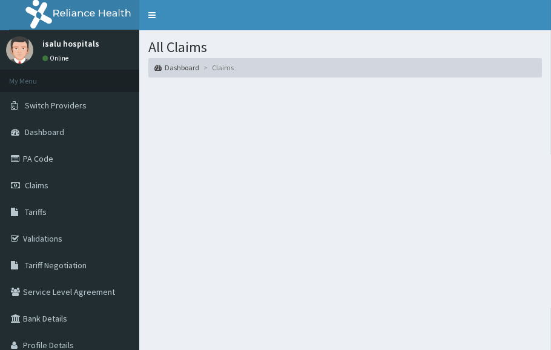
click at [418, 115] on section at bounding box center [345, 153] width 412 height 151
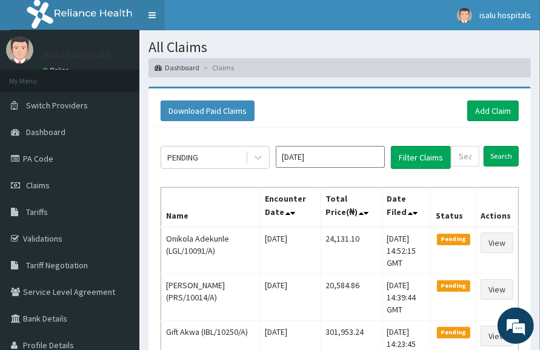
click at [151, 13] on link "Toggle navigation" at bounding box center [151, 15] width 25 height 30
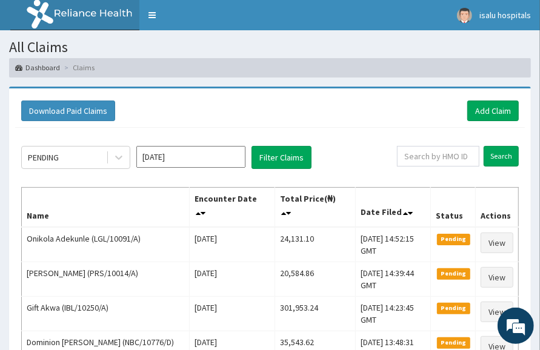
click at [392, 156] on div "PENDING [DATE] Filter Claims" at bounding box center [208, 157] width 375 height 23
click at [422, 156] on input "text" at bounding box center [438, 156] width 82 height 21
paste input "LGL/10091/A"
click at [398, 156] on input "LGL/10091/A" at bounding box center [419, 156] width 72 height 21
type input "LGL/10091/A"
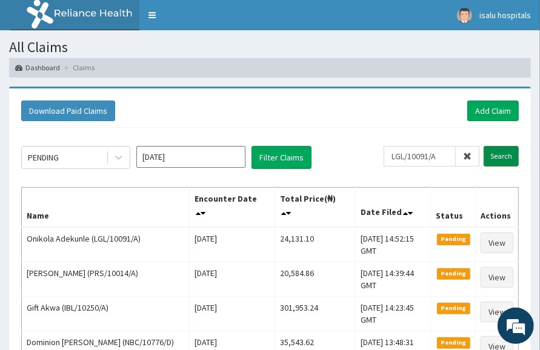
click at [497, 153] on input "Search" at bounding box center [500, 156] width 35 height 21
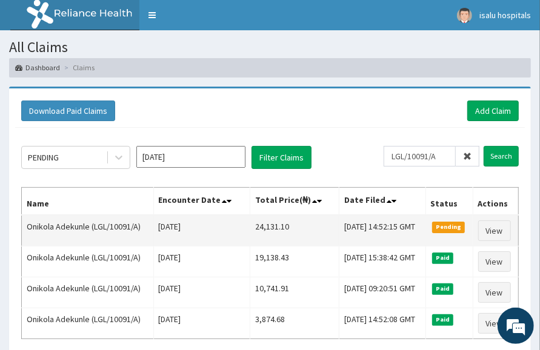
drag, startPoint x: 230, startPoint y: 225, endPoint x: 265, endPoint y: 224, distance: 34.5
click at [279, 225] on tr "Onikola Adekunle (LGL/10091/A) Thu Oct 09 2025 24,131.10 Wed, 15 Oct 2025 14:52…" at bounding box center [270, 230] width 497 height 31
copy tr "24,131.10"
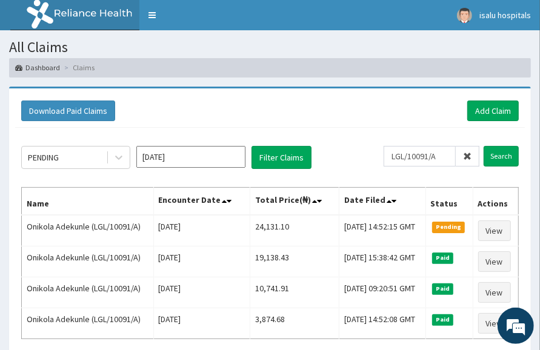
click at [403, 128] on div "PENDING Oct 2025 Filter Claims LGL/10091/A Search Name Encounter Date Total Pri…" at bounding box center [269, 259] width 509 height 262
click at [487, 107] on link "Add Claim" at bounding box center [492, 111] width 51 height 21
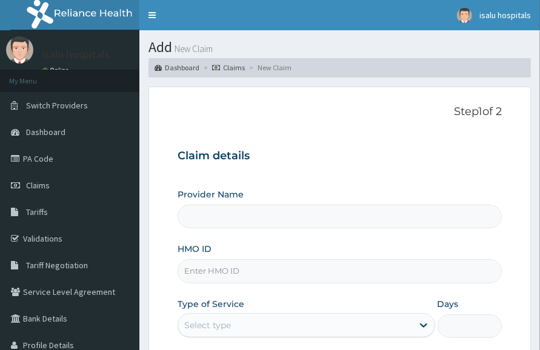
type input "Isalu Hospital Limited"
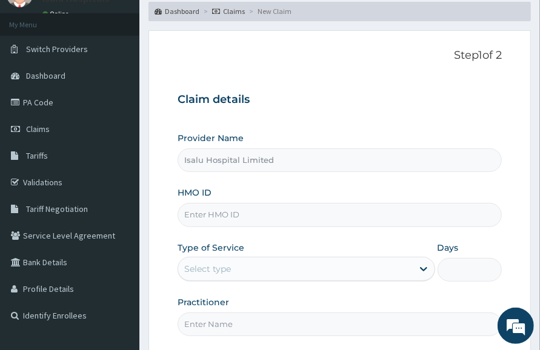
scroll to position [75, 0]
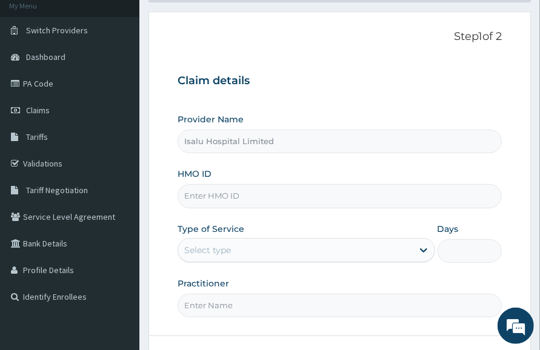
click at [429, 62] on div "Claim details Provider Name Isalu Hospital Limited HMO ID Type of Service Selec…" at bounding box center [339, 189] width 324 height 254
click at [387, 76] on h3 "Claim details" at bounding box center [339, 80] width 324 height 13
click at [220, 196] on input "HMO ID" at bounding box center [339, 196] width 324 height 24
paste input "KWA/10094/B"
type input "KWA/10094/B"
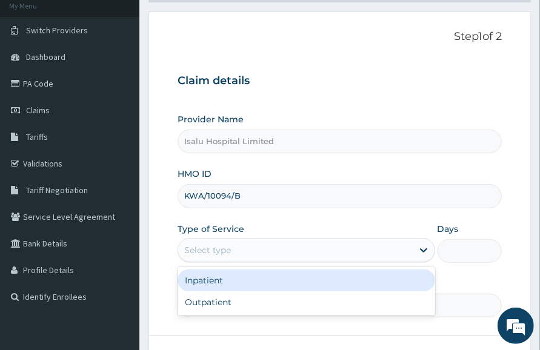
drag, startPoint x: 242, startPoint y: 243, endPoint x: 242, endPoint y: 262, distance: 18.2
click at [258, 240] on div "Select type" at bounding box center [295, 249] width 234 height 19
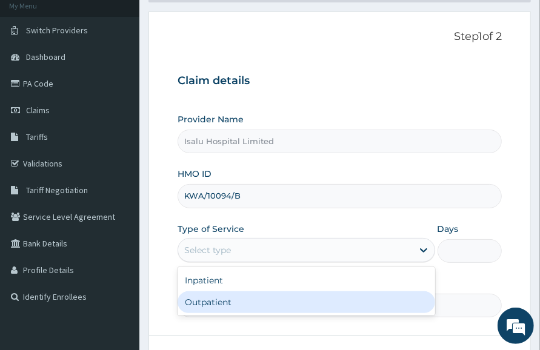
click at [237, 300] on div "Outpatient" at bounding box center [305, 302] width 257 height 22
type input "1"
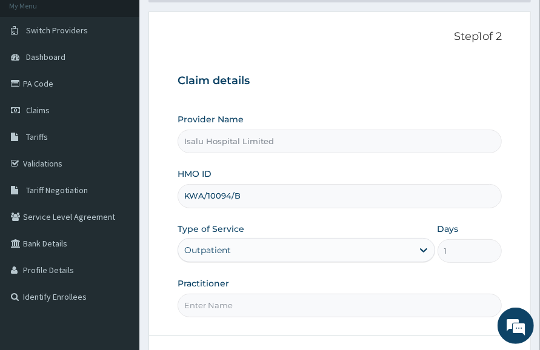
click at [441, 196] on input "KWA/10094/B" at bounding box center [339, 196] width 324 height 24
click at [244, 307] on input "Practitioner" at bounding box center [339, 306] width 324 height 24
paste input "Dr [PERSON_NAME]"
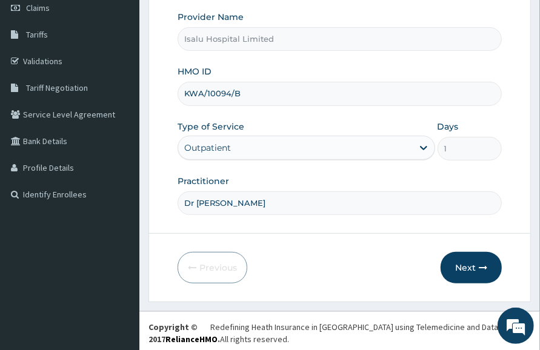
scroll to position [180, 0]
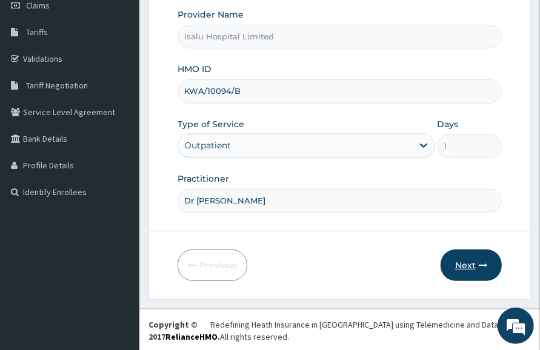
type input "Dr Agama Christopher"
click at [475, 274] on button "Next" at bounding box center [470, 264] width 61 height 31
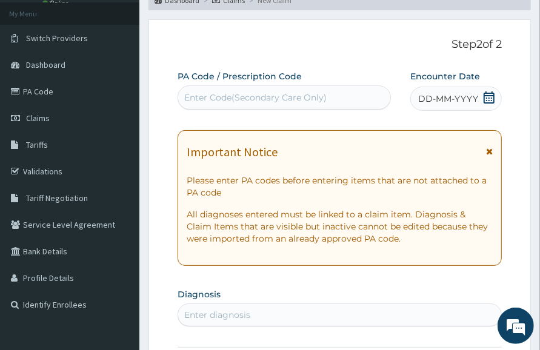
scroll to position [0, 0]
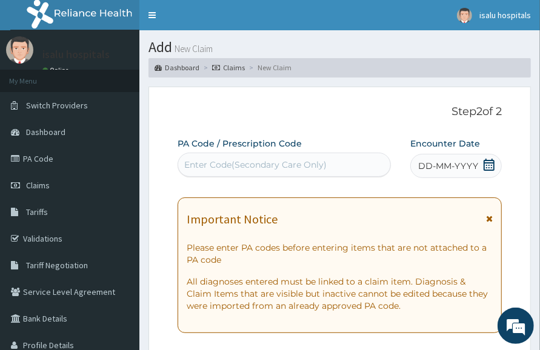
click at [318, 163] on div "Enter Code(Secondary Care Only)" at bounding box center [255, 165] width 142 height 12
paste input "PA/06350F"
type input "PA/06350F"
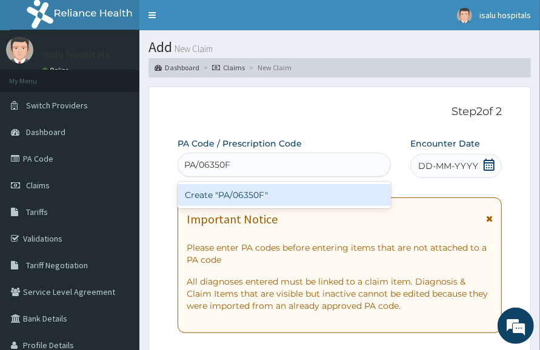
click at [369, 196] on div "Create "PA/06350F"" at bounding box center [283, 195] width 213 height 22
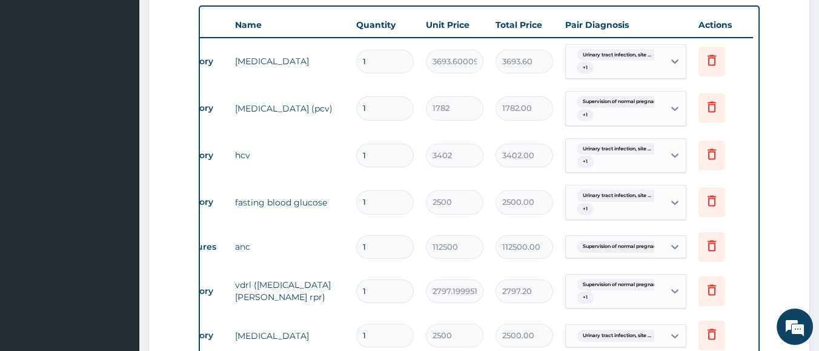
scroll to position [362, 0]
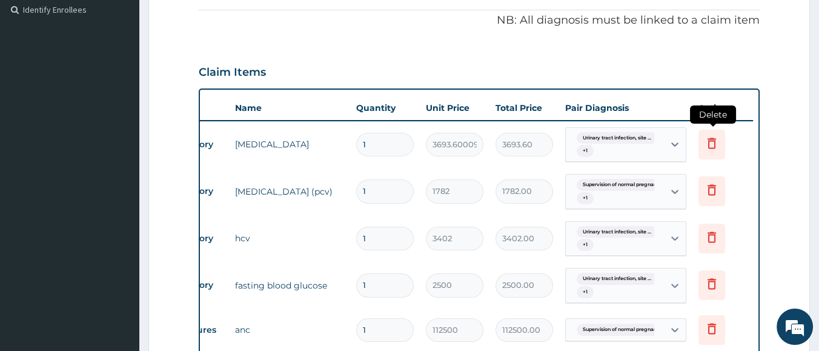
click at [539, 148] on icon at bounding box center [711, 143] width 15 height 15
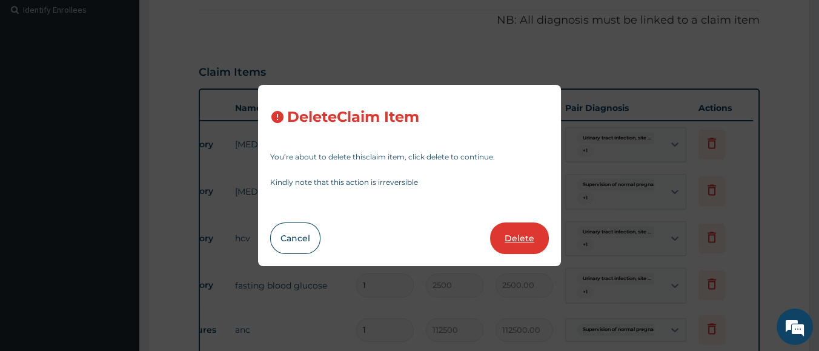
click at [531, 242] on button "Delete" at bounding box center [519, 237] width 59 height 31
type input "1782"
type input "1782.00"
type input "3402"
type input "3402.00"
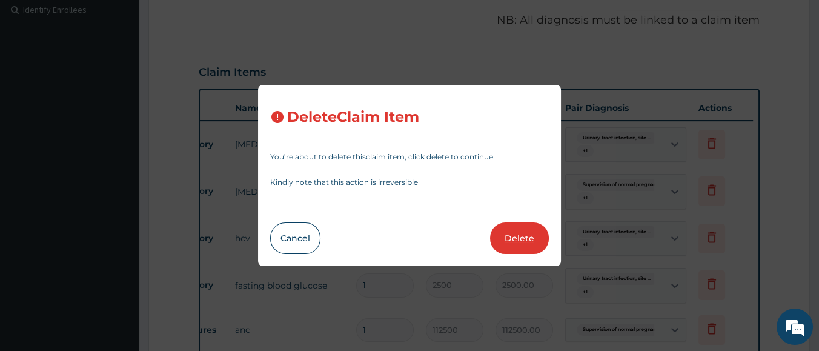
type input "2500"
type input "2500.00"
type input "112500"
type input "112500.00"
type input "2797.199951171875"
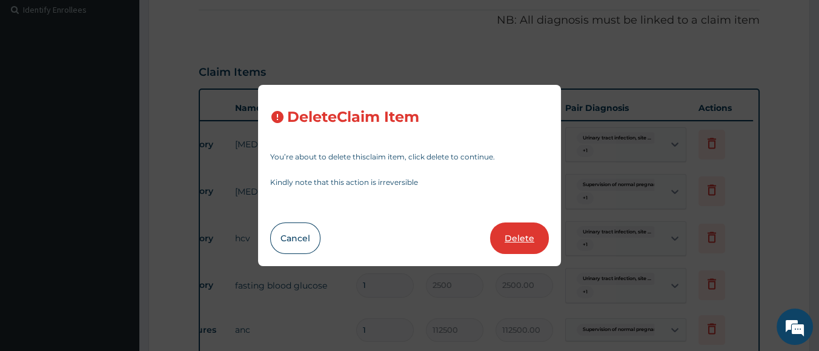
type input "2797.20"
type input "2500"
type input "2500.00"
type input "3500"
type input "3500.00"
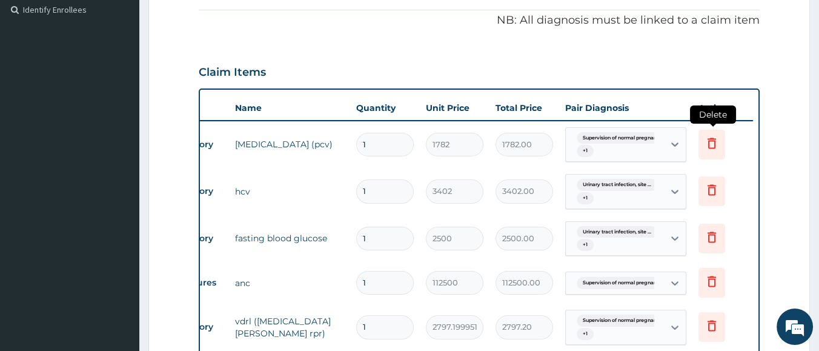
click at [539, 146] on icon at bounding box center [711, 142] width 8 height 11
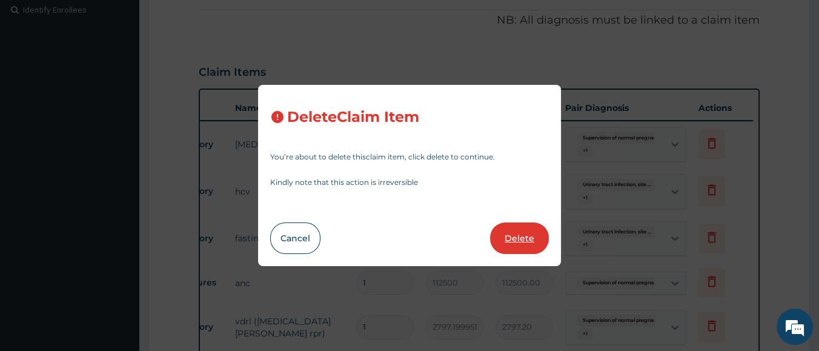
click at [524, 237] on button "Delete" at bounding box center [519, 237] width 59 height 31
type input "3402"
type input "3402.00"
type input "2500"
type input "2500.00"
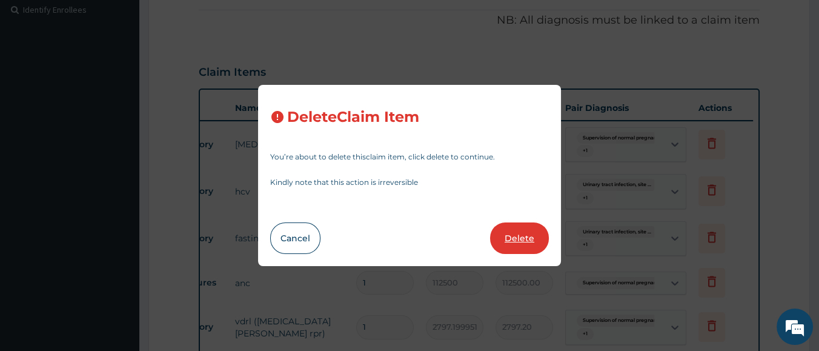
type input "112500"
type input "112500.00"
type input "2797.199951171875"
type input "2797.20"
type input "2500"
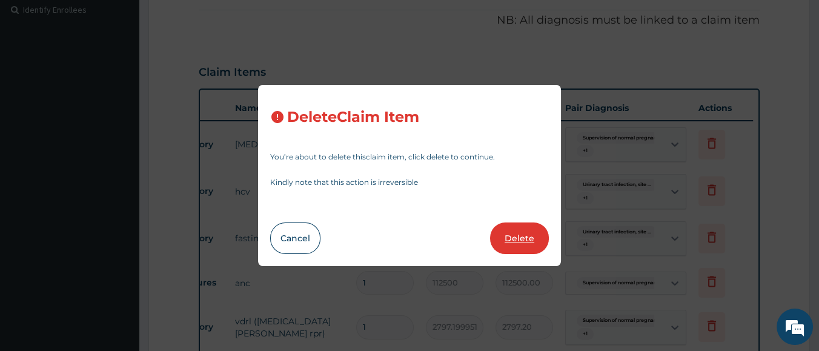
type input "2500.00"
type input "3500"
type input "3500.00"
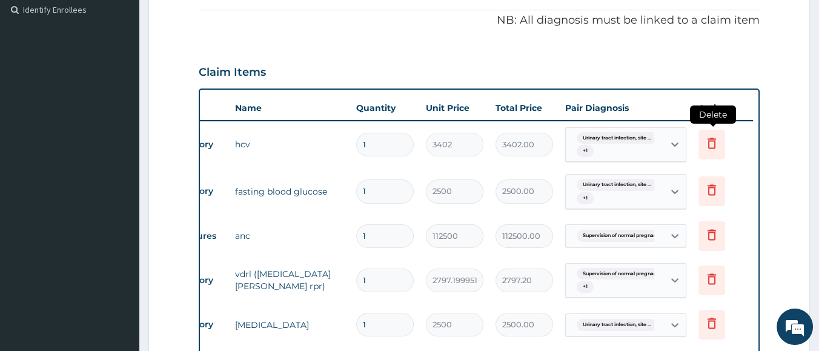
click at [539, 146] on icon at bounding box center [711, 142] width 8 height 11
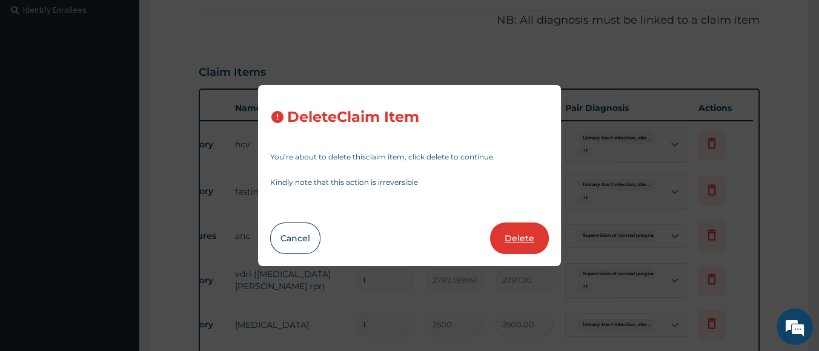
click at [533, 246] on button "Delete" at bounding box center [519, 237] width 59 height 31
type input "2500"
type input "2500.00"
type input "112500"
type input "112500.00"
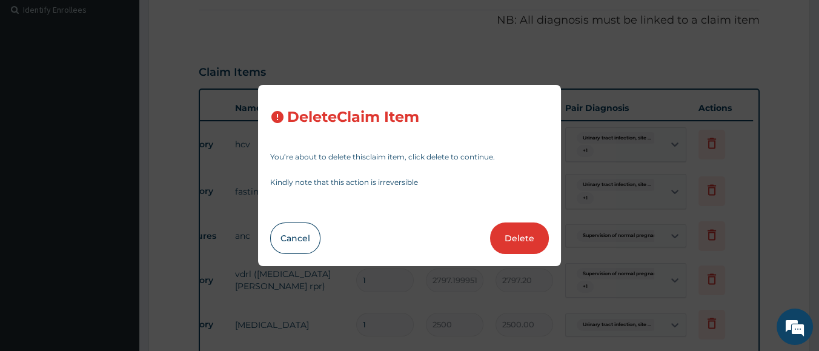
type input "2797.199951171875"
type input "2797.20"
type input "2500"
type input "2500.00"
type input "3500"
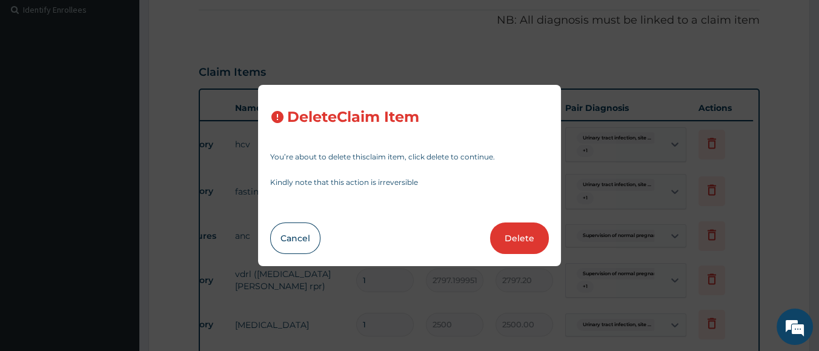
type input "3500.00"
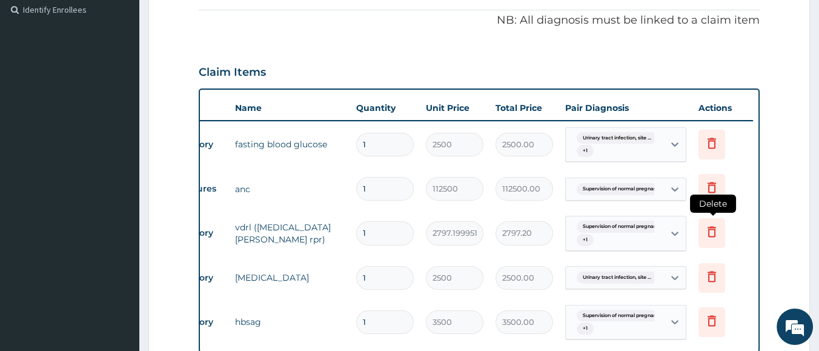
click at [539, 237] on icon at bounding box center [711, 231] width 15 height 15
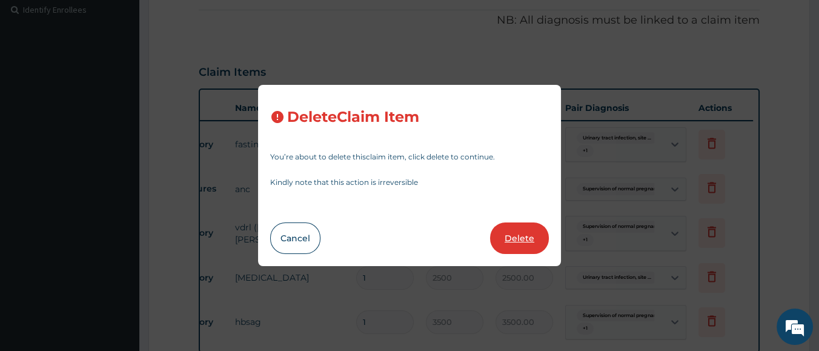
click at [529, 239] on button "Delete" at bounding box center [519, 237] width 59 height 31
type input "2500"
type input "2500.00"
type input "3500"
type input "3500.00"
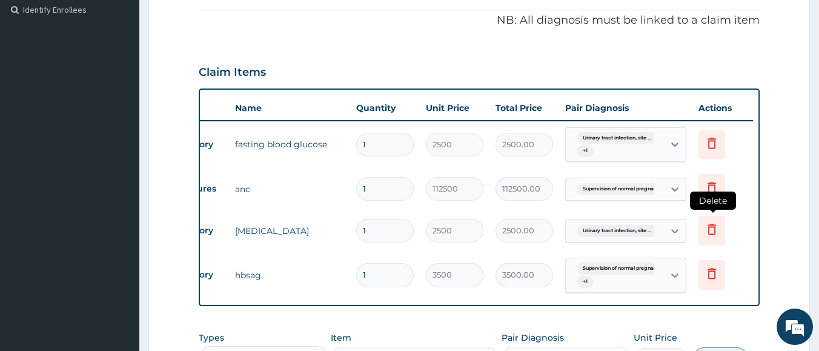
click at [539, 229] on icon at bounding box center [711, 229] width 15 height 15
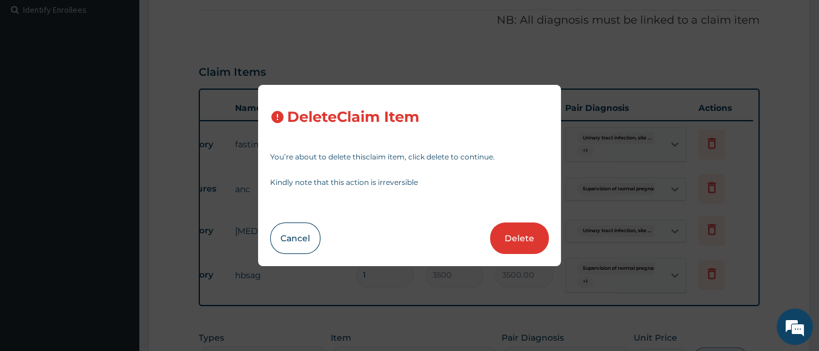
drag, startPoint x: 513, startPoint y: 237, endPoint x: 558, endPoint y: 249, distance: 47.0
click at [512, 237] on button "Delete" at bounding box center [519, 237] width 59 height 31
type input "3500"
type input "3500.00"
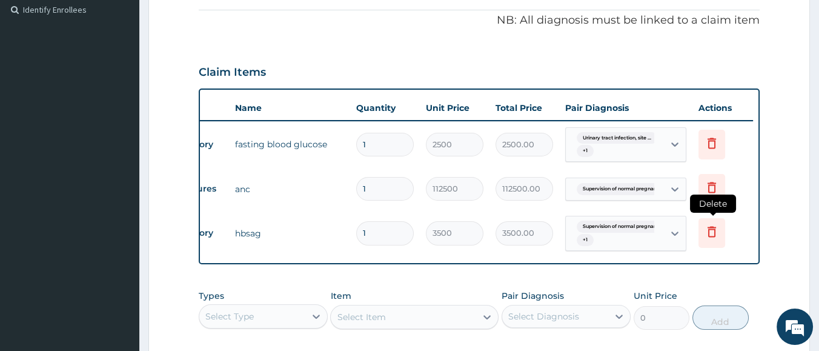
click at [539, 235] on icon at bounding box center [711, 231] width 8 height 11
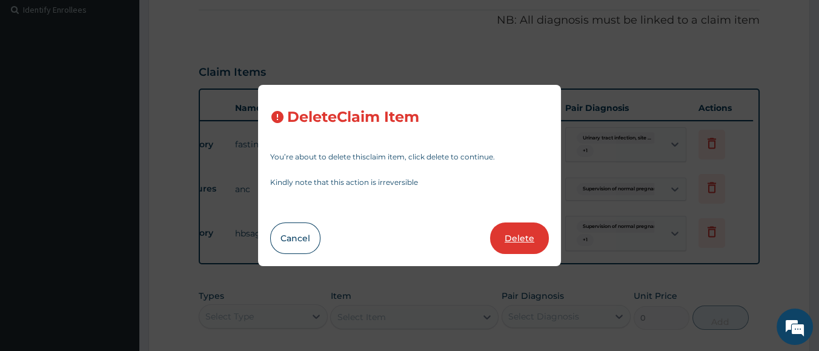
click at [529, 242] on button "Delete" at bounding box center [519, 237] width 59 height 31
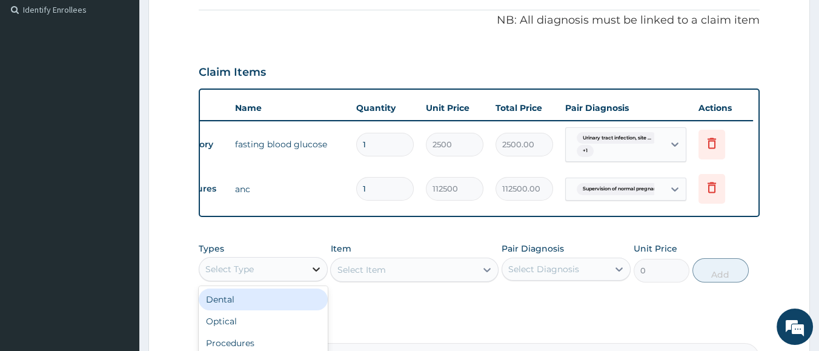
click at [307, 280] on div at bounding box center [316, 269] width 22 height 22
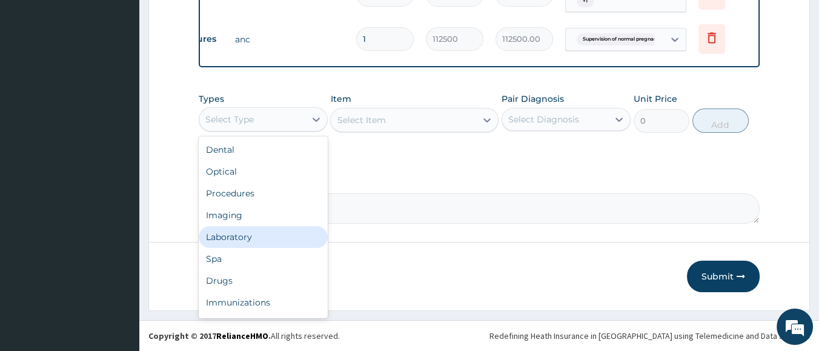
scroll to position [522, 0]
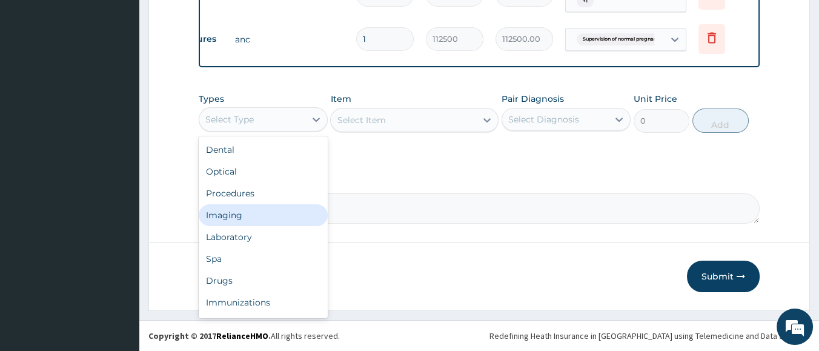
click at [238, 221] on div "Imaging" at bounding box center [263, 215] width 129 height 22
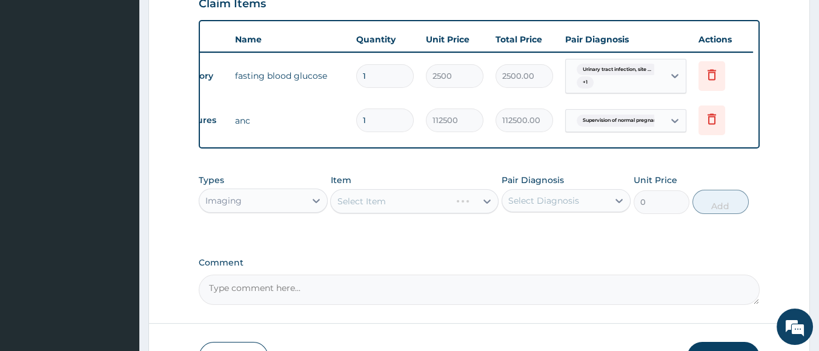
scroll to position [295, 0]
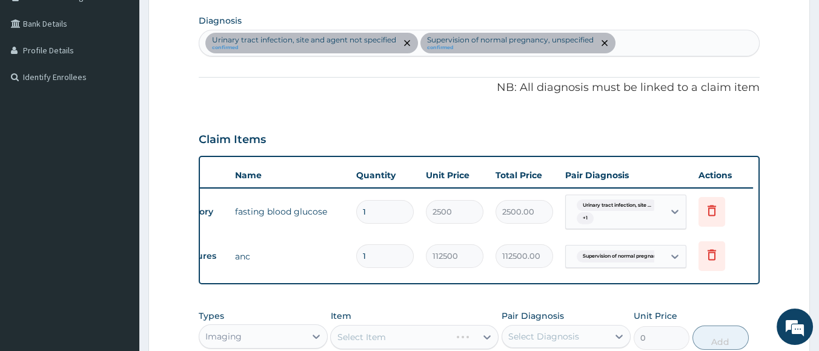
click at [539, 45] on div "Urinary tract infection, site and agent not specified confirmed Supervision of …" at bounding box center [479, 42] width 560 height 25
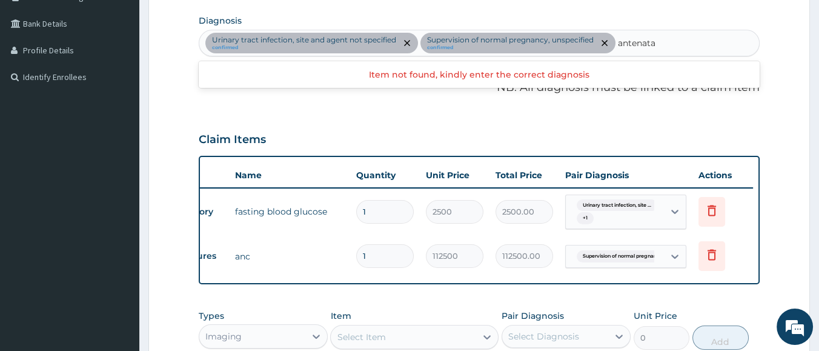
type input "antenatal"
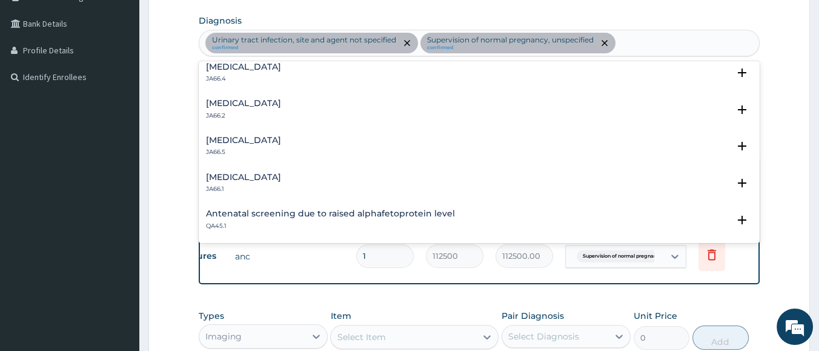
scroll to position [0, 0]
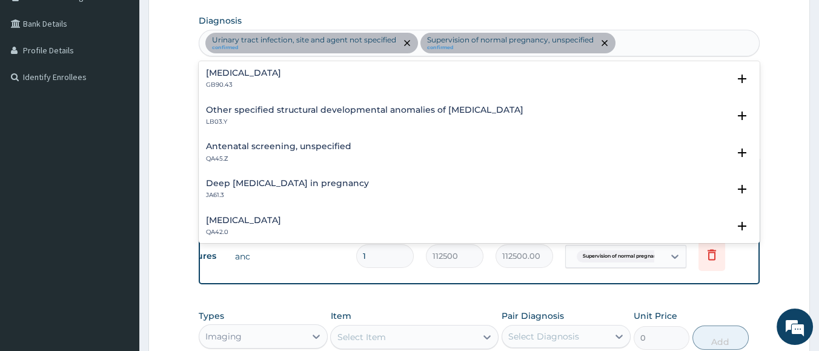
click at [539, 42] on div "Urinary tract infection, site and agent not specified confirmed Supervision of …" at bounding box center [479, 42] width 560 height 25
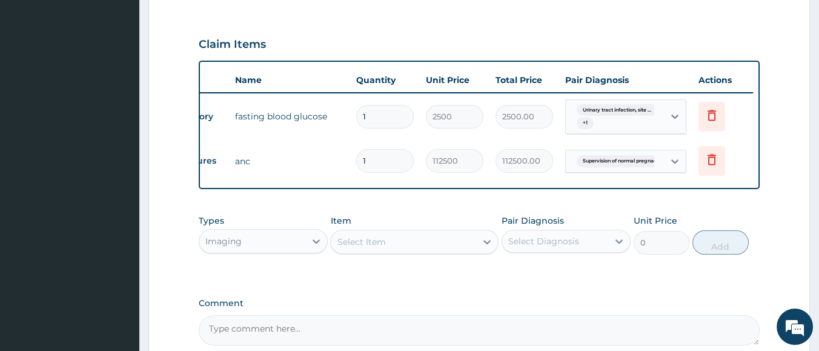
scroll to position [446, 0]
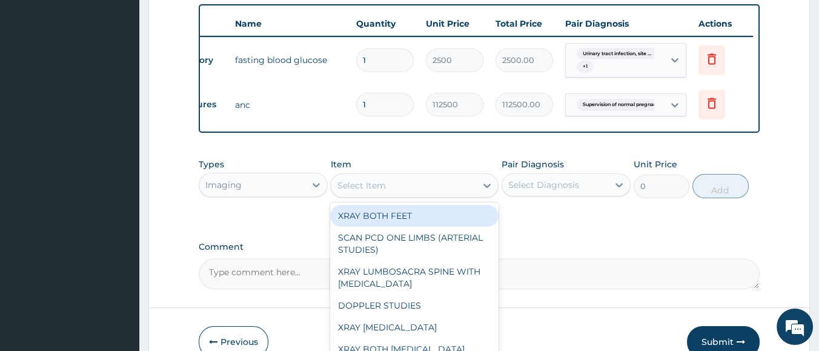
click at [386, 195] on div "Select Item" at bounding box center [403, 185] width 145 height 19
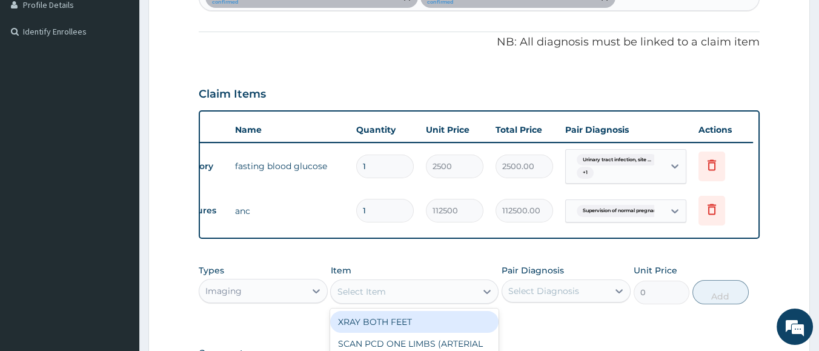
scroll to position [219, 0]
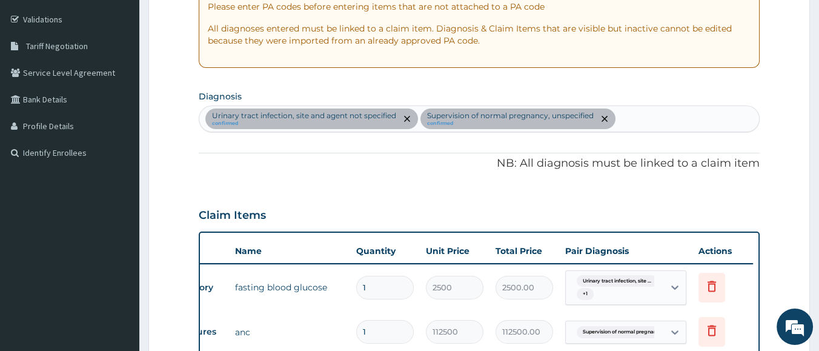
click at [539, 113] on div "Urinary tract infection, site and agent not specified confirmed Supervision of …" at bounding box center [479, 118] width 560 height 25
type input "pregnancy"
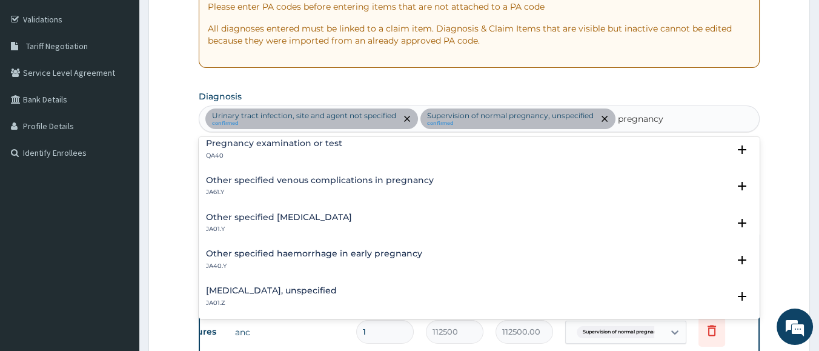
scroll to position [0, 0]
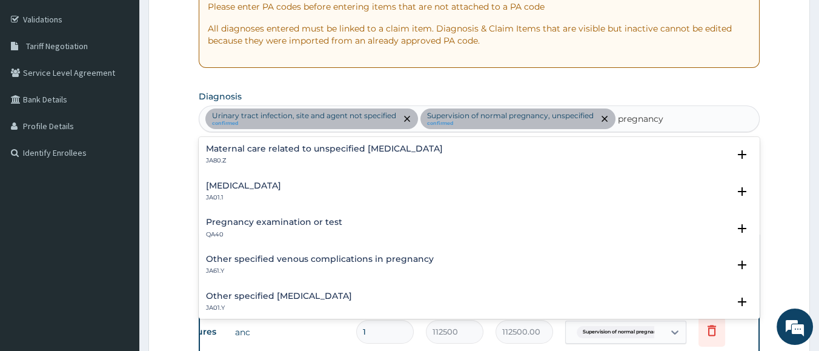
click at [306, 223] on h4 "Pregnancy examination or test" at bounding box center [274, 221] width 136 height 9
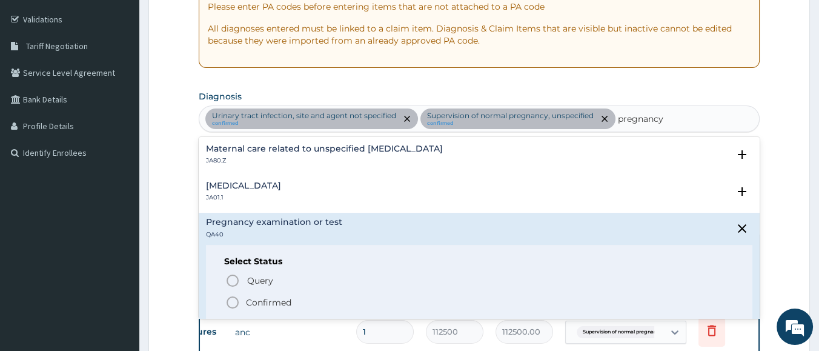
click at [265, 305] on p "Confirmed" at bounding box center [268, 302] width 45 height 12
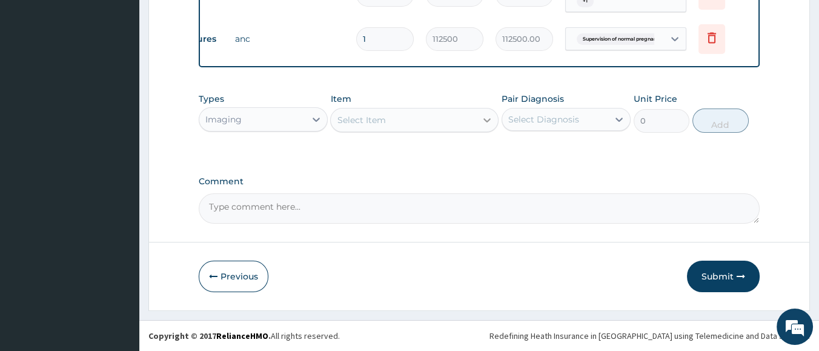
scroll to position [544, 0]
click at [411, 124] on div "Select Item" at bounding box center [403, 119] width 145 height 19
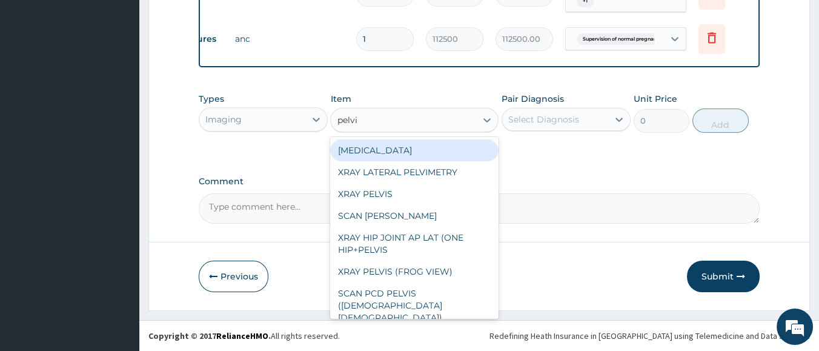
type input "pelvic"
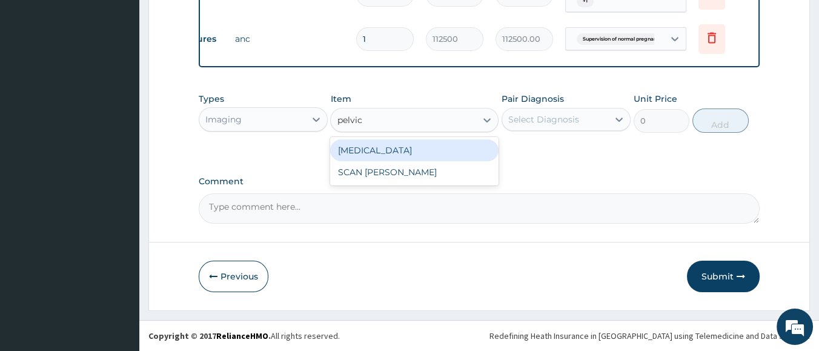
click at [395, 153] on div "PELVIC ULTRASOUND" at bounding box center [414, 150] width 168 height 22
type input "4500"
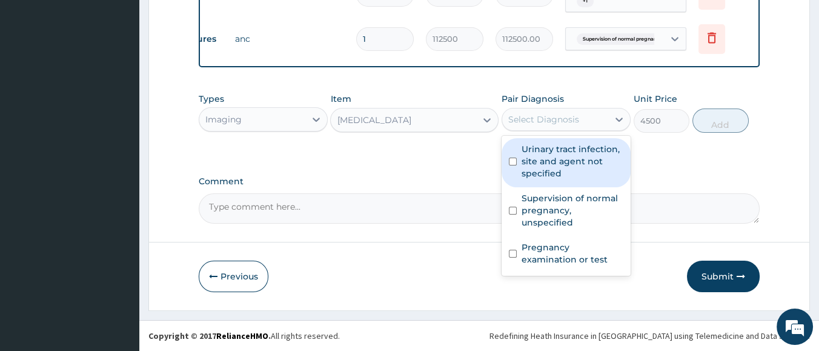
click at [539, 127] on div "Select Diagnosis" at bounding box center [555, 119] width 106 height 19
click at [539, 156] on label "Urinary tract infection, site and agent not specified" at bounding box center [572, 161] width 102 height 36
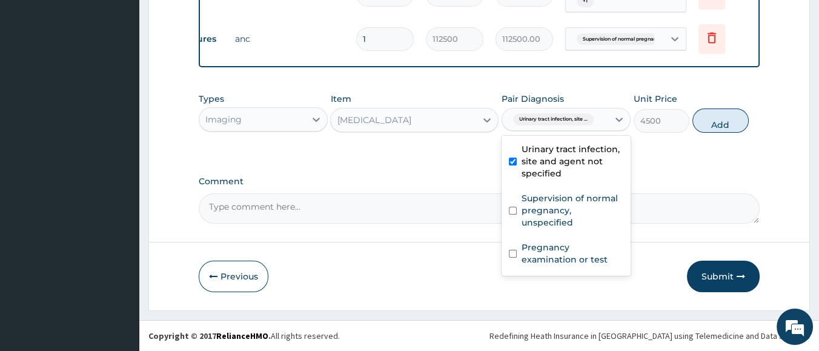
click at [539, 156] on label "Urinary tract infection, site and agent not specified" at bounding box center [572, 161] width 102 height 36
checkbox input "false"
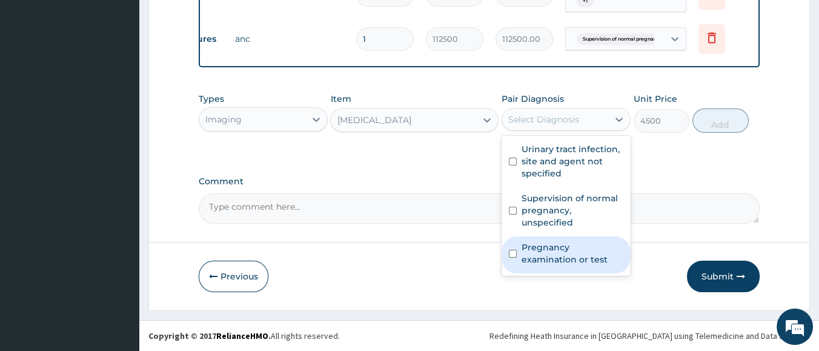
drag, startPoint x: 568, startPoint y: 249, endPoint x: 560, endPoint y: 222, distance: 28.9
click at [539, 249] on label "Pregnancy examination or test" at bounding box center [572, 253] width 102 height 24
checkbox input "true"
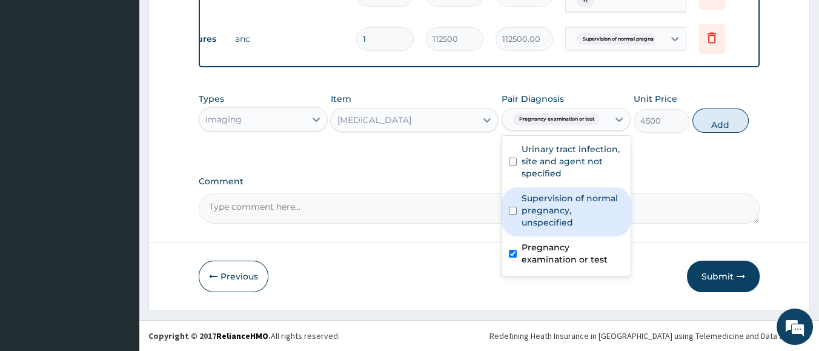
click at [539, 222] on div "Supervision of normal pregnancy, unspecified" at bounding box center [565, 211] width 129 height 49
checkbox input "true"
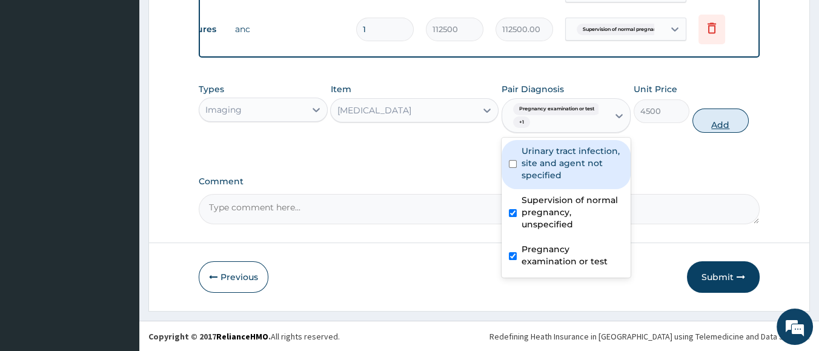
click at [539, 133] on button "Add" at bounding box center [720, 120] width 56 height 24
type input "0"
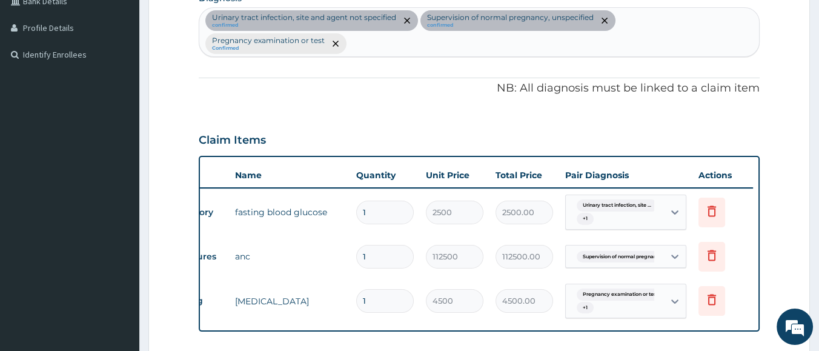
scroll to position [591, 0]
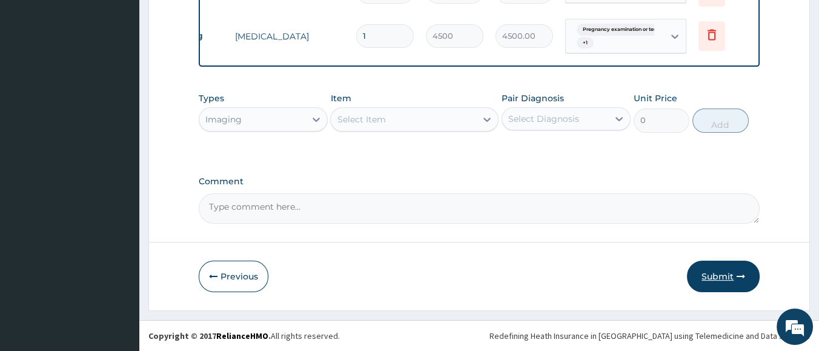
click at [539, 278] on button "Submit" at bounding box center [723, 275] width 73 height 31
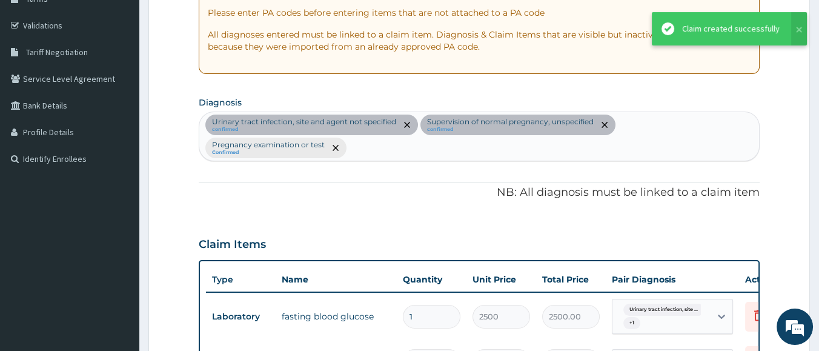
scroll to position [213, 0]
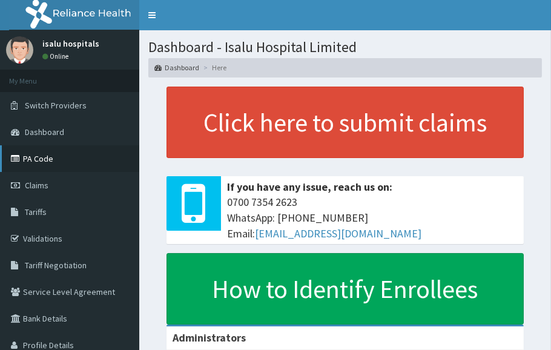
click at [21, 163] on link "PA Code" at bounding box center [69, 158] width 139 height 27
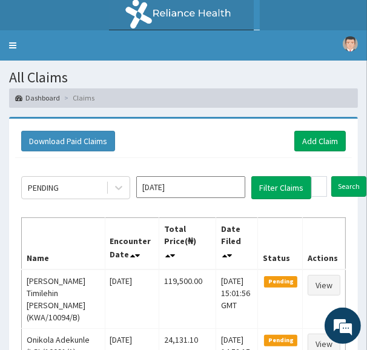
drag, startPoint x: 223, startPoint y: 130, endPoint x: 213, endPoint y: 163, distance: 34.1
click at [222, 131] on div "Download Paid Claims Add Claim" at bounding box center [183, 141] width 325 height 21
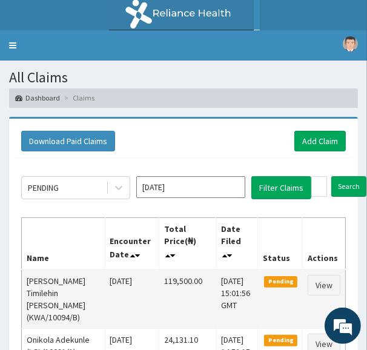
click at [165, 280] on td "119,500.00" at bounding box center [187, 298] width 57 height 59
drag, startPoint x: 162, startPoint y: 279, endPoint x: 208, endPoint y: 282, distance: 46.2
click at [208, 282] on td "119,500.00" at bounding box center [187, 298] width 57 height 59
copy td "119,500.00"
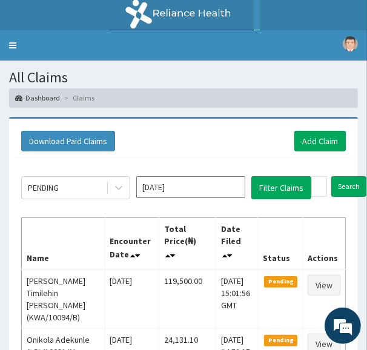
drag, startPoint x: 217, startPoint y: 114, endPoint x: 203, endPoint y: 117, distance: 14.8
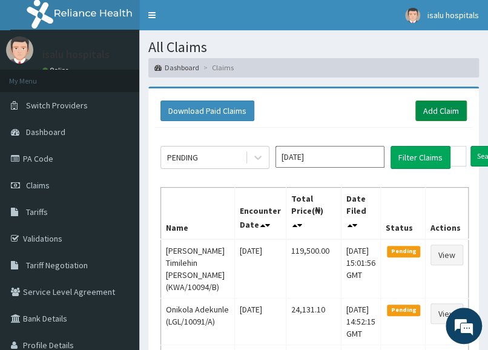
click at [447, 113] on link "Add Claim" at bounding box center [440, 111] width 51 height 21
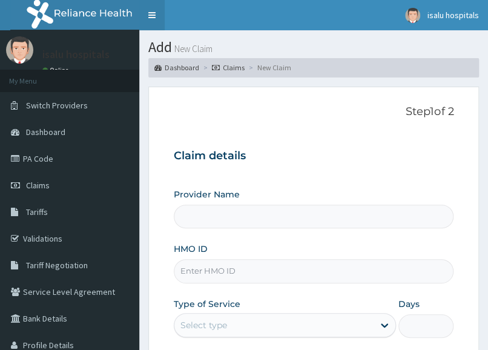
click at [152, 16] on link "Toggle navigation" at bounding box center [151, 15] width 25 height 30
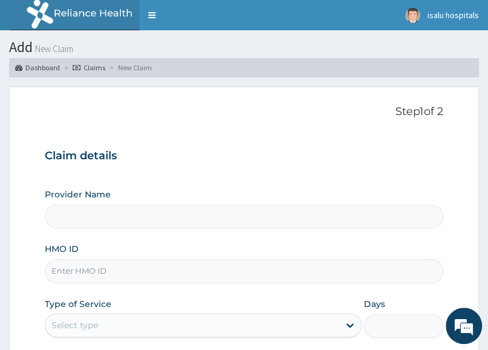
type input "Isalu Hospital Limited"
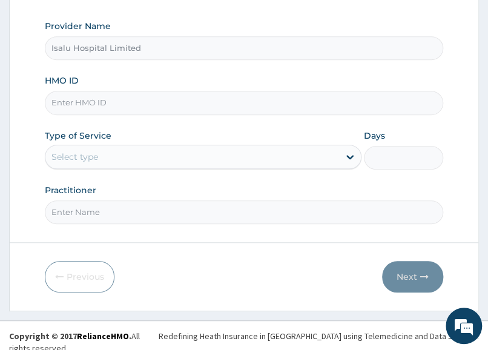
click at [355, 176] on div "Provider Name Isalu Hospital Limited HMO ID Type of Service Select type Days Pr…" at bounding box center [244, 121] width 398 height 203
click at [158, 92] on input "HMO ID" at bounding box center [244, 103] width 398 height 24
paste input "LTI/10257/A"
type input "LTI/10257/A"
click at [173, 152] on div "Select type" at bounding box center [192, 156] width 294 height 19
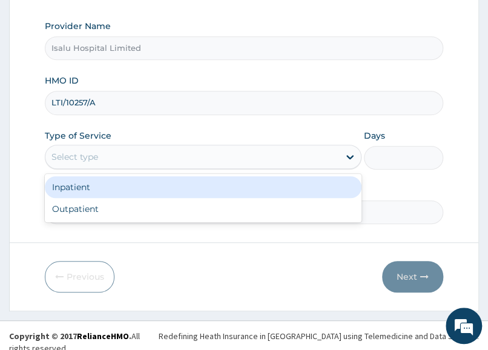
click at [151, 183] on div "Inpatient" at bounding box center [203, 187] width 317 height 22
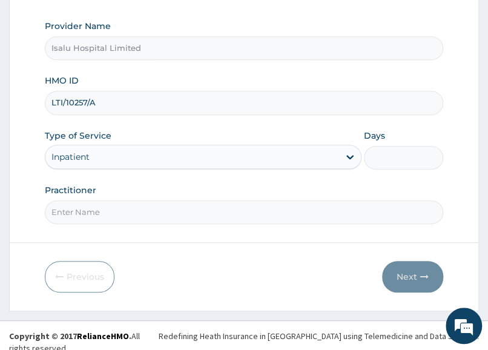
click at [405, 167] on input "Days" at bounding box center [403, 158] width 79 height 24
type input "2"
click at [331, 215] on input "Practitioner" at bounding box center [244, 212] width 398 height 24
paste input "Eze Ngozi Victoria"
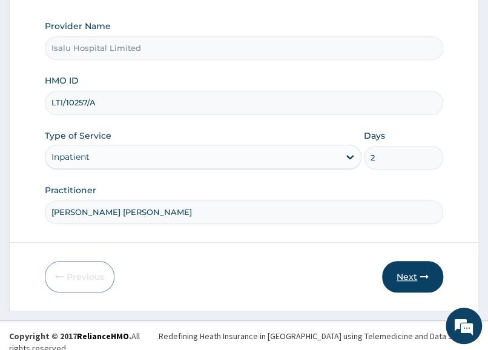
type input "Eze Ngozi Victoria"
click at [421, 279] on icon "button" at bounding box center [424, 276] width 8 height 8
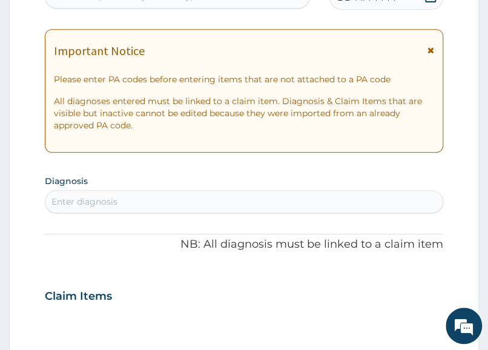
click at [364, 166] on div "PA Code / Prescription Code Enter Code(Secondary Care Only) Encounter Date DD-M…" at bounding box center [244, 294] width 398 height 651
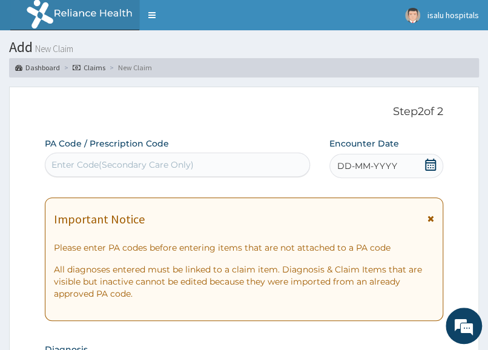
click at [86, 156] on div "Enter Code(Secondary Care Only)" at bounding box center [177, 164] width 264 height 19
paste input "PA/0EA324"
type input "PA/0EA324"
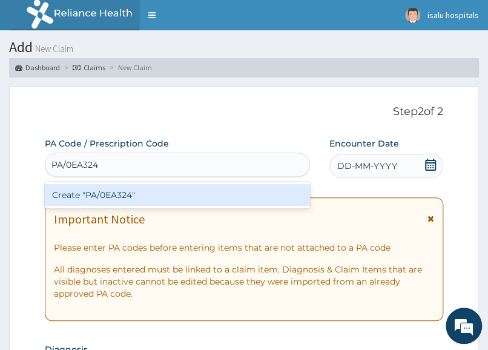
click at [170, 194] on div "Create "PA/0EA324"" at bounding box center [177, 195] width 265 height 22
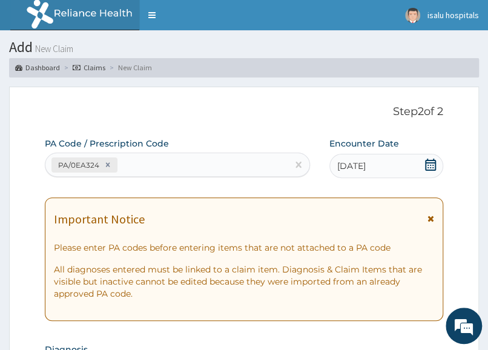
scroll to position [446, 0]
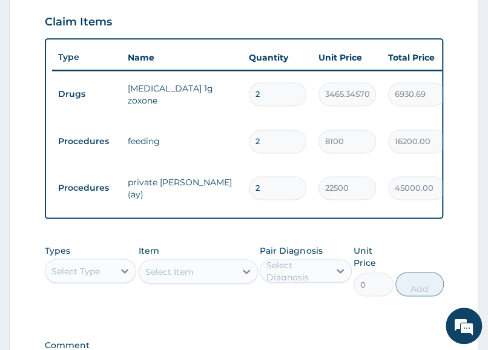
click at [309, 105] on td "2" at bounding box center [278, 94] width 70 height 36
click at [309, 117] on tr "Procedures feeding 2 8100 16200.00 Sepsis + 1 Delete" at bounding box center [348, 140] width 593 height 47
drag, startPoint x: 233, startPoint y: 92, endPoint x: 220, endPoint y: 92, distance: 12.7
click at [227, 92] on tr "Drugs ceftriaxone 1g zoxone 2 3465.345703125 6930.69 Sepsis + 1 Delete" at bounding box center [348, 94] width 593 height 47
type input "3"
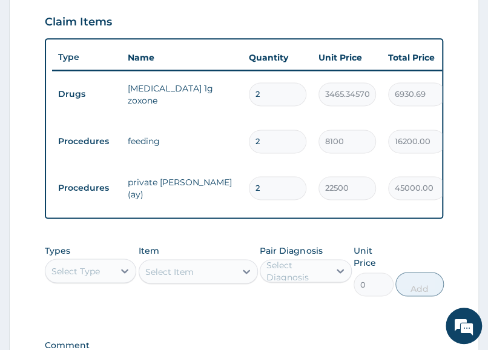
type input "10396.04"
type input "3"
drag, startPoint x: 82, startPoint y: 266, endPoint x: 101, endPoint y: 223, distance: 47.2
click at [82, 265] on div "Select Type" at bounding box center [75, 271] width 48 height 12
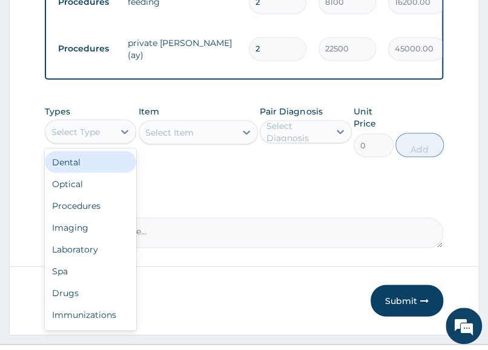
scroll to position [606, 0]
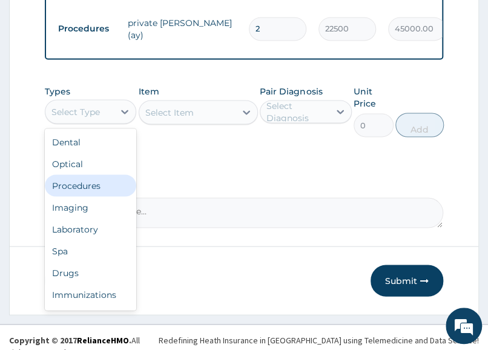
drag, startPoint x: 97, startPoint y: 176, endPoint x: 114, endPoint y: 187, distance: 20.5
click at [97, 175] on div "Procedures" at bounding box center [90, 185] width 91 height 22
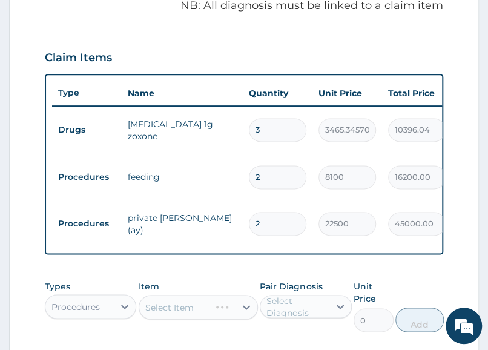
scroll to position [303, 0]
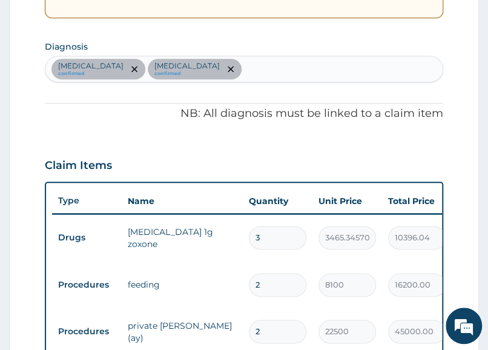
click at [282, 71] on div "Sepsis confirmed Upper respiratory infection confirmed" at bounding box center [243, 68] width 397 height 25
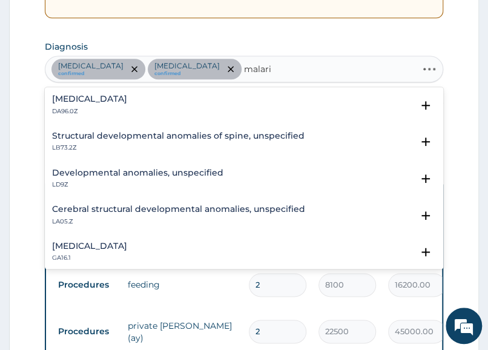
type input "[MEDICAL_DATA]"
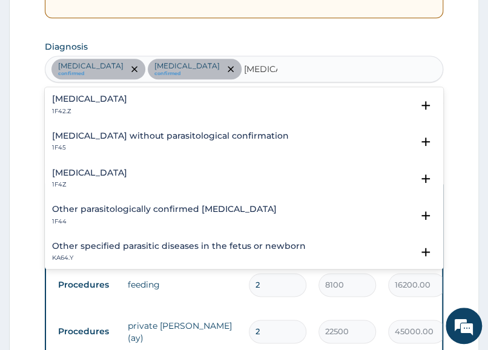
click at [82, 163] on div "Malaria, unspecified 1F4Z Select Status (Query covers suspected (?), Keep in vi…" at bounding box center [244, 181] width 398 height 37
click at [109, 187] on p "1F4Z" at bounding box center [89, 184] width 75 height 8
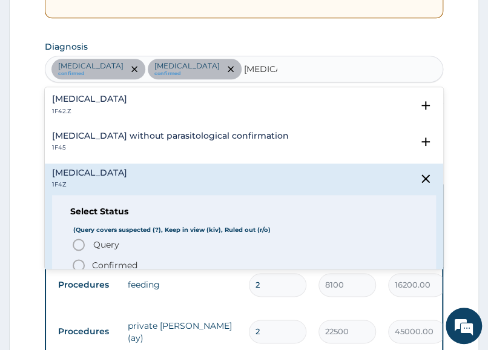
click at [108, 264] on p "Confirmed" at bounding box center [114, 265] width 45 height 12
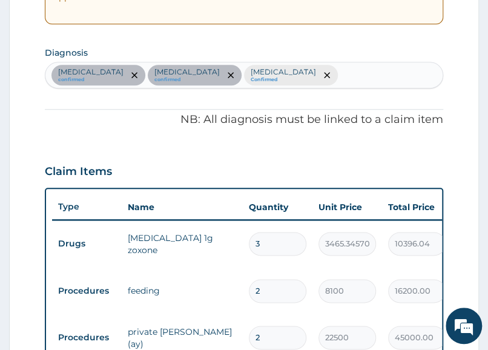
scroll to position [454, 0]
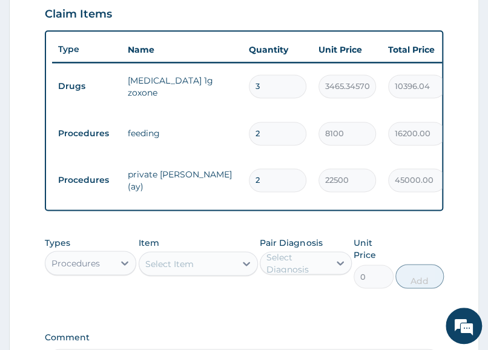
click at [172, 259] on div "Select Item" at bounding box center [169, 263] width 48 height 12
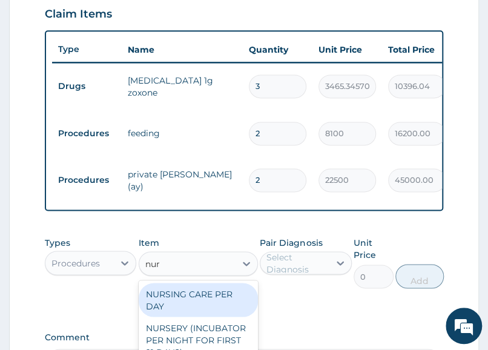
type input "nurs"
drag, startPoint x: 214, startPoint y: 299, endPoint x: 263, endPoint y: 298, distance: 49.7
click at [215, 299] on div "NURSING CARE PER DAY" at bounding box center [198, 300] width 119 height 34
type input "11250"
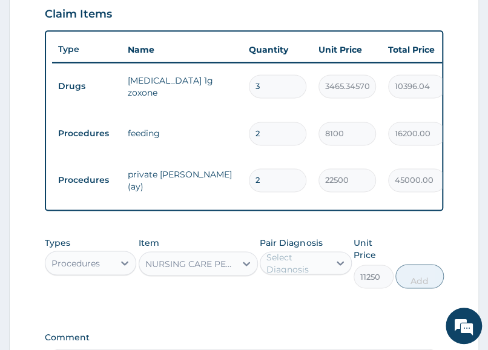
click at [318, 260] on div "Select Diagnosis" at bounding box center [296, 263] width 61 height 24
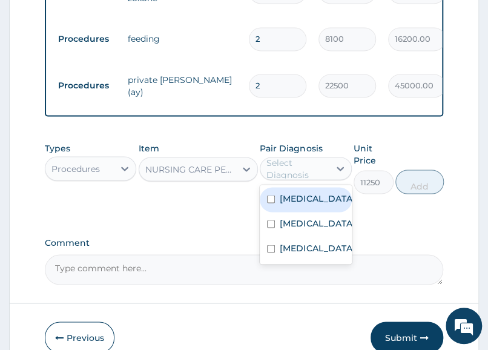
scroll to position [606, 0]
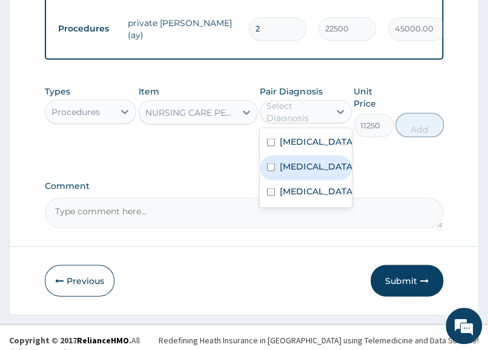
click at [334, 155] on div "Upper respiratory infection" at bounding box center [305, 167] width 91 height 25
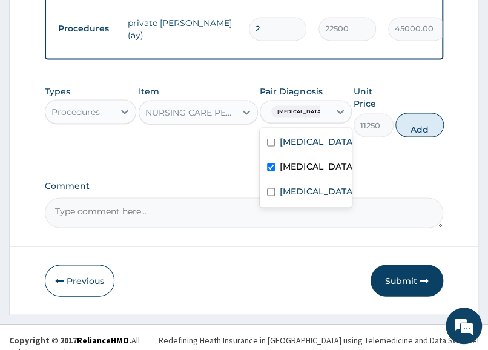
drag, startPoint x: 329, startPoint y: 169, endPoint x: 325, endPoint y: 191, distance: 22.8
click at [330, 170] on label "Upper respiratory infection" at bounding box center [317, 166] width 75 height 12
checkbox input "false"
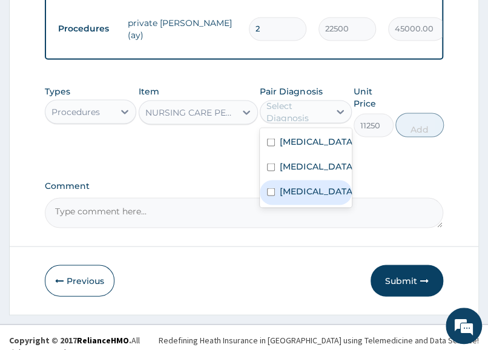
click at [312, 197] on label "Malaria, unspecified" at bounding box center [317, 191] width 75 height 12
checkbox input "true"
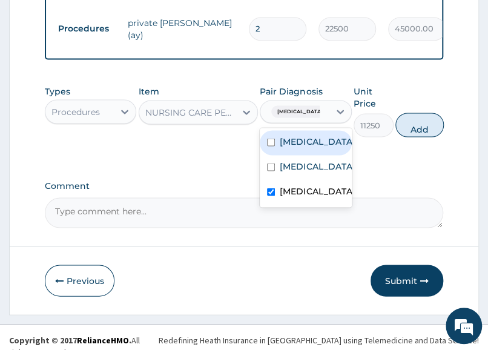
drag, startPoint x: 325, startPoint y: 125, endPoint x: 326, endPoint y: 134, distance: 9.2
click at [326, 130] on div "Sepsis" at bounding box center [305, 142] width 91 height 25
checkbox input "true"
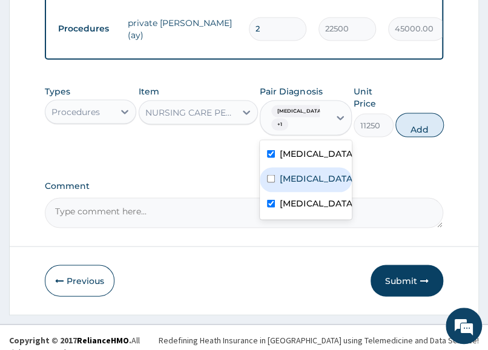
click at [297, 181] on label "Upper respiratory infection" at bounding box center [317, 178] width 75 height 12
checkbox input "true"
drag, startPoint x: 411, startPoint y: 119, endPoint x: 374, endPoint y: 124, distance: 37.3
click at [412, 119] on button "Add" at bounding box center [419, 125] width 48 height 24
type input "0"
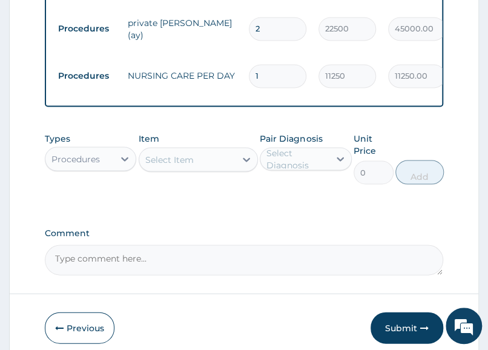
drag, startPoint x: 280, startPoint y: 53, endPoint x: 211, endPoint y: 61, distance: 69.5
click at [216, 61] on tr "Procedures NURSING CARE PER DAY 1 11250 11250.00 Malaria, unspecified + 2 Delete" at bounding box center [348, 75] width 593 height 47
type input "2"
type input "22500.00"
type input "2"
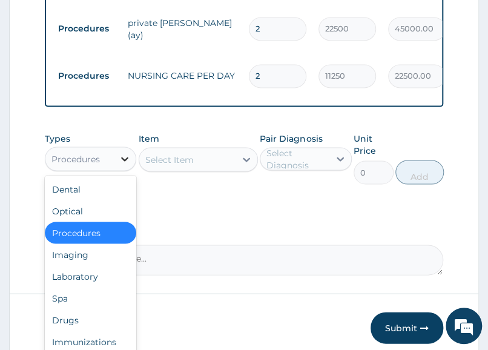
click at [114, 154] on div at bounding box center [125, 159] width 22 height 22
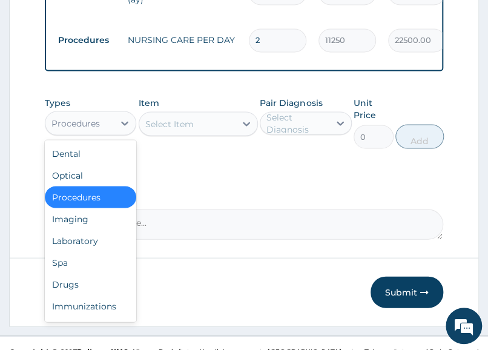
scroll to position [652, 0]
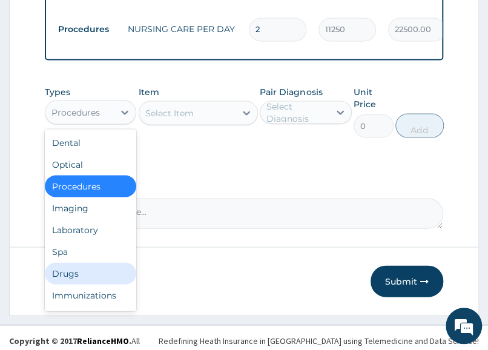
click at [81, 266] on div "Drugs" at bounding box center [90, 273] width 91 height 22
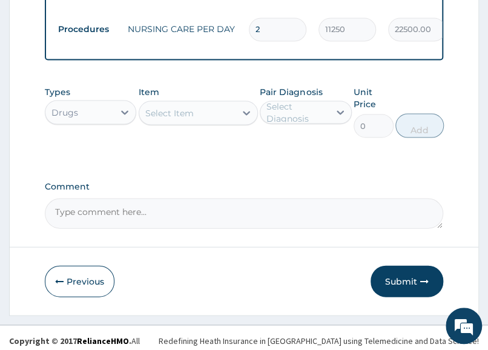
click at [192, 103] on div "Select Item" at bounding box center [187, 112] width 96 height 19
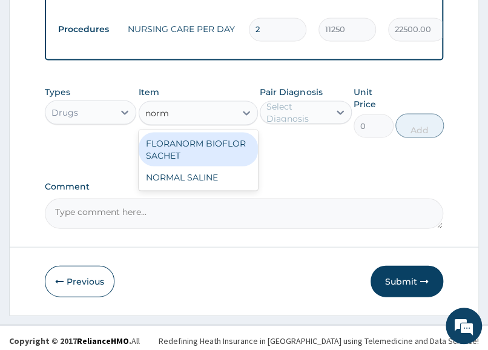
type input "norma"
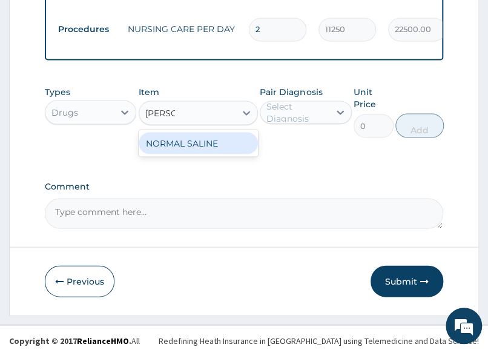
click at [191, 140] on div "NORMAL SALINE" at bounding box center [198, 143] width 119 height 22
type input "1593.262451171875"
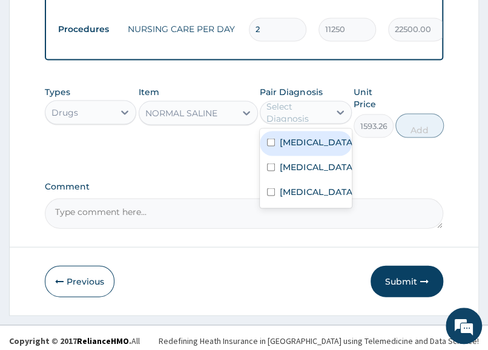
click at [310, 104] on div "Select Diagnosis" at bounding box center [296, 112] width 61 height 24
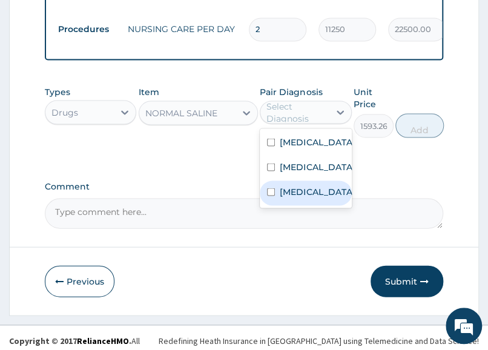
click at [329, 197] on label "Malaria, unspecified" at bounding box center [317, 191] width 75 height 12
checkbox input "true"
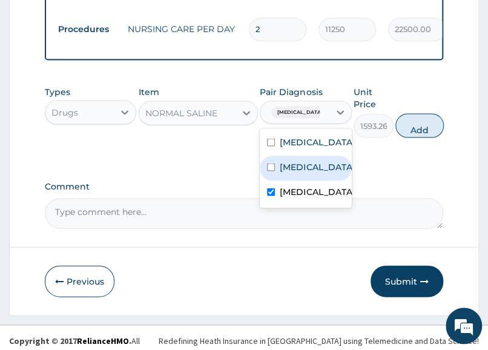
click at [309, 171] on label "Upper respiratory infection" at bounding box center [317, 166] width 75 height 12
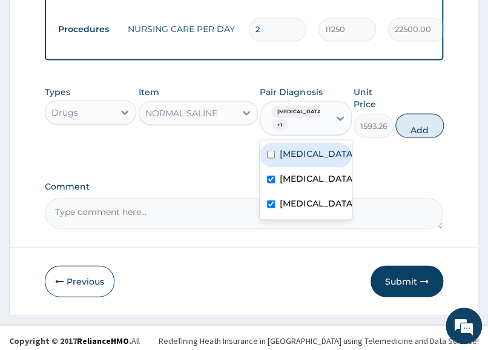
drag, startPoint x: 288, startPoint y: 162, endPoint x: 313, endPoint y: 159, distance: 25.6
click at [294, 167] on div "Upper respiratory infection" at bounding box center [305, 179] width 91 height 25
checkbox input "false"
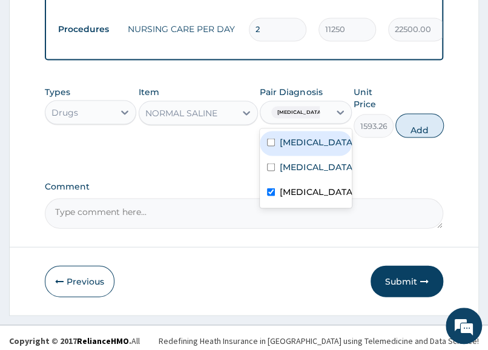
click at [323, 137] on div "Sepsis" at bounding box center [305, 143] width 91 height 25
checkbox input "true"
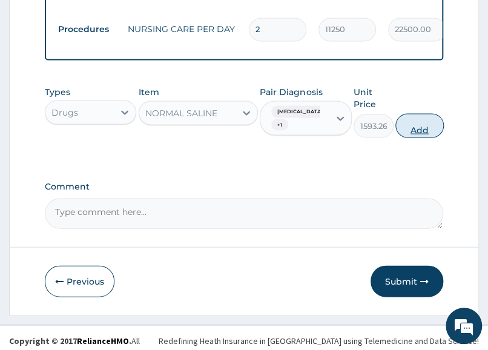
click at [421, 121] on button "Add" at bounding box center [419, 125] width 48 height 24
type input "0"
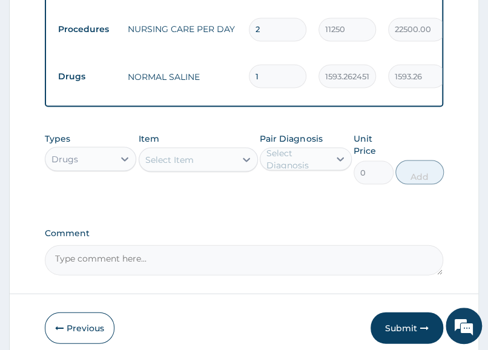
drag, startPoint x: 298, startPoint y: 59, endPoint x: 196, endPoint y: 71, distance: 102.5
click at [198, 71] on tr "Drugs NORMAL SALINE 1 1593.262451171875 1593.26 Malaria, unspecified + 1 Delete" at bounding box center [348, 76] width 593 height 47
type input "3"
type input "4779.79"
type input "3"
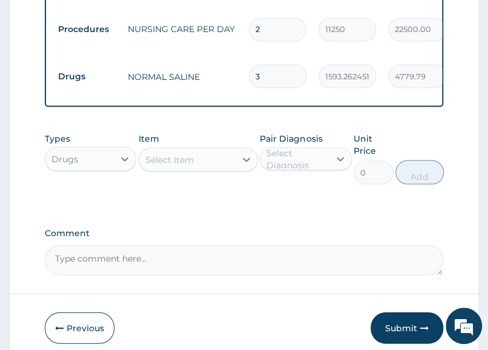
click at [180, 160] on div "Select Item" at bounding box center [187, 159] width 96 height 19
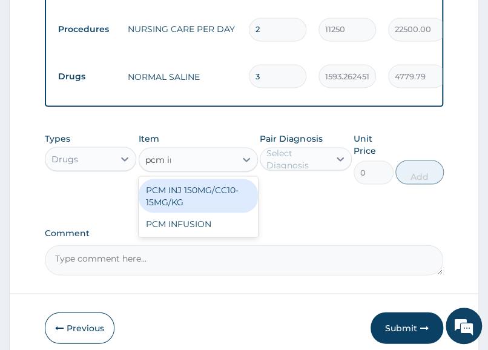
type input "pcm inj"
drag, startPoint x: 209, startPoint y: 199, endPoint x: 220, endPoint y: 199, distance: 10.9
click at [216, 199] on div "PCM INJ 150MG/CC10-15MG/KG" at bounding box center [198, 196] width 119 height 34
type input "428.8460388183594"
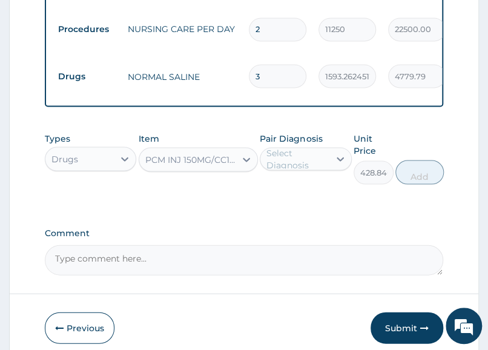
click at [328, 153] on div "Select Diagnosis" at bounding box center [294, 158] width 68 height 19
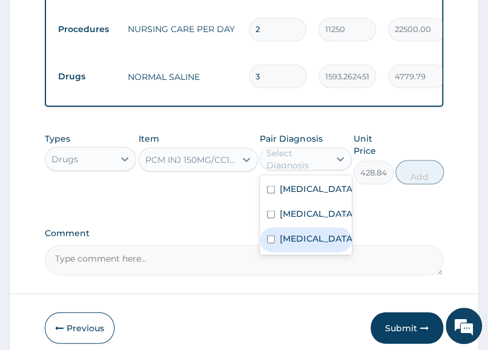
click at [309, 244] on label "Malaria, unspecified" at bounding box center [317, 238] width 75 height 12
checkbox input "true"
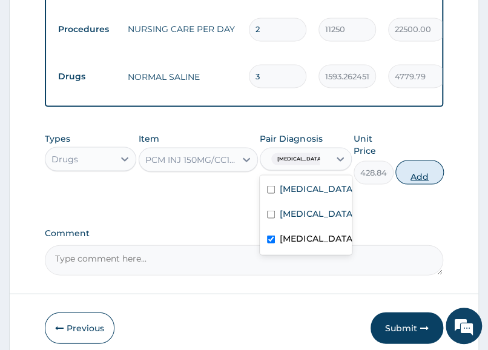
click at [427, 167] on button "Add" at bounding box center [419, 172] width 48 height 24
type input "0"
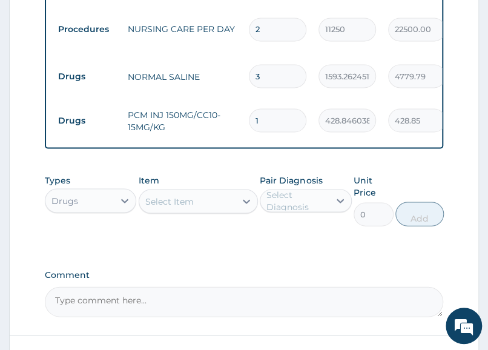
click at [306, 107] on td "1" at bounding box center [278, 120] width 70 height 36
drag, startPoint x: 289, startPoint y: 102, endPoint x: 198, endPoint y: 107, distance: 91.0
click at [220, 107] on tr "Drugs PCM INJ 150MG/CC10-15MG/KG 1 428.8460388183594 428.85 Malaria, unspecifie…" at bounding box center [348, 120] width 593 height 42
type input "8"
type input "3430.77"
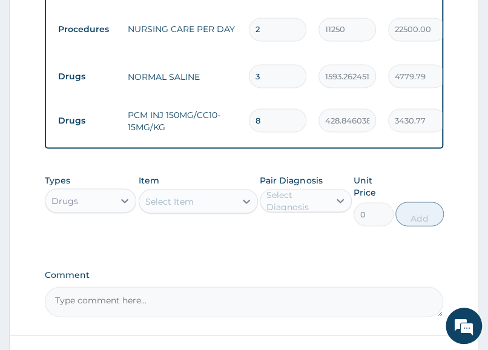
type input "8"
click at [372, 286] on textarea "Comment" at bounding box center [244, 301] width 398 height 30
click at [180, 201] on div "Select Item" at bounding box center [169, 201] width 48 height 12
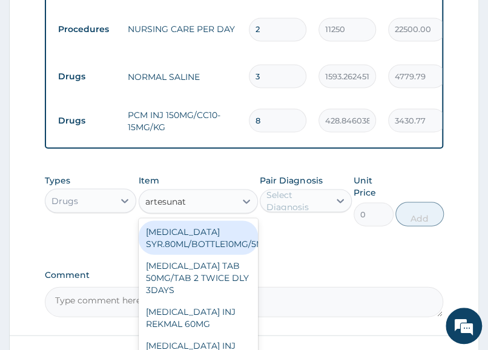
type input "artesunate"
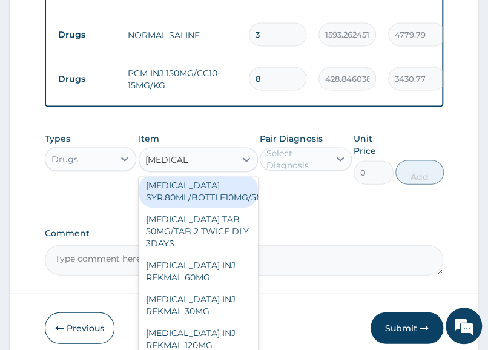
scroll to position [741, 0]
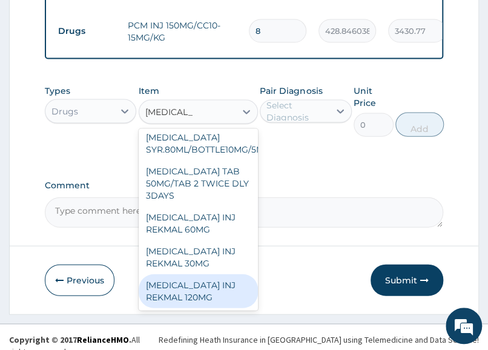
click at [231, 274] on div "ARTESUNATE INJ REKMAL 120MG" at bounding box center [198, 291] width 119 height 34
type input "5292"
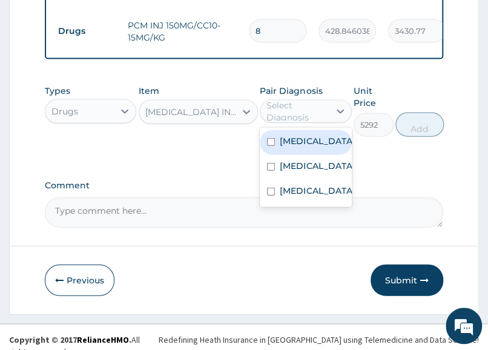
click at [311, 113] on div "Select Diagnosis" at bounding box center [296, 111] width 61 height 24
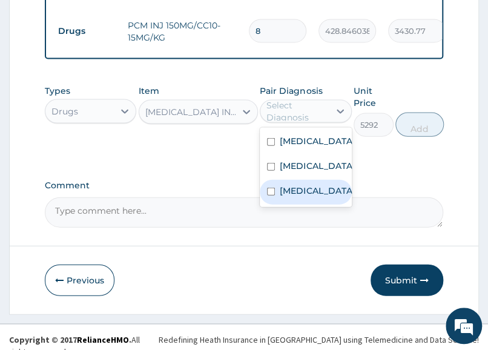
click at [324, 197] on label "Malaria, unspecified" at bounding box center [317, 191] width 75 height 12
checkbox input "true"
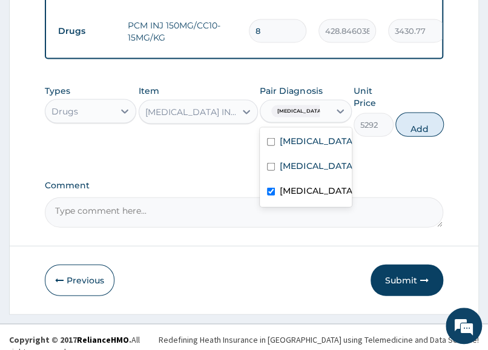
drag, startPoint x: 412, startPoint y: 120, endPoint x: 397, endPoint y: 131, distance: 18.3
click at [412, 120] on button "Add" at bounding box center [419, 125] width 48 height 24
type input "0"
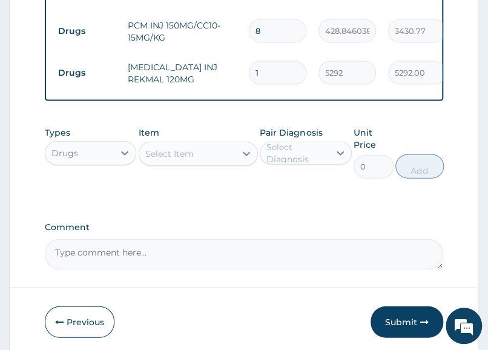
click at [319, 62] on div "5292" at bounding box center [348, 73] width 58 height 24
drag, startPoint x: 295, startPoint y: 63, endPoint x: 165, endPoint y: 86, distance: 132.2
type input "3"
type input "15876.00"
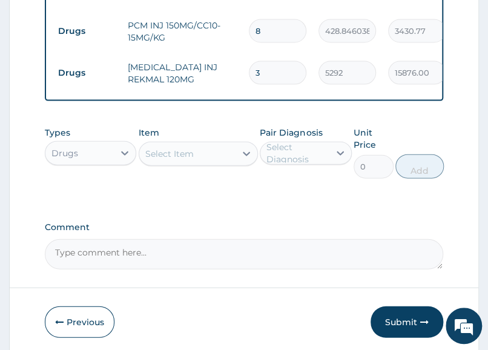
type input "3"
click at [216, 157] on div "Select Item" at bounding box center [187, 153] width 96 height 19
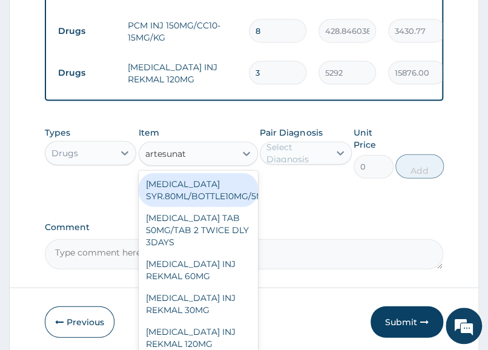
type input "artesunate"
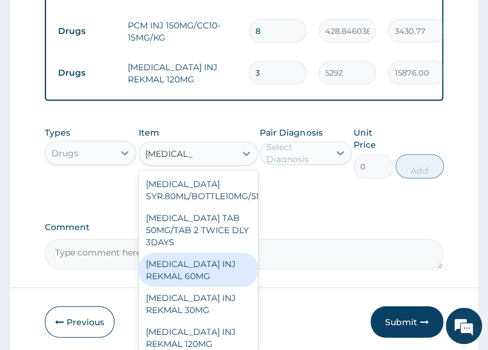
scroll to position [16, 0]
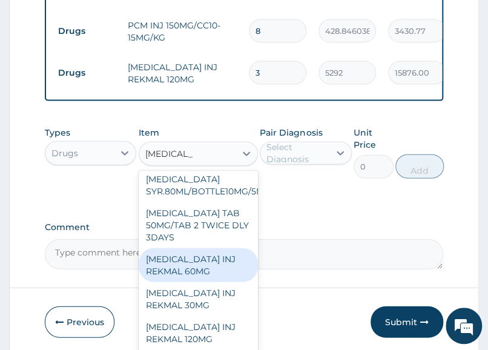
click at [211, 250] on div "ARTESUNATE INJ REKMAL 60MG" at bounding box center [198, 265] width 119 height 34
type input "3998.458740234375"
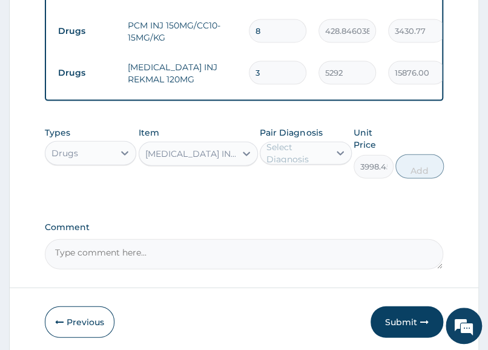
click at [354, 196] on div "Types Drugs Item ARTESUNATE INJ REKMAL 60MG Pair Diagnosis Select Diagnosis Uni…" at bounding box center [244, 161] width 398 height 82
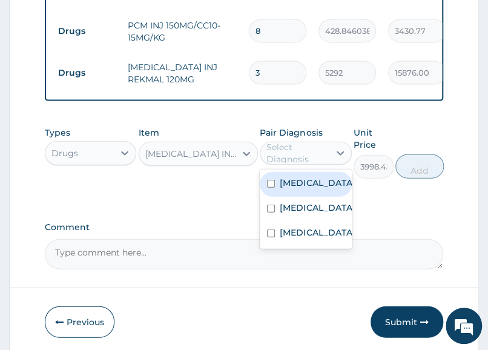
click at [315, 148] on div "Select Diagnosis" at bounding box center [296, 153] width 61 height 24
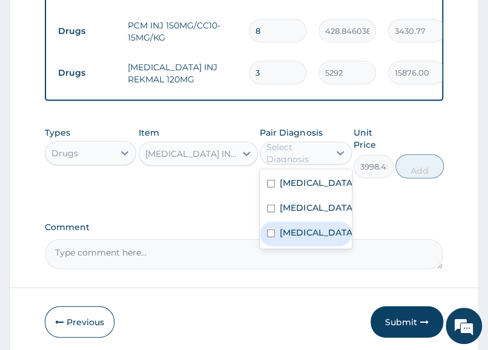
click at [311, 239] on label "Malaria, unspecified" at bounding box center [317, 232] width 75 height 12
checkbox input "true"
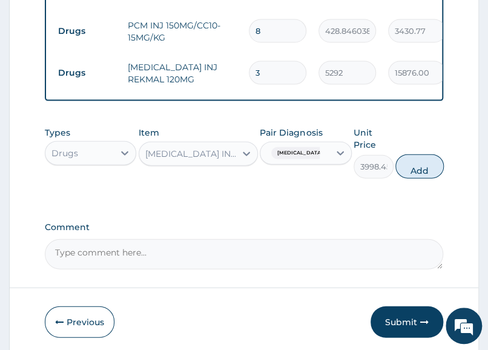
click at [427, 144] on div "Types Drugs Item ARTESUNATE INJ REKMAL 60MG Pair Diagnosis Malaria, unspecified…" at bounding box center [244, 152] width 398 height 64
drag, startPoint x: 418, startPoint y: 170, endPoint x: 260, endPoint y: 248, distance: 176.3
click at [418, 171] on button "Add" at bounding box center [419, 166] width 48 height 24
type input "0"
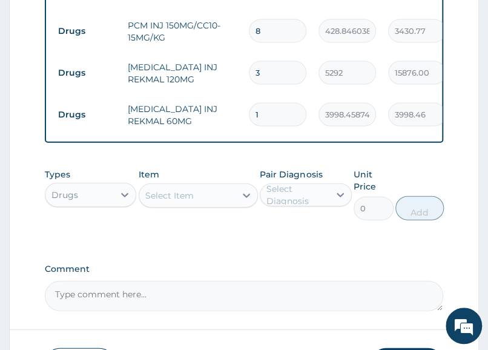
drag, startPoint x: 269, startPoint y: 101, endPoint x: 213, endPoint y: 99, distance: 56.3
click at [213, 99] on tr "Drugs ARTESUNATE INJ REKMAL 60MG 1 3998.458740234375 3998.46 Malaria, unspecifi…" at bounding box center [348, 115] width 593 height 42
type input "3"
type input "11995.38"
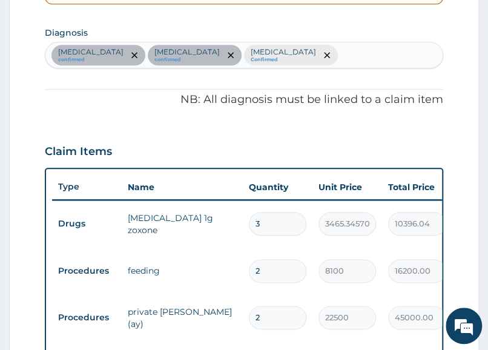
scroll to position [220, 0]
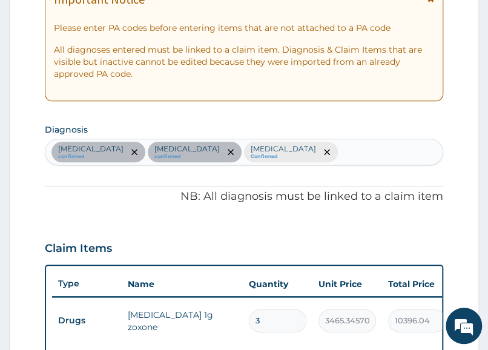
type input "3"
click at [385, 159] on div "Sepsis confirmed Upper respiratory infection confirmed Malaria, unspecified Con…" at bounding box center [244, 152] width 398 height 27
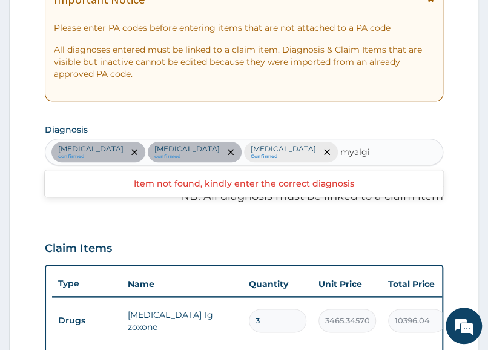
type input "myalgia"
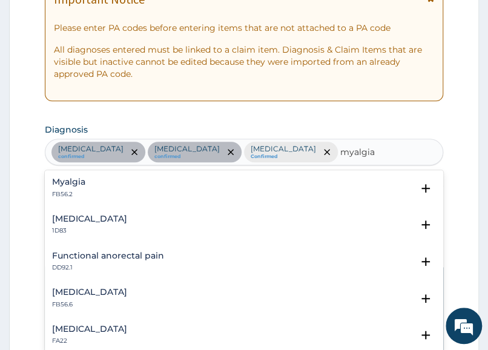
click at [60, 194] on p "FB56.2" at bounding box center [68, 194] width 33 height 8
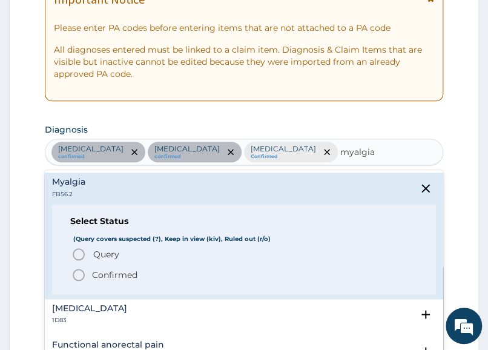
click at [124, 276] on p "Confirmed" at bounding box center [114, 275] width 45 height 12
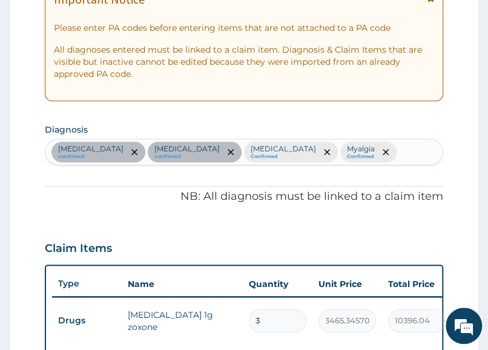
scroll to position [674, 0]
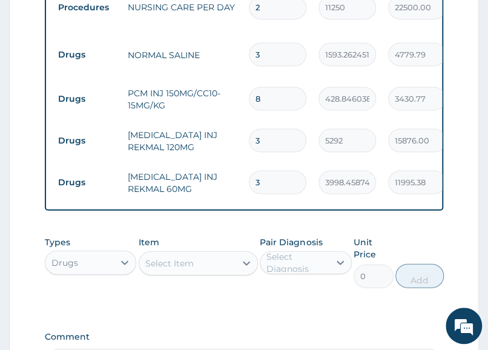
click at [197, 255] on div "Select Item" at bounding box center [187, 262] width 96 height 19
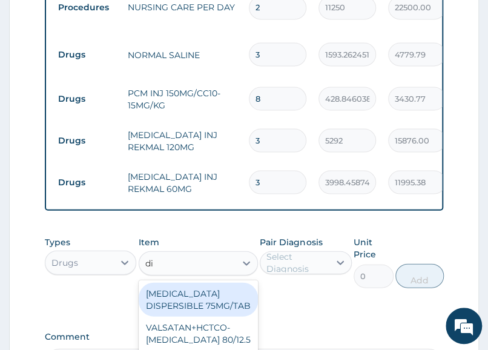
type input "dic"
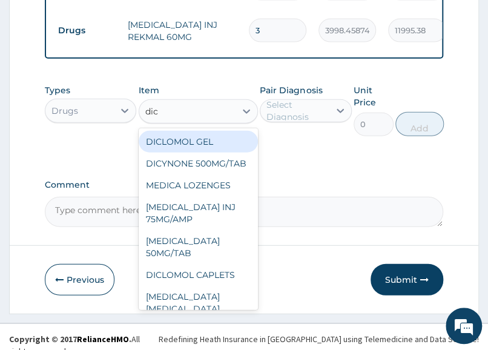
scroll to position [75, 0]
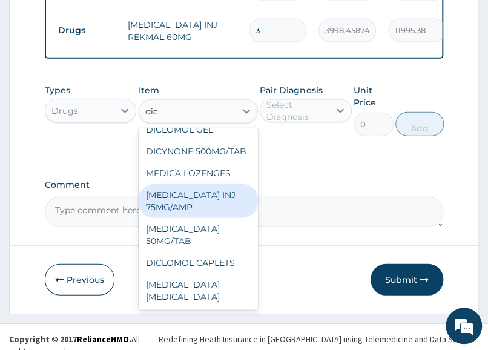
click at [210, 218] on div "DICLOFENAC INJ 75MG/AMP" at bounding box center [198, 201] width 119 height 34
type input "669.1702270507812"
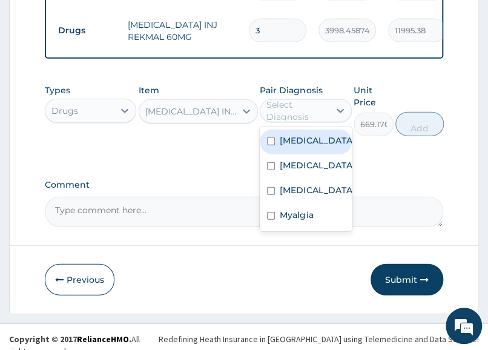
click at [298, 109] on div "Select Diagnosis" at bounding box center [296, 111] width 61 height 24
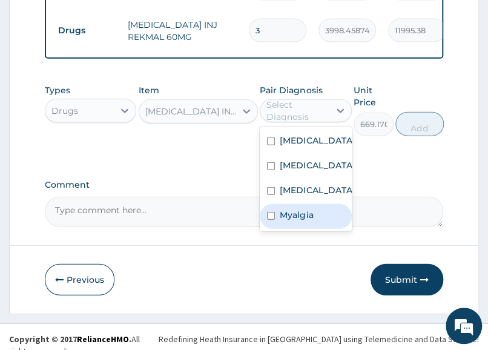
click at [313, 221] on label "Myalgia" at bounding box center [296, 215] width 33 height 12
checkbox input "true"
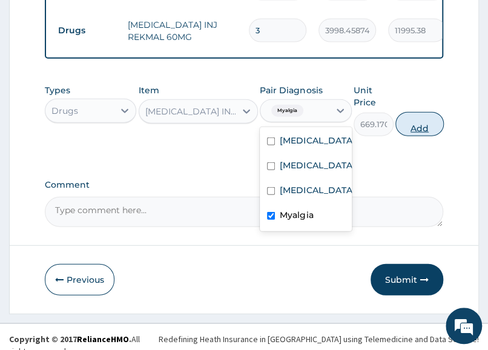
click at [403, 119] on button "Add" at bounding box center [419, 124] width 48 height 24
type input "0"
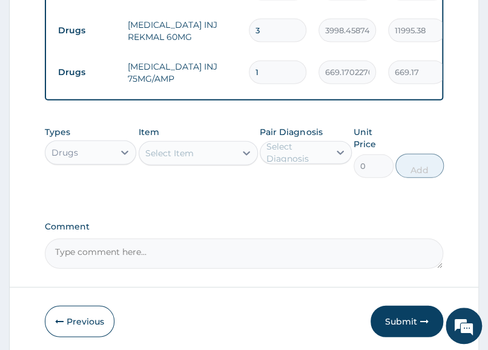
click at [297, 61] on input "1" at bounding box center [278, 73] width 58 height 24
drag, startPoint x: 293, startPoint y: 55, endPoint x: 213, endPoint y: 74, distance: 82.1
click at [243, 65] on td "1" at bounding box center [278, 72] width 70 height 36
type input "2"
type input "1338.34"
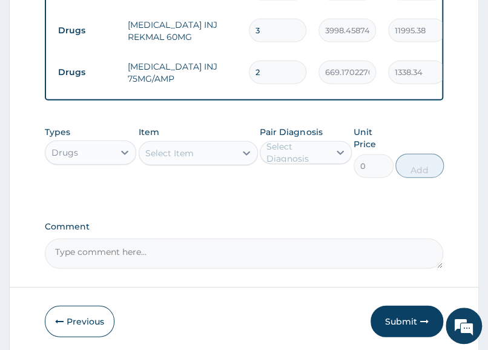
type input "2"
click at [183, 151] on div "Select Item" at bounding box center [169, 153] width 48 height 12
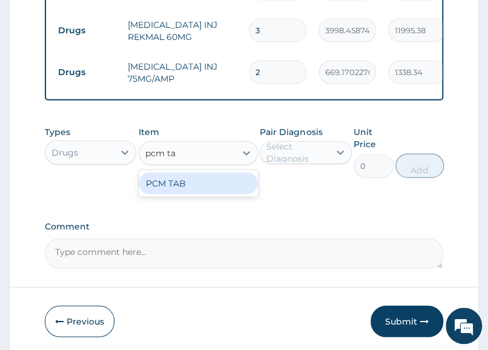
type input "pcm tab"
click at [225, 179] on div "PCM TAB" at bounding box center [198, 184] width 119 height 22
type input "201.0959930419922"
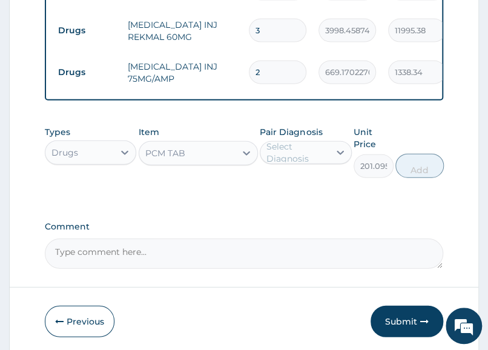
click at [319, 153] on div "Select Diagnosis" at bounding box center [296, 152] width 61 height 24
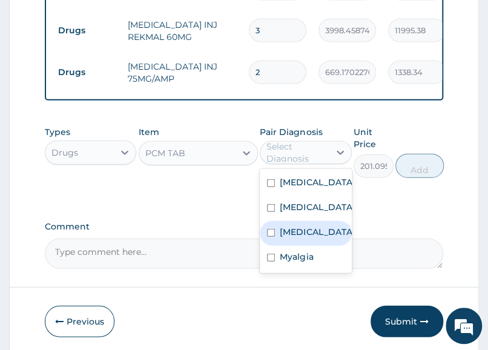
click at [316, 238] on label "Malaria, unspecified" at bounding box center [317, 232] width 75 height 12
checkbox input "true"
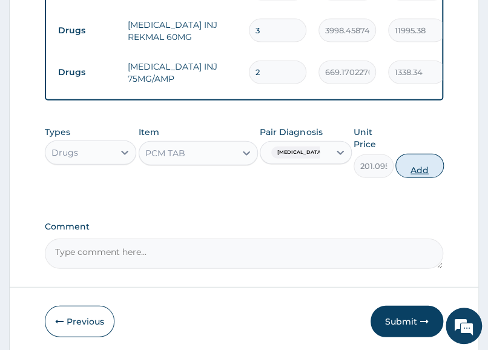
click at [408, 156] on button "Add" at bounding box center [419, 166] width 48 height 24
type input "0"
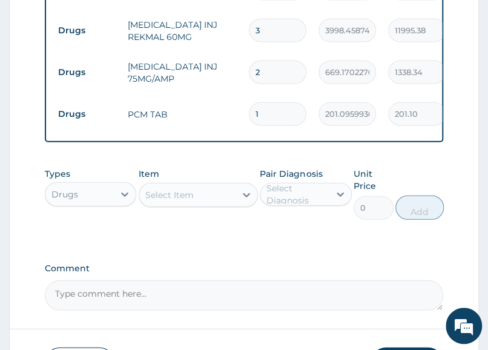
click at [289, 102] on input "1" at bounding box center [278, 114] width 58 height 24
type input "18"
type input "3619.73"
type input "18"
click at [213, 205] on div "Item Select Item" at bounding box center [198, 194] width 119 height 52
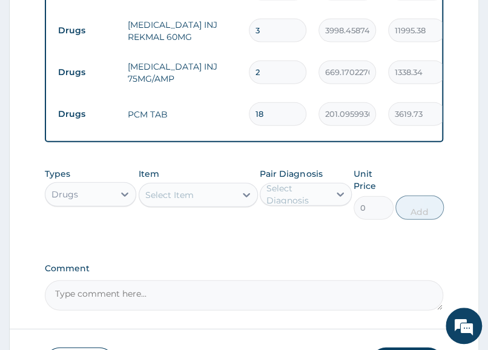
click at [213, 195] on div "Select Item" at bounding box center [187, 194] width 96 height 19
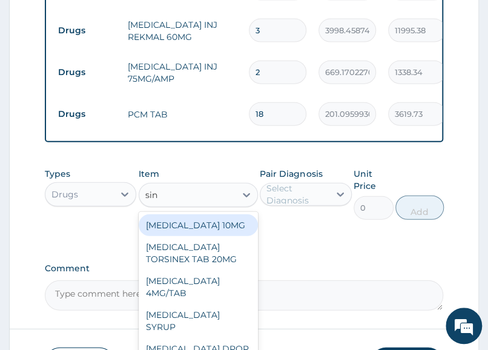
type input "sinu"
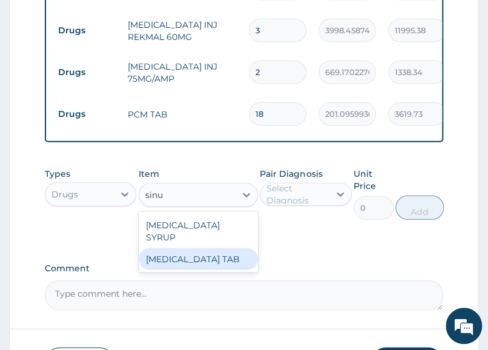
click at [186, 248] on div "SINUFED TAB" at bounding box center [198, 259] width 119 height 22
type input "336.3359985351562"
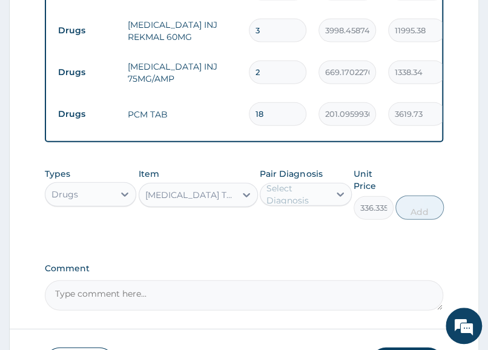
click at [287, 199] on div "Select Diagnosis" at bounding box center [296, 194] width 61 height 24
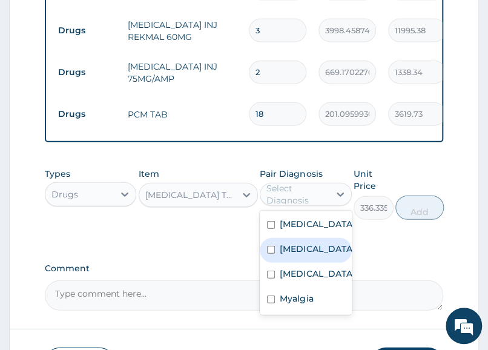
click at [314, 255] on label "Upper respiratory infection" at bounding box center [317, 249] width 75 height 12
checkbox input "true"
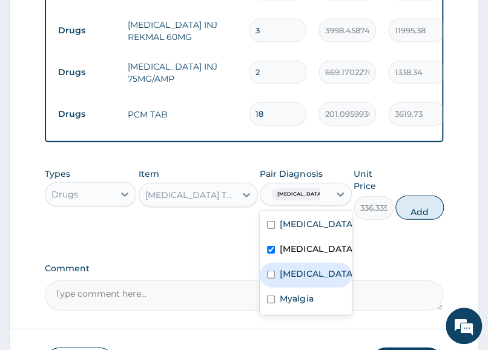
click at [322, 288] on div "Malaria, unspecified" at bounding box center [305, 275] width 91 height 25
checkbox input "true"
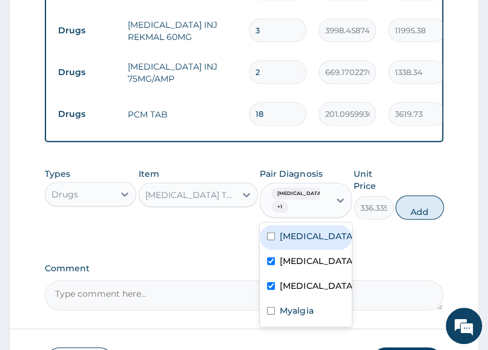
click at [320, 236] on div "Sepsis" at bounding box center [305, 237] width 91 height 25
checkbox input "true"
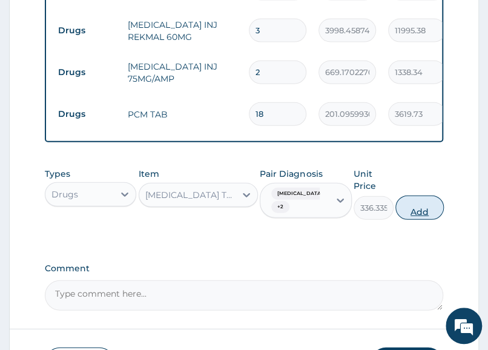
click at [415, 200] on button "Add" at bounding box center [419, 208] width 48 height 24
type input "0"
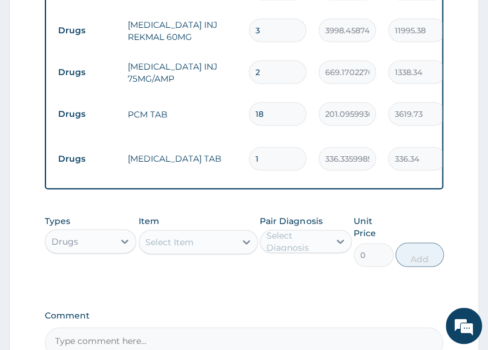
click at [291, 147] on input "1" at bounding box center [278, 159] width 58 height 24
type input "10"
type input "3363.36"
type input "10"
click at [171, 238] on div "Select Item" at bounding box center [169, 242] width 48 height 12
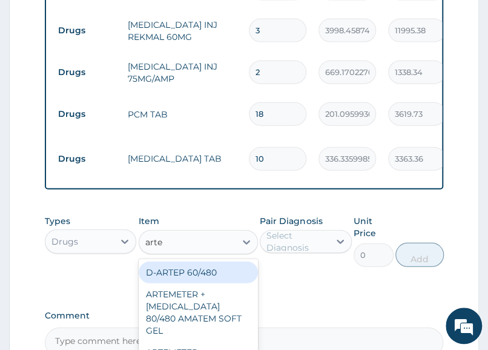
type input "artem"
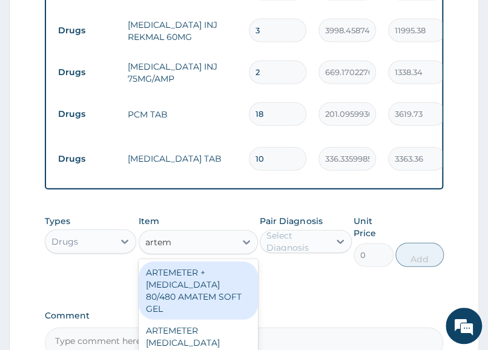
click at [187, 295] on div "ARTEMETER + LUMEFANTRINE 80/480 AMATEM SOFT GEL" at bounding box center [198, 291] width 119 height 58
type input "588.0117797851562"
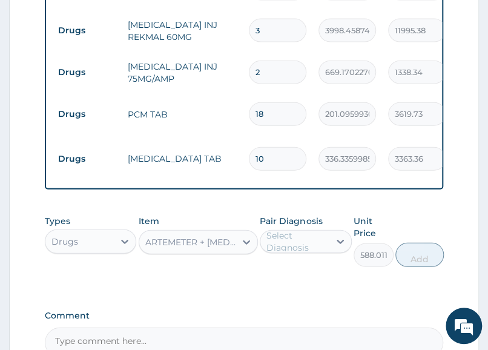
click at [312, 229] on div "Select Diagnosis" at bounding box center [296, 241] width 61 height 24
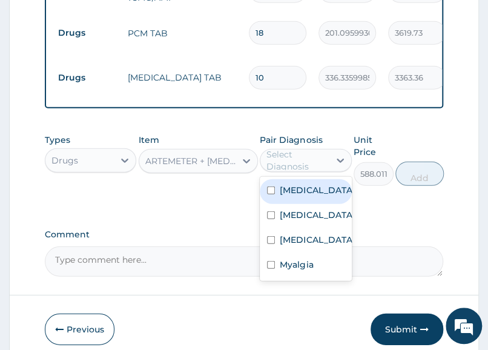
scroll to position [956, 0]
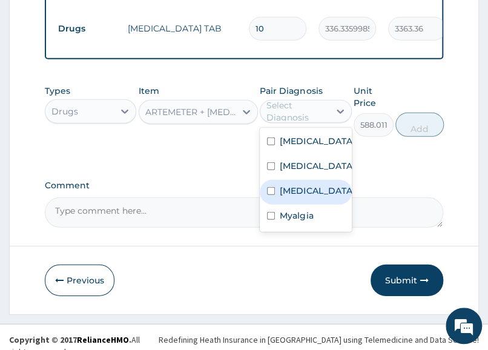
click at [317, 197] on label "Malaria, unspecified" at bounding box center [317, 191] width 75 height 12
checkbox input "true"
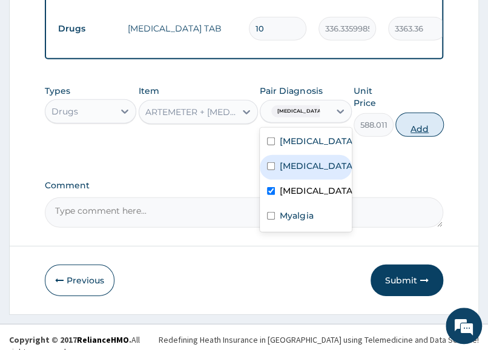
click at [418, 128] on button "Add" at bounding box center [419, 125] width 48 height 24
type input "0"
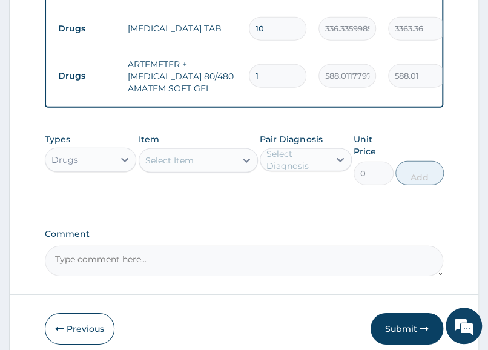
click at [283, 64] on input "1" at bounding box center [278, 76] width 58 height 24
drag, startPoint x: 283, startPoint y: 63, endPoint x: 252, endPoint y: 69, distance: 31.5
click at [253, 69] on input "1" at bounding box center [278, 76] width 58 height 24
type input "6"
type input "3528.07"
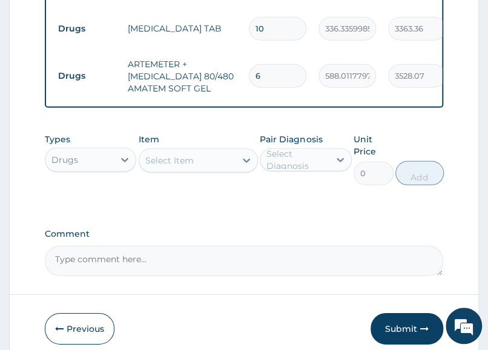
type input "6"
click at [193, 238] on div "Comment" at bounding box center [244, 252] width 398 height 47
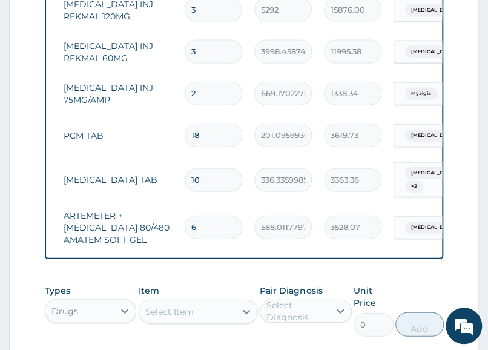
scroll to position [0, 50]
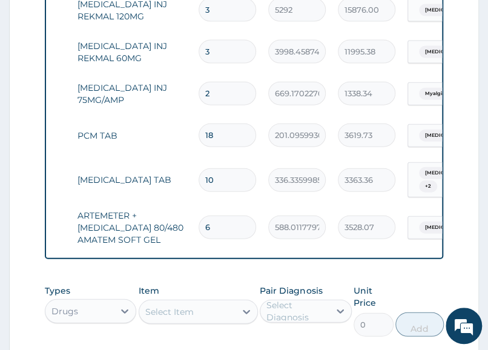
click at [306, 216] on input "588.0117797851562" at bounding box center [297, 228] width 58 height 24
click at [285, 168] on input "336.3359985351562" at bounding box center [297, 180] width 58 height 24
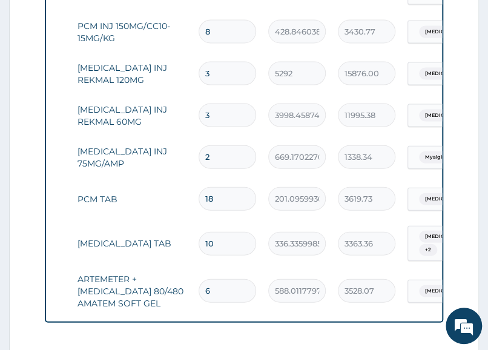
scroll to position [653, 0]
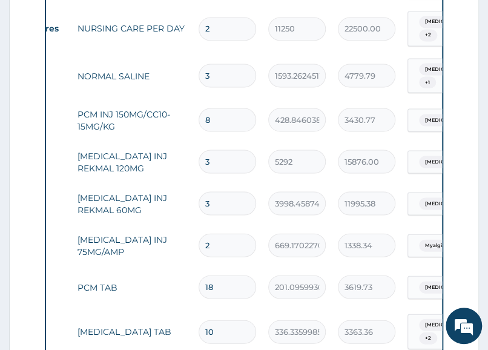
click at [316, 150] on input "5292" at bounding box center [297, 162] width 58 height 24
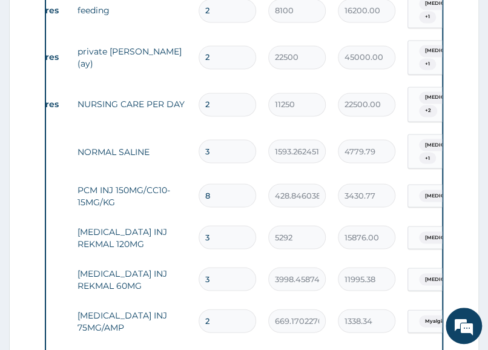
scroll to position [501, 0]
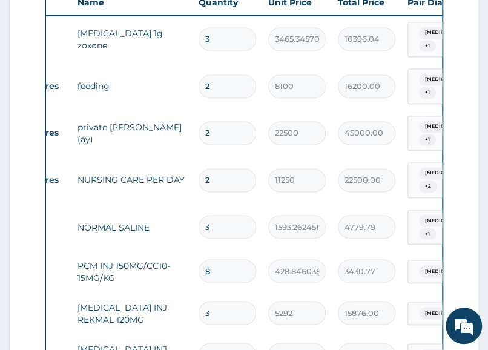
click at [301, 183] on tr "Procedures NURSING CARE PER DAY 2 11250 22500.00 Malaria, unspecified + 2 Delete" at bounding box center [298, 179] width 593 height 47
click at [285, 162] on td "11250" at bounding box center [297, 180] width 70 height 36
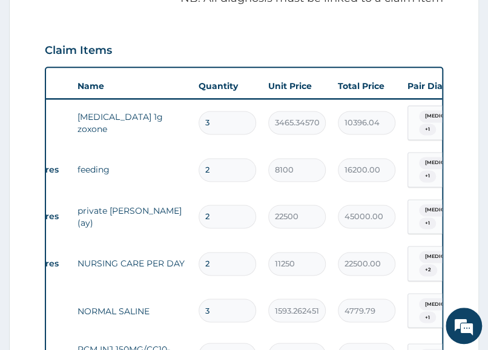
scroll to position [653, 0]
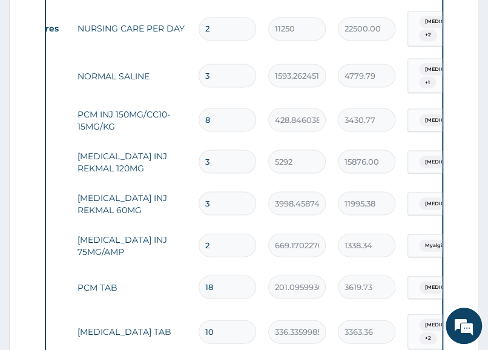
click at [289, 64] on input "1593.262451171875" at bounding box center [297, 76] width 58 height 24
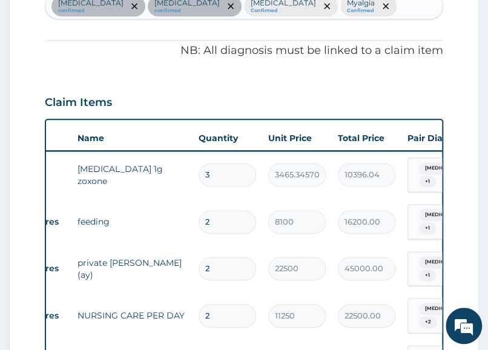
scroll to position [350, 0]
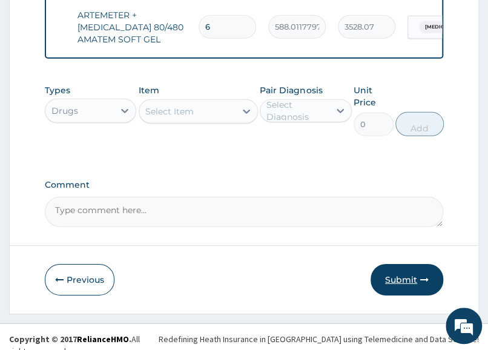
click at [392, 277] on button "Submit" at bounding box center [407, 279] width 73 height 31
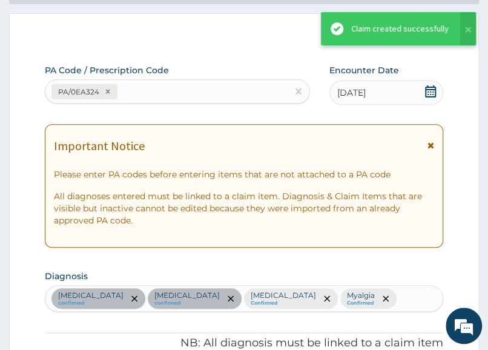
scroll to position [1005, 0]
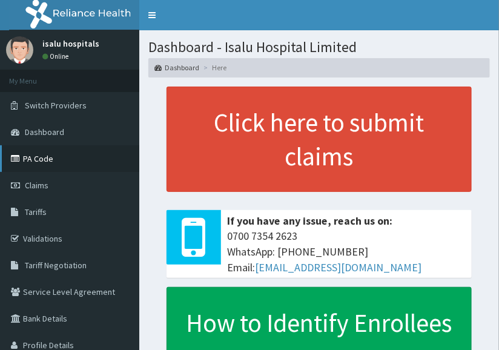
click at [55, 154] on link "PA Code" at bounding box center [69, 158] width 139 height 27
click at [48, 163] on link "PA Code" at bounding box center [69, 158] width 139 height 27
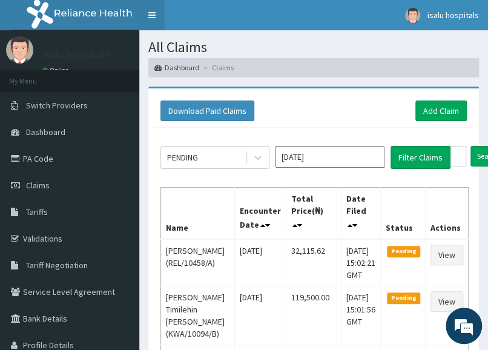
click at [149, 19] on link "Toggle navigation" at bounding box center [151, 15] width 25 height 30
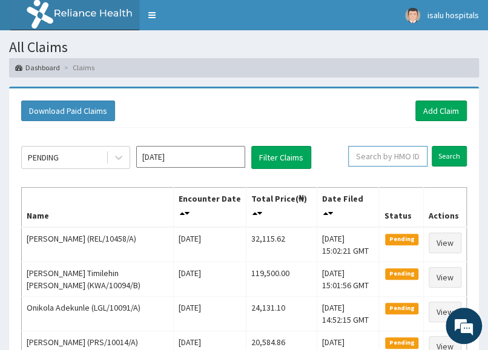
click at [357, 150] on input "text" at bounding box center [387, 156] width 79 height 21
paste input "RH/0023"
click at [363, 158] on input "RH/0023" at bounding box center [370, 156] width 68 height 21
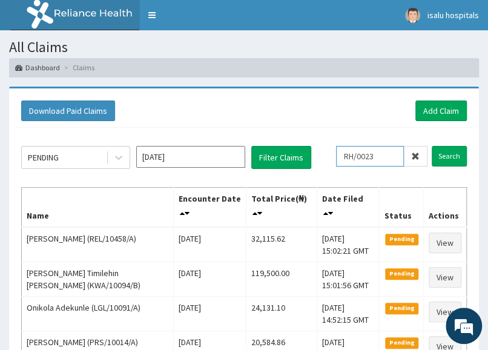
paste input "LTI/10257/A"
click at [351, 156] on input "LTI/10257/A" at bounding box center [370, 156] width 68 height 21
type input "LTI/10257/A"
drag, startPoint x: 451, startPoint y: 156, endPoint x: 446, endPoint y: 165, distance: 10.8
click at [451, 156] on input "Search" at bounding box center [449, 156] width 35 height 21
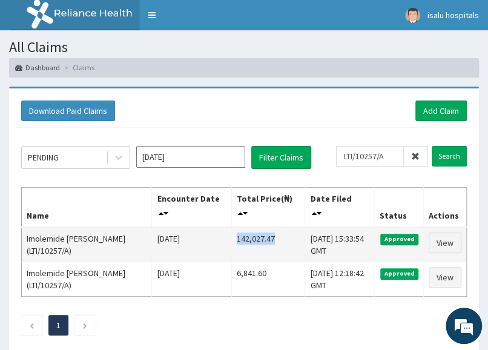
drag, startPoint x: 216, startPoint y: 237, endPoint x: 266, endPoint y: 235, distance: 50.3
click at [266, 235] on td "142,027.47" at bounding box center [268, 244] width 74 height 35
copy td "142,027.47"
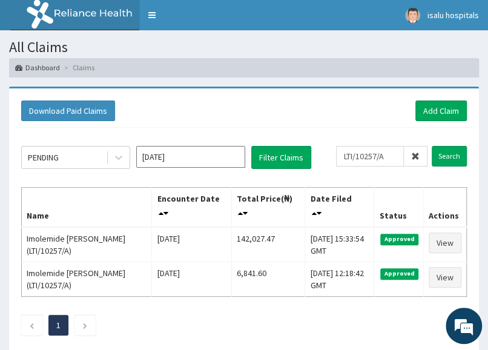
click at [335, 119] on div "Download Paid Claims Add Claim" at bounding box center [244, 111] width 446 height 21
click at [438, 108] on link "Add Claim" at bounding box center [440, 111] width 51 height 21
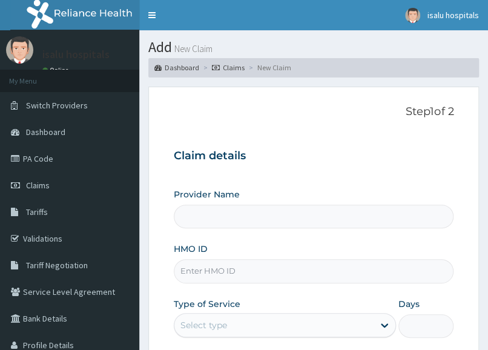
click at [216, 269] on input "HMO ID" at bounding box center [314, 271] width 280 height 24
paste input "MCI/10008/A"
type input "Isalu Hospital Limited"
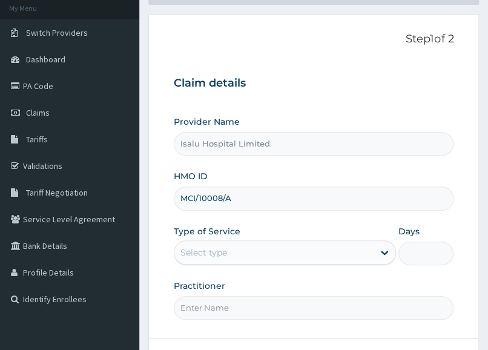
scroll to position [180, 0]
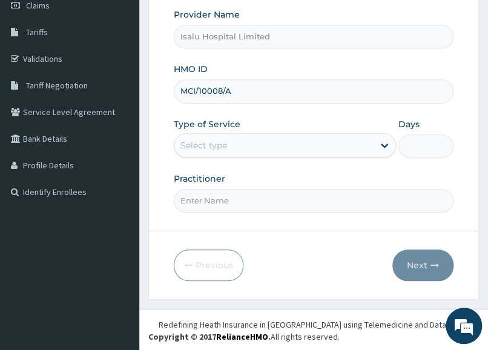
type input "MCI/10008/A"
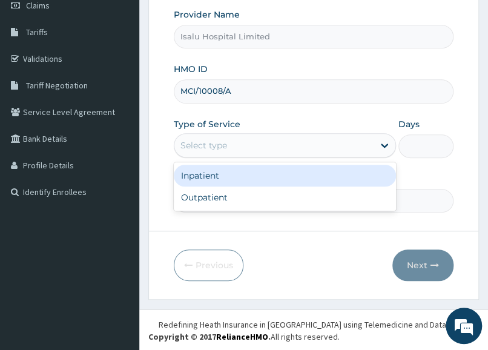
click at [235, 148] on div "Select type" at bounding box center [273, 145] width 199 height 19
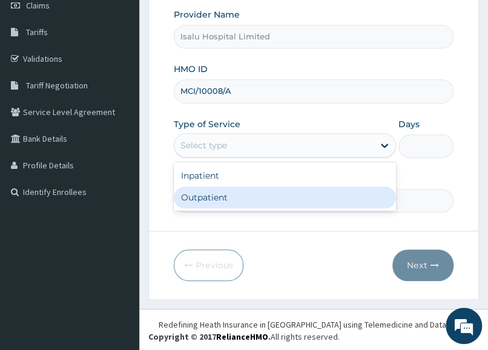
click at [226, 189] on div "Outpatient" at bounding box center [285, 197] width 222 height 22
type input "1"
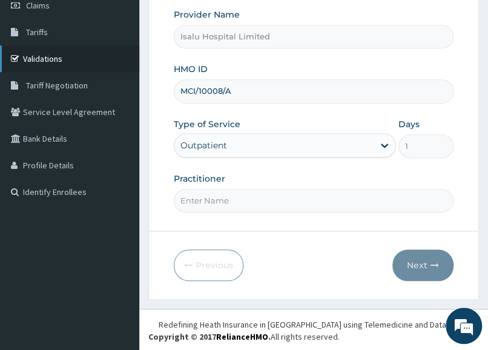
scroll to position [0, 0]
click at [396, 223] on form "Step 1 of 2 Claim details Provider Name Isalu Hospital Limited HMO ID MCI/10008…" at bounding box center [313, 103] width 331 height 393
click at [282, 192] on input "Practitioner" at bounding box center [314, 201] width 280 height 24
paste input "TROPHY OGWEZI"
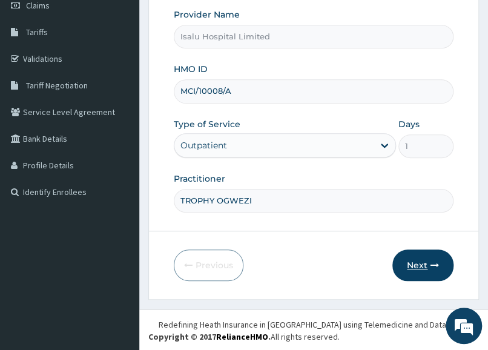
type input "TROPHY OGWEZI"
click at [424, 262] on button "Next" at bounding box center [422, 264] width 61 height 31
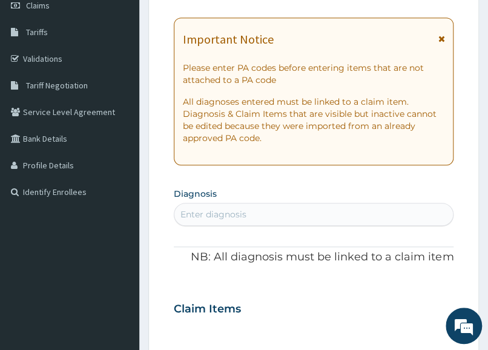
click at [422, 191] on section "Diagnosis Enter diagnosis" at bounding box center [314, 205] width 280 height 41
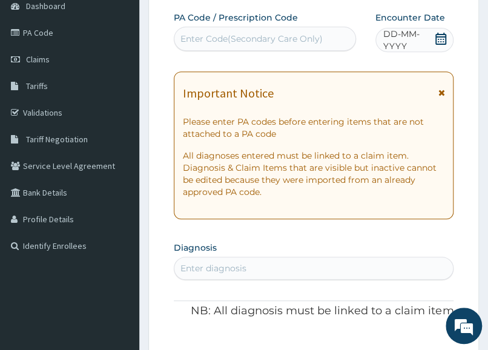
scroll to position [28, 0]
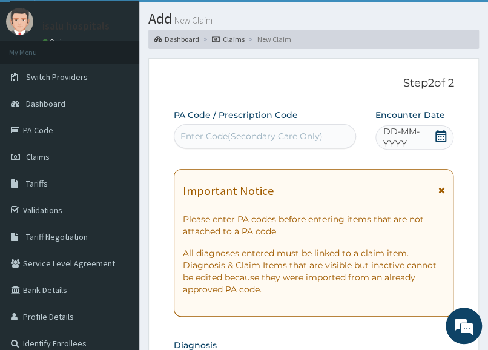
click at [441, 131] on icon at bounding box center [440, 136] width 11 height 12
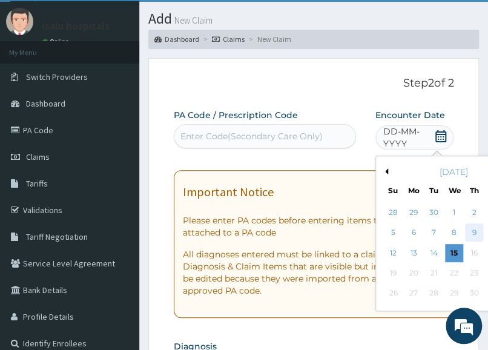
click at [475, 236] on div "9" at bounding box center [474, 233] width 18 height 18
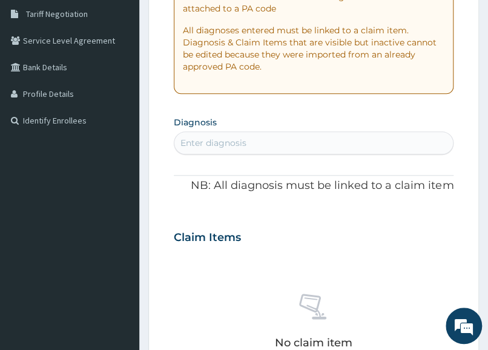
scroll to position [256, 0]
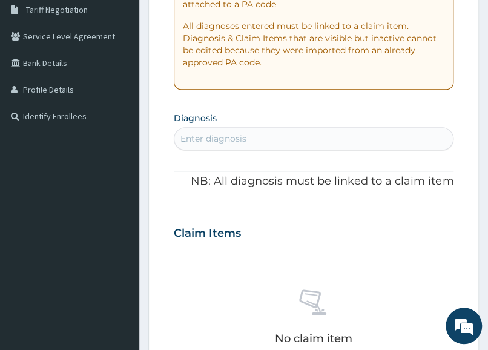
click at [297, 147] on div "Enter diagnosis" at bounding box center [314, 138] width 280 height 23
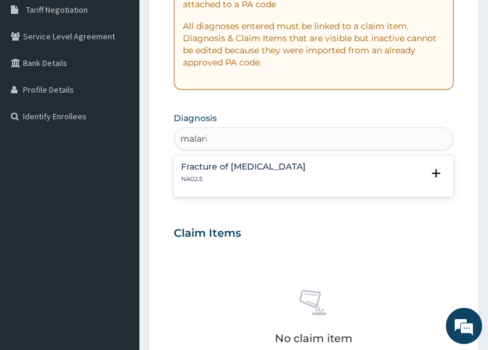
type input "malaria"
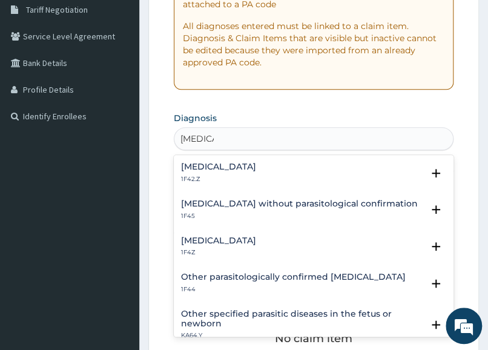
click at [244, 242] on h4 "Malaria, unspecified" at bounding box center [218, 240] width 75 height 9
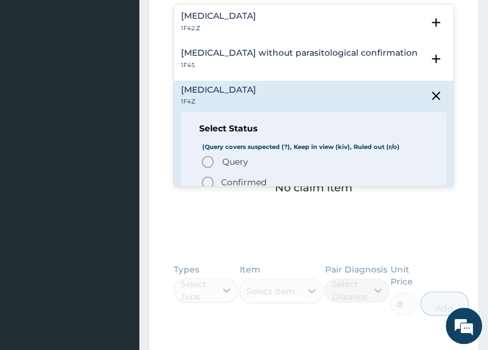
scroll to position [407, 0]
click at [246, 180] on p "Confirmed" at bounding box center [243, 182] width 45 height 12
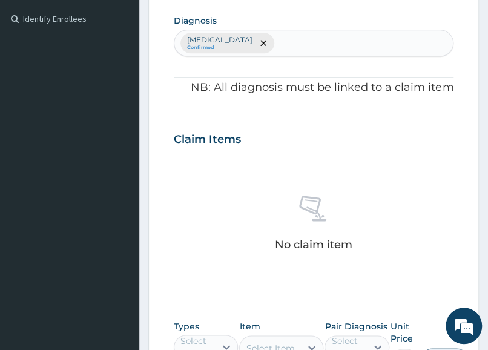
scroll to position [180, 0]
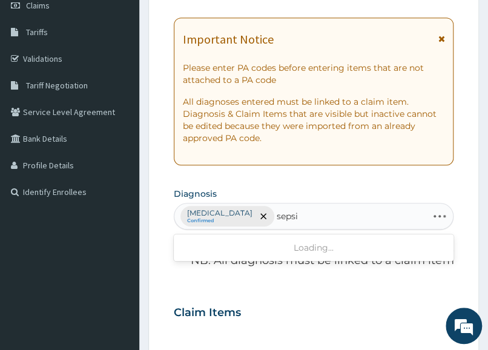
type input "sepsis"
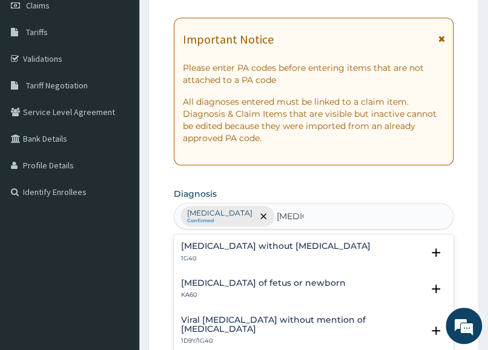
click at [269, 249] on h4 "Sepsis without septic shock" at bounding box center [276, 246] width 190 height 9
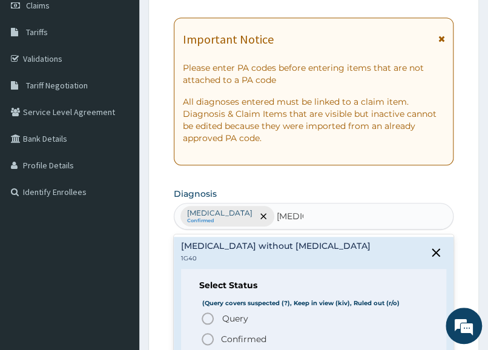
click at [236, 335] on p "Confirmed" at bounding box center [243, 339] width 45 height 12
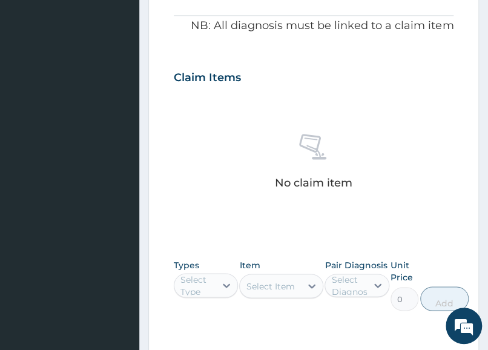
scroll to position [558, 0]
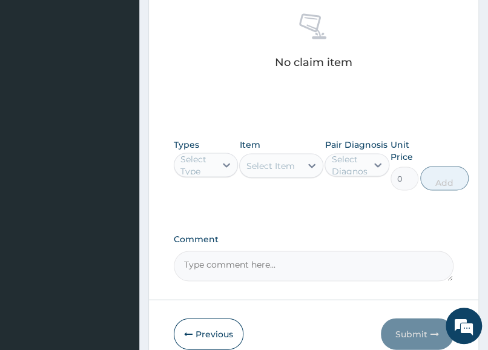
drag, startPoint x: 187, startPoint y: 142, endPoint x: 193, endPoint y: 144, distance: 6.3
click at [188, 153] on div "Select Type" at bounding box center [197, 165] width 34 height 24
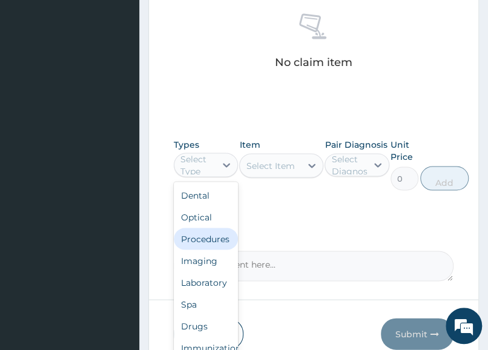
click at [205, 228] on div "Procedures" at bounding box center [206, 239] width 64 height 22
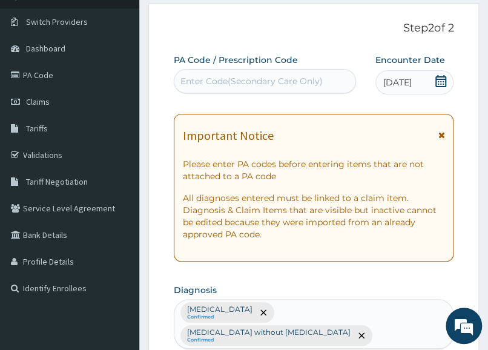
scroll to position [0, 0]
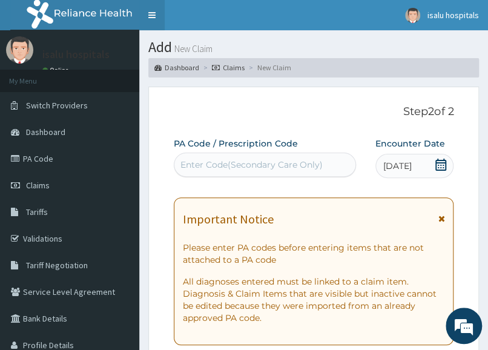
click at [150, 15] on link "Toggle navigation" at bounding box center [151, 15] width 25 height 30
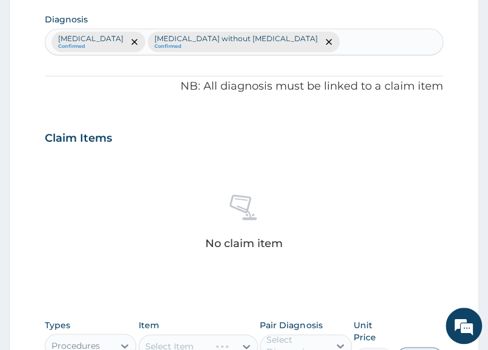
scroll to position [529, 0]
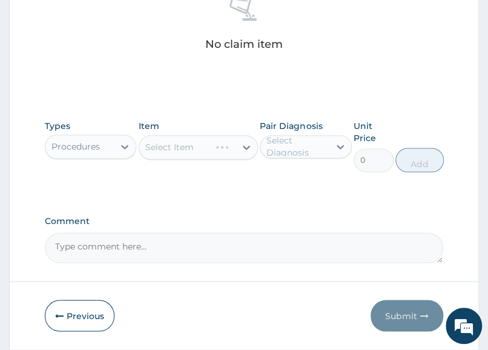
click at [199, 145] on div "Select Item" at bounding box center [198, 147] width 119 height 24
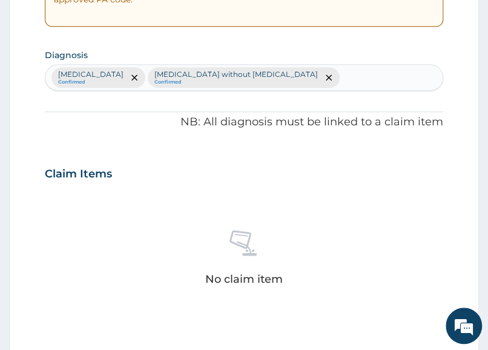
scroll to position [151, 0]
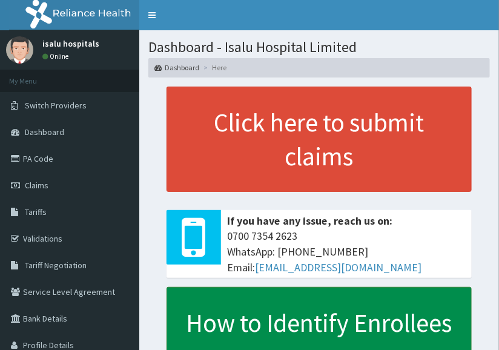
drag, startPoint x: 253, startPoint y: 298, endPoint x: 242, endPoint y: 299, distance: 11.5
click at [253, 298] on link "How to Identify Enrollees" at bounding box center [319, 322] width 305 height 71
